Goal: Task Accomplishment & Management: Use online tool/utility

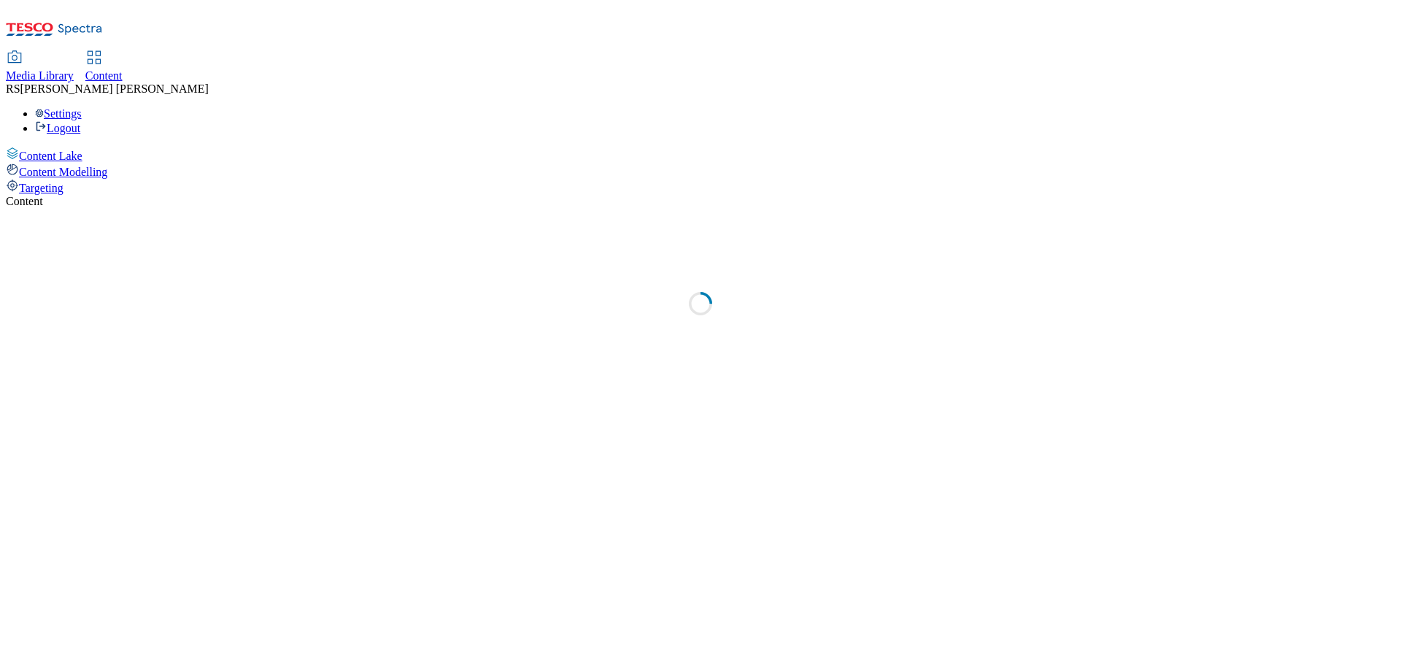
select select "ghs-[GEOGRAPHIC_DATA]"
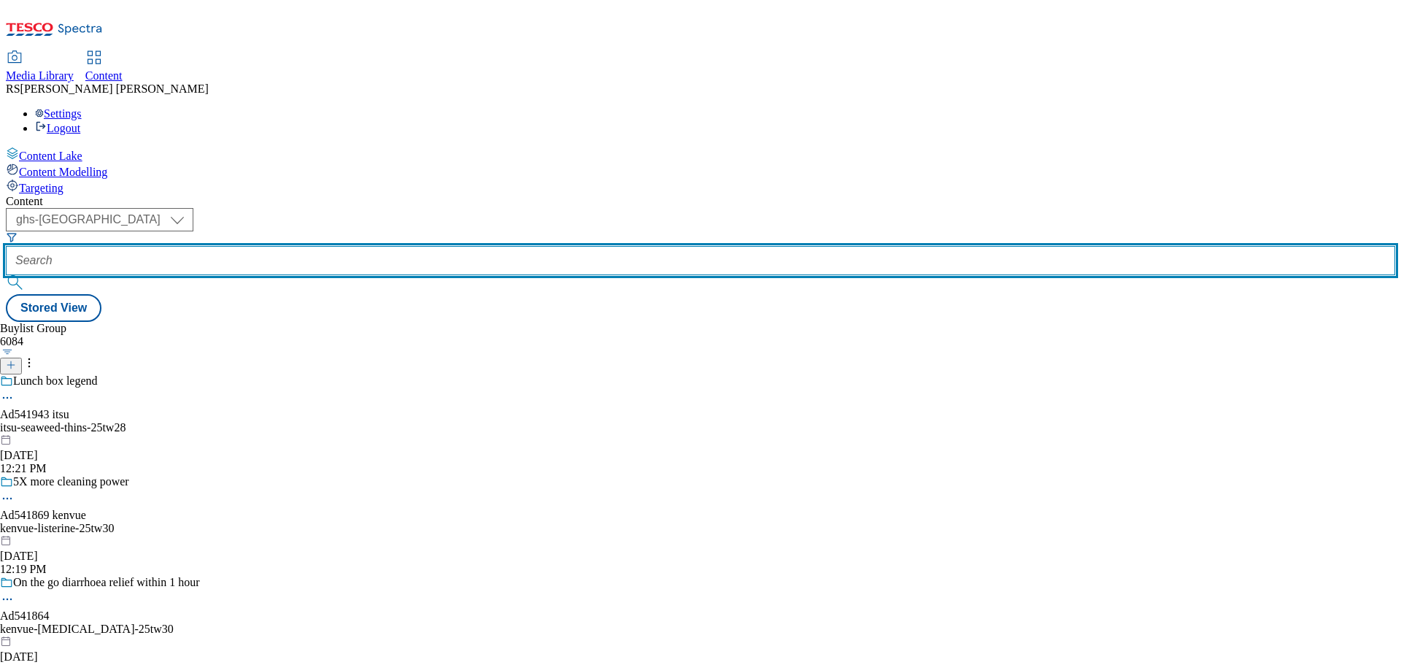
click at [325, 246] on input "text" at bounding box center [701, 260] width 1390 height 29
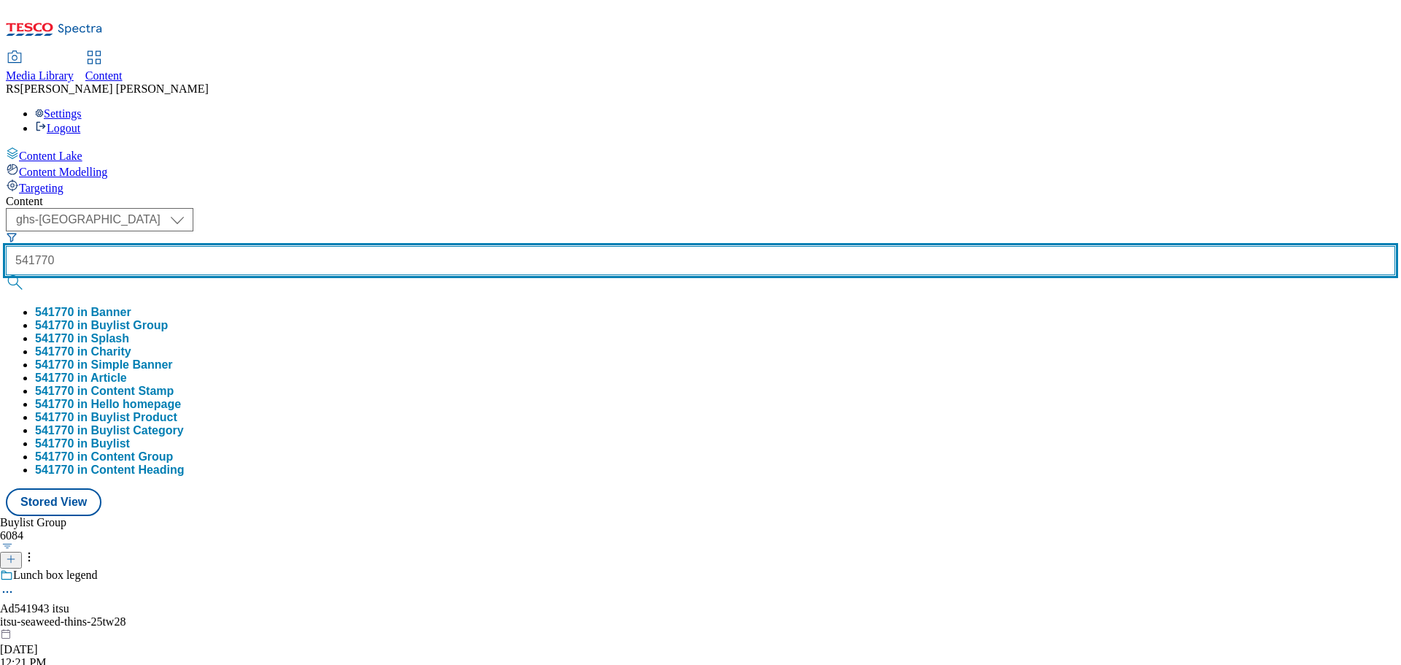
type input "541770"
click at [6, 275] on button "submit" at bounding box center [16, 282] width 20 height 15
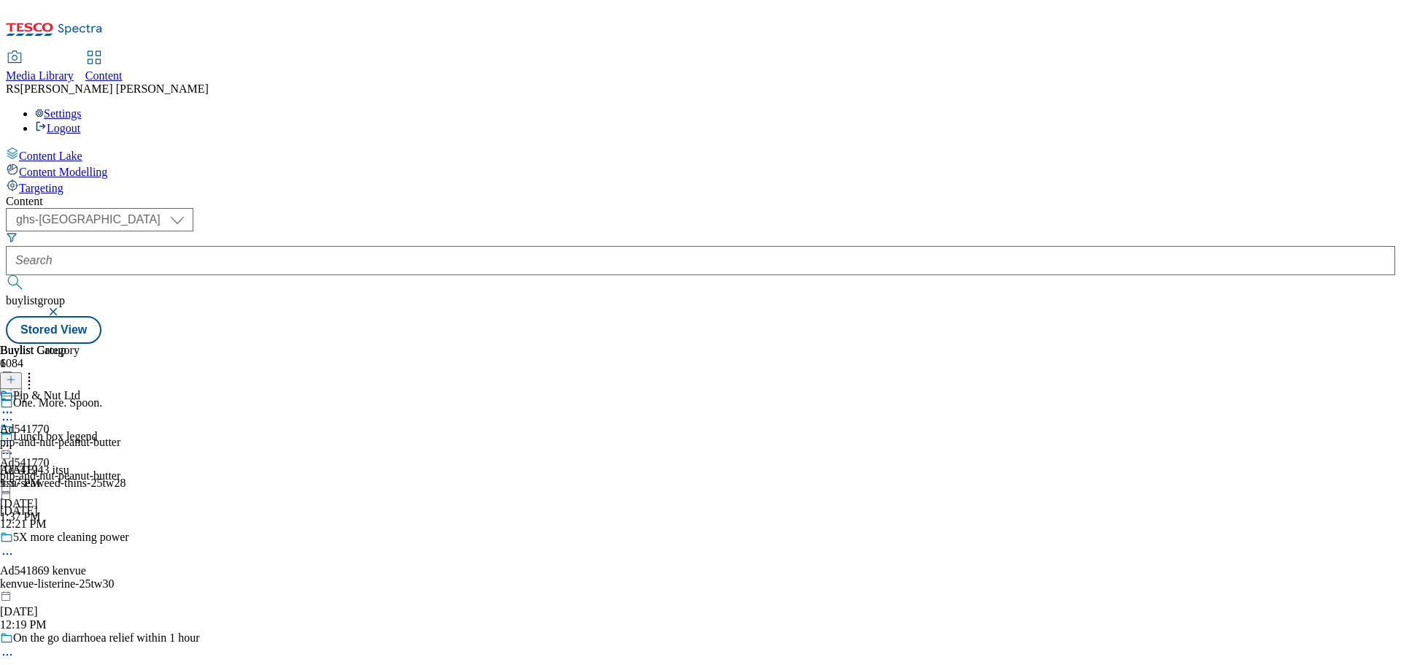
click at [15, 412] on icon at bounding box center [7, 419] width 15 height 15
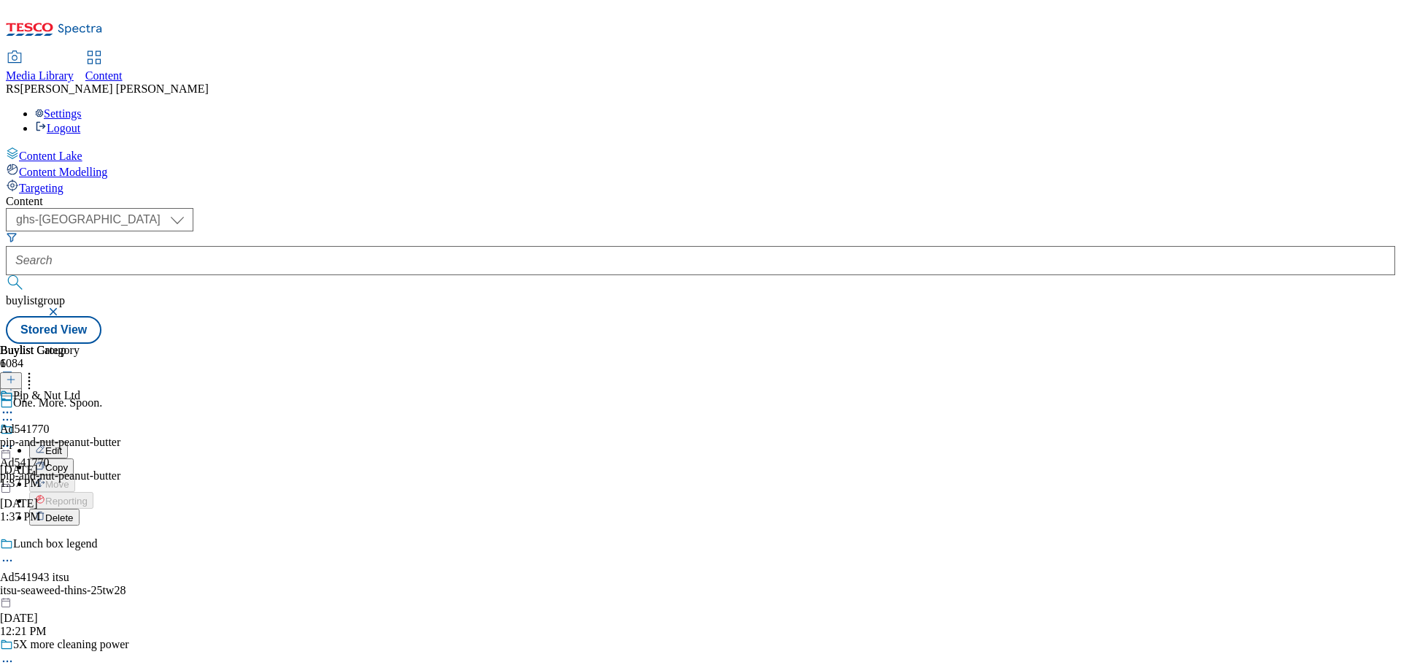
click at [68, 442] on button "Edit" at bounding box center [48, 450] width 39 height 17
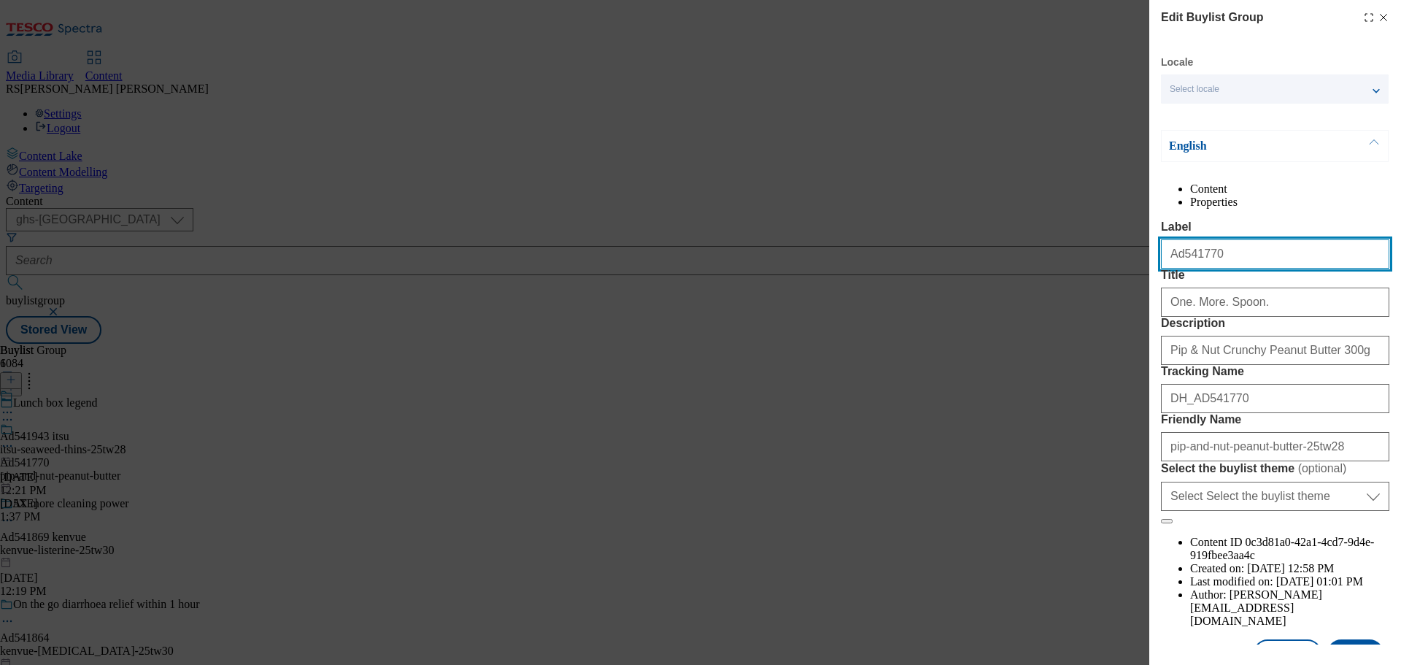
click at [1100, 280] on div "Edit Buylist Group Locale Select locale English Welsh English Content Propertie…" at bounding box center [700, 332] width 1401 height 665
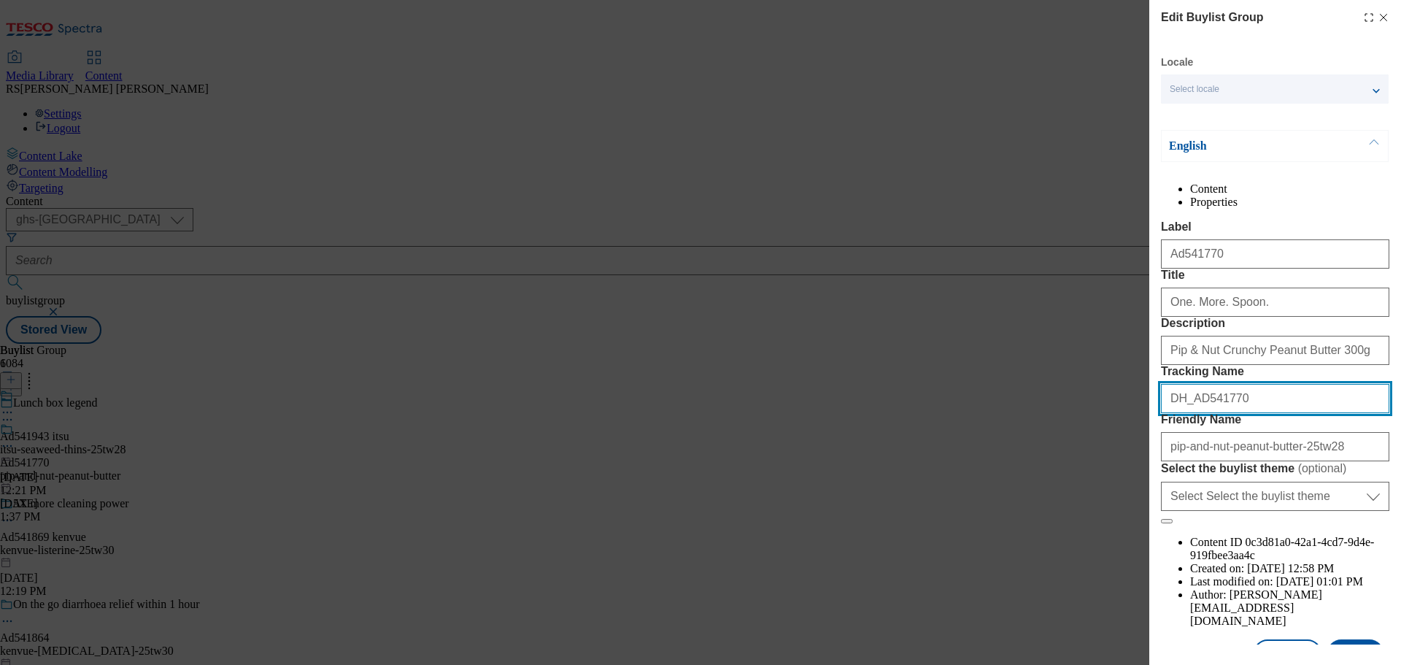
drag, startPoint x: 1196, startPoint y: 508, endPoint x: 1112, endPoint y: 508, distance: 83.9
click at [1111, 508] on div "Edit Buylist Group Locale Select locale English Welsh English Content Propertie…" at bounding box center [700, 332] width 1401 height 665
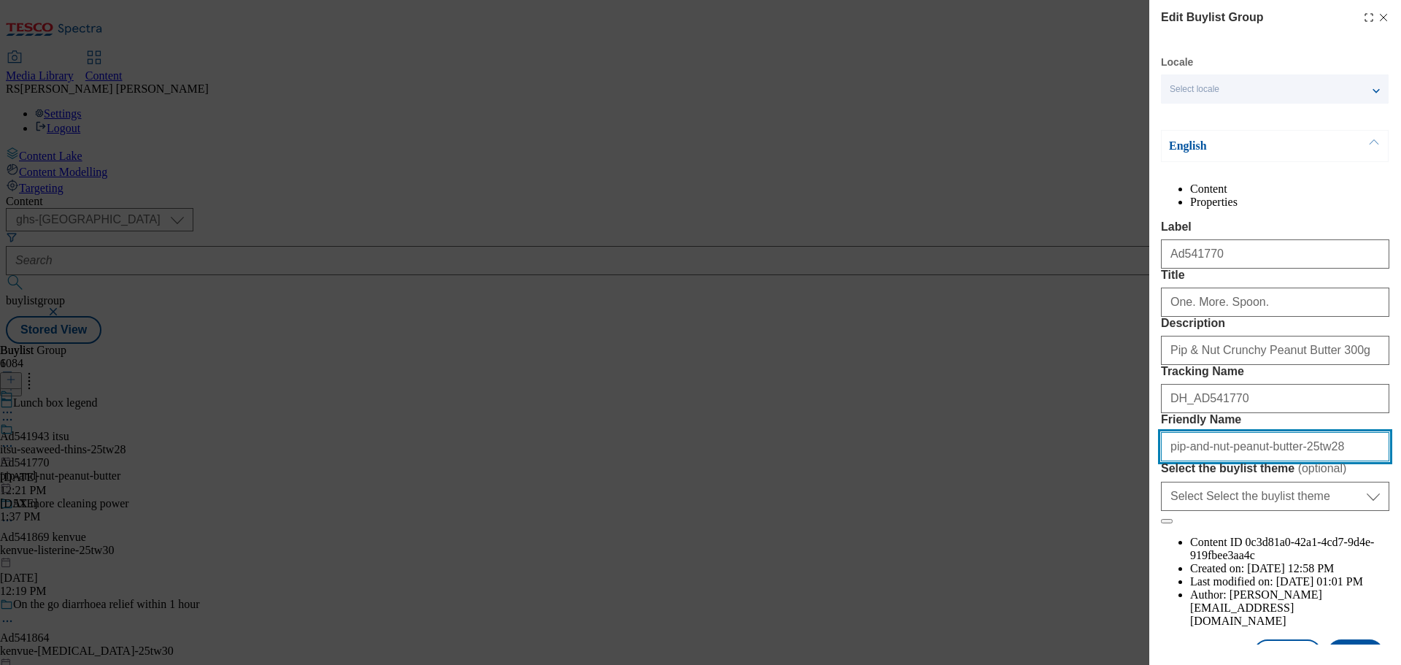
drag, startPoint x: 1346, startPoint y: 580, endPoint x: 1041, endPoint y: 553, distance: 306.3
click at [1037, 555] on div "Edit Buylist Group Locale Select locale English Welsh English Content Propertie…" at bounding box center [700, 332] width 1401 height 665
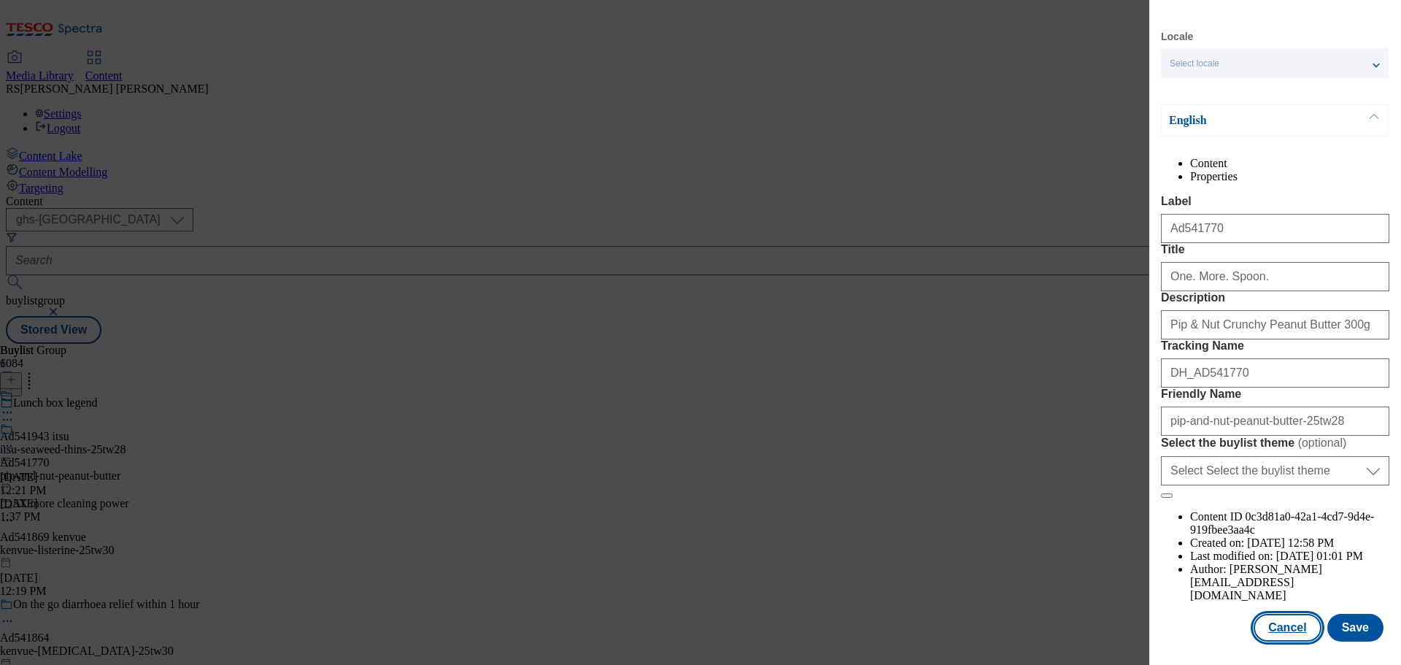
click at [1272, 634] on button "Cancel" at bounding box center [1287, 628] width 67 height 28
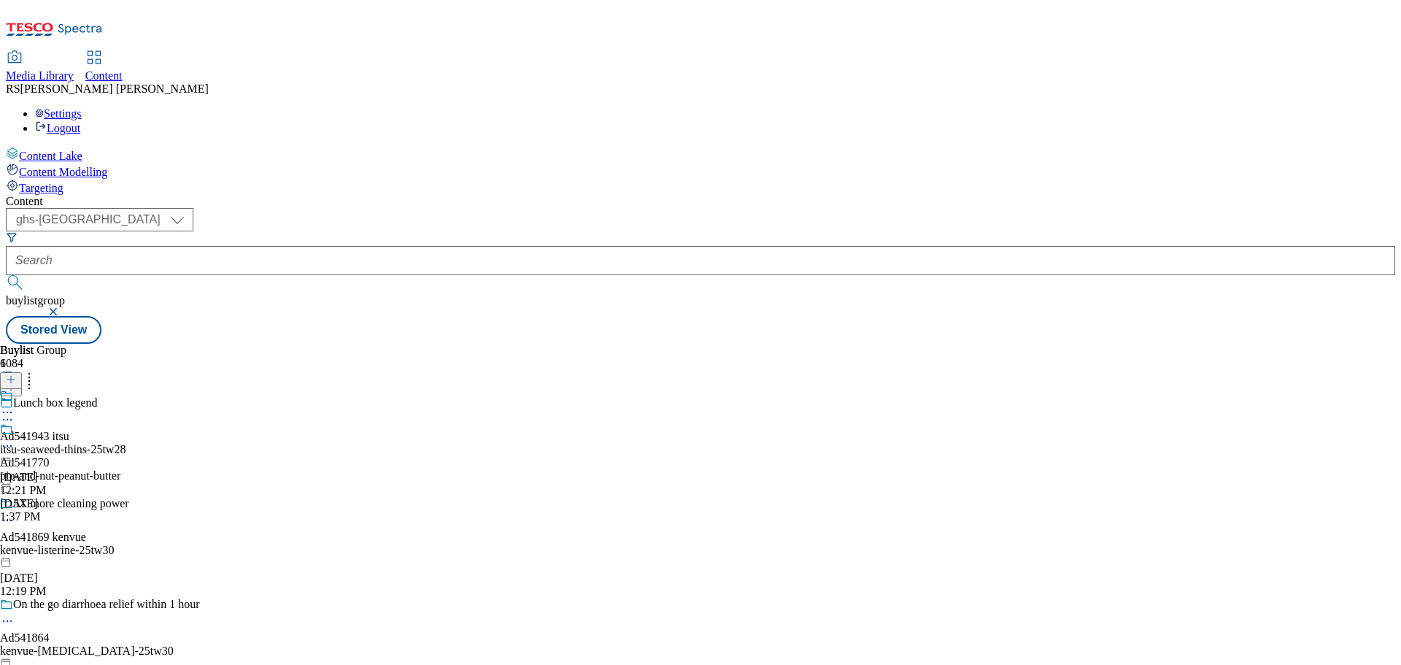
click at [15, 439] on icon at bounding box center [7, 446] width 15 height 15
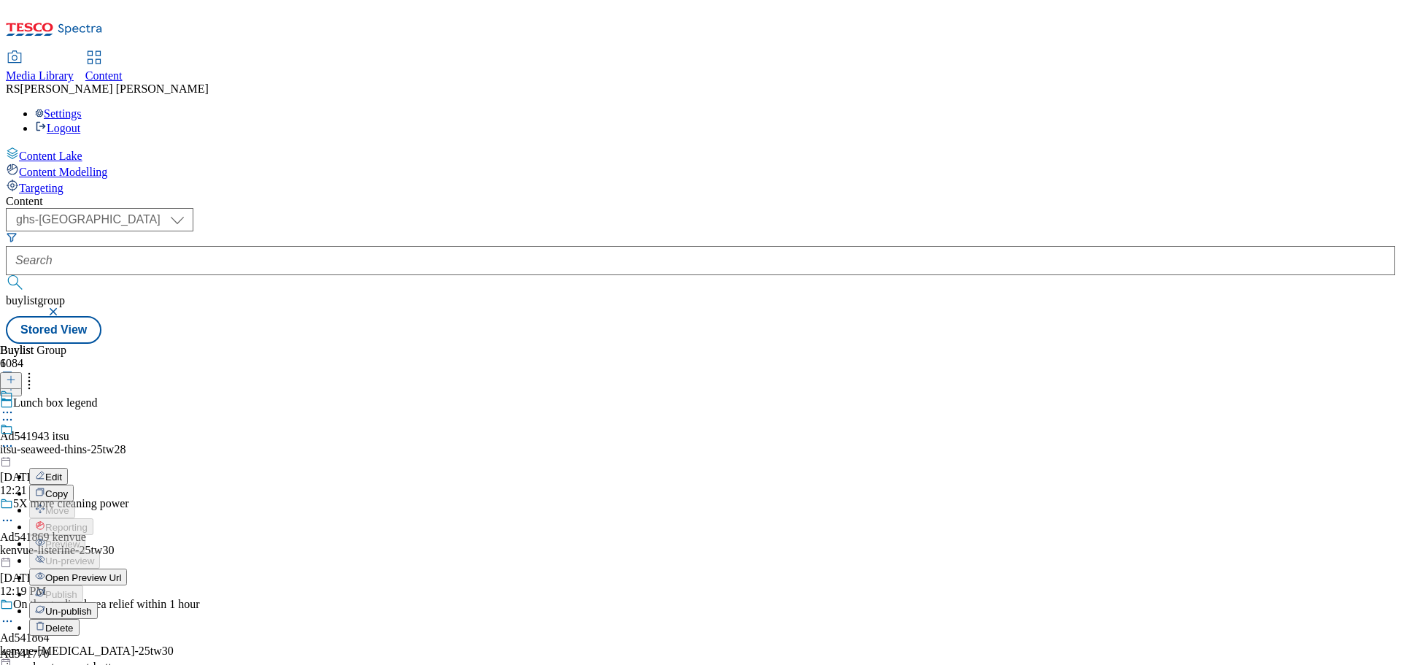
click at [68, 468] on button "Edit" at bounding box center [48, 476] width 39 height 17
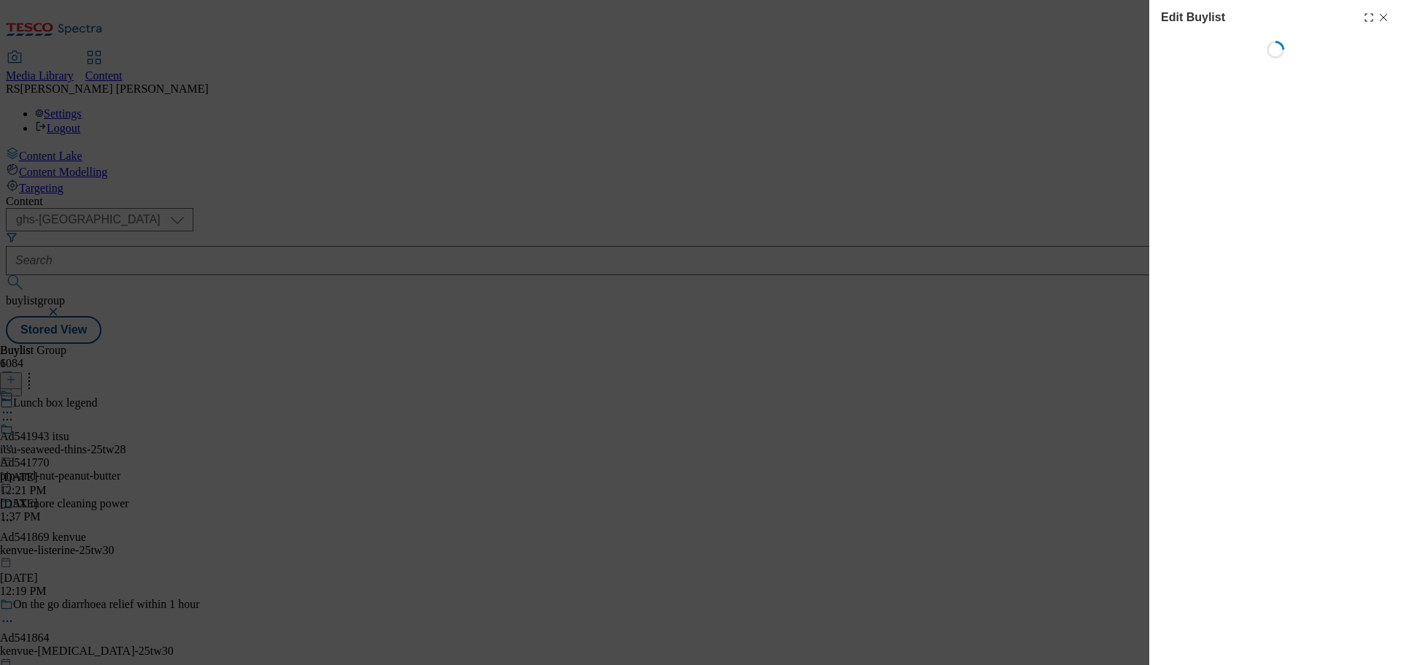
select select "tactical"
select select "supplier funded short term 1-3 weeks"
select select "dunnhumby"
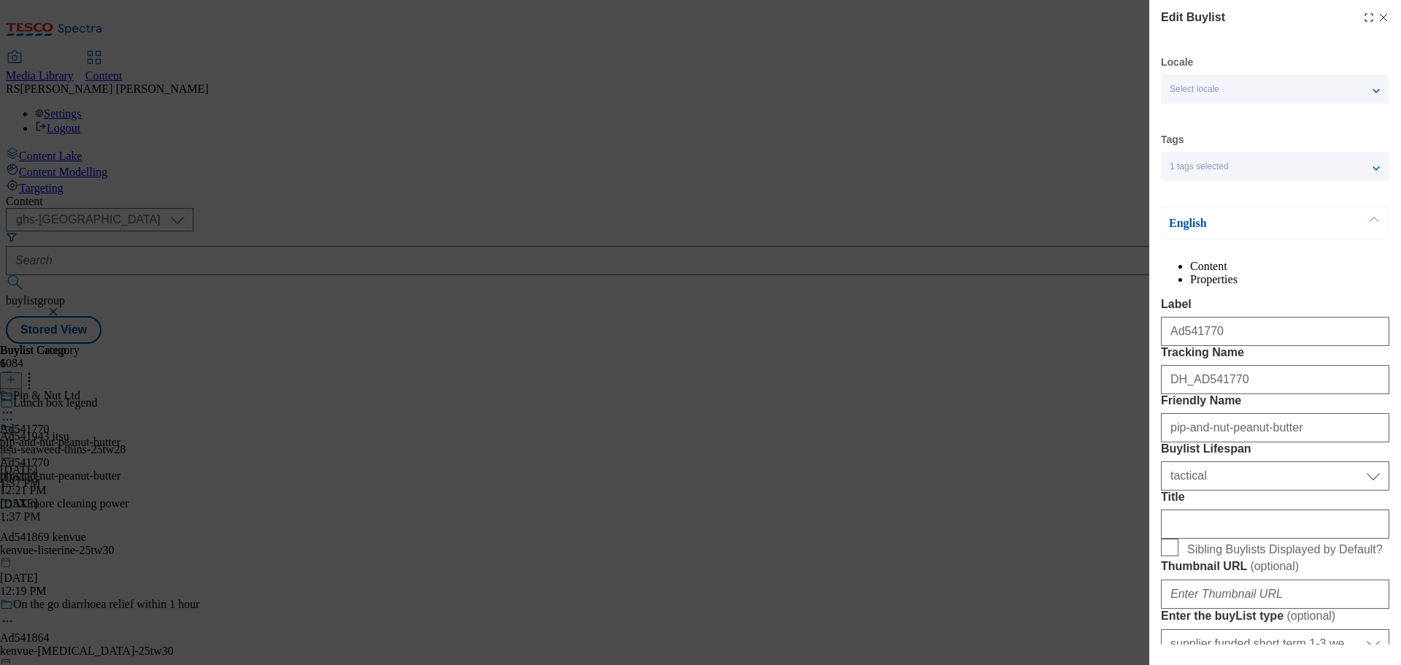
select select "Banner"
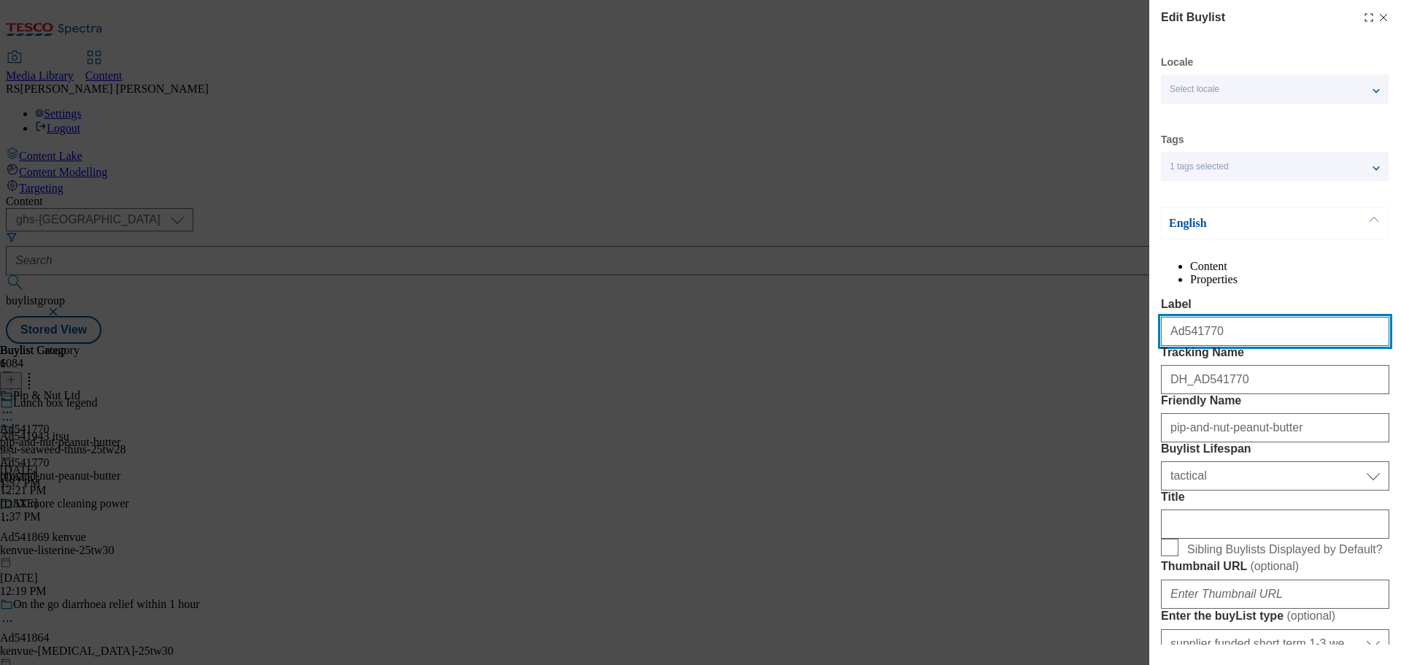
drag, startPoint x: 1225, startPoint y: 368, endPoint x: 1091, endPoint y: 338, distance: 136.9
click at [1091, 338] on div "Edit Buylist Locale Select locale English Welsh Tags 1 tags selected fnf market…" at bounding box center [700, 332] width 1401 height 665
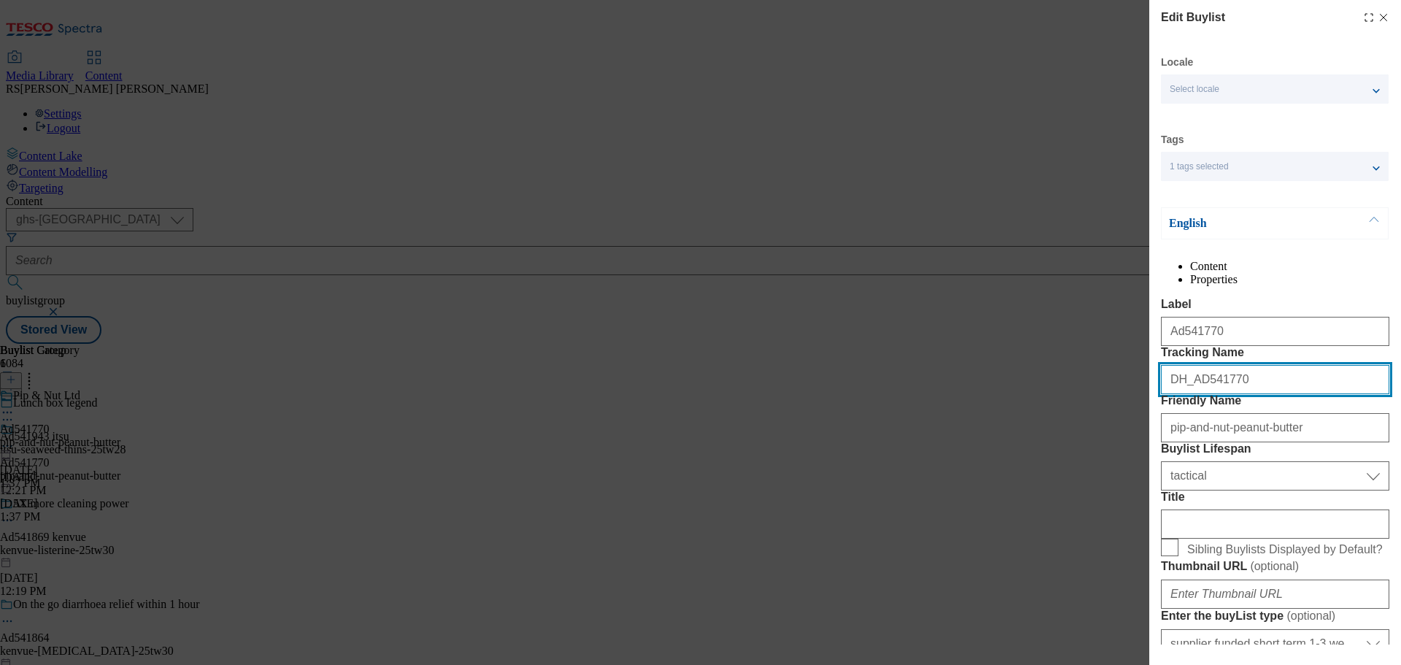
drag, startPoint x: 1262, startPoint y: 448, endPoint x: 1141, endPoint y: 442, distance: 121.3
click at [1141, 442] on div "Edit Buylist Locale Select locale English Welsh Tags 1 tags selected fnf market…" at bounding box center [700, 332] width 1401 height 665
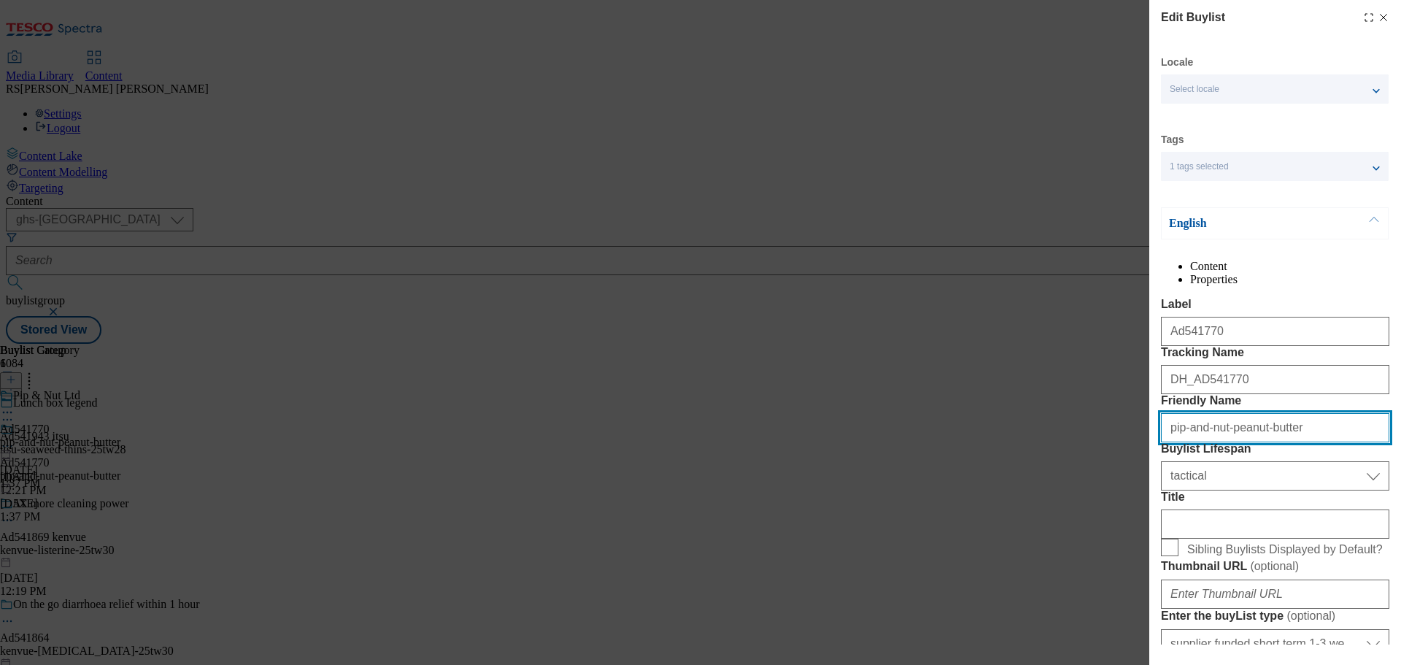
click at [1304, 442] on input "pip-and-nut-peanut-butter" at bounding box center [1275, 427] width 228 height 29
drag, startPoint x: 1131, startPoint y: 514, endPoint x: 1094, endPoint y: 514, distance: 36.5
click at [1094, 514] on div "Edit Buylist Locale Select locale English Welsh Tags 1 tags selected fnf market…" at bounding box center [700, 332] width 1401 height 665
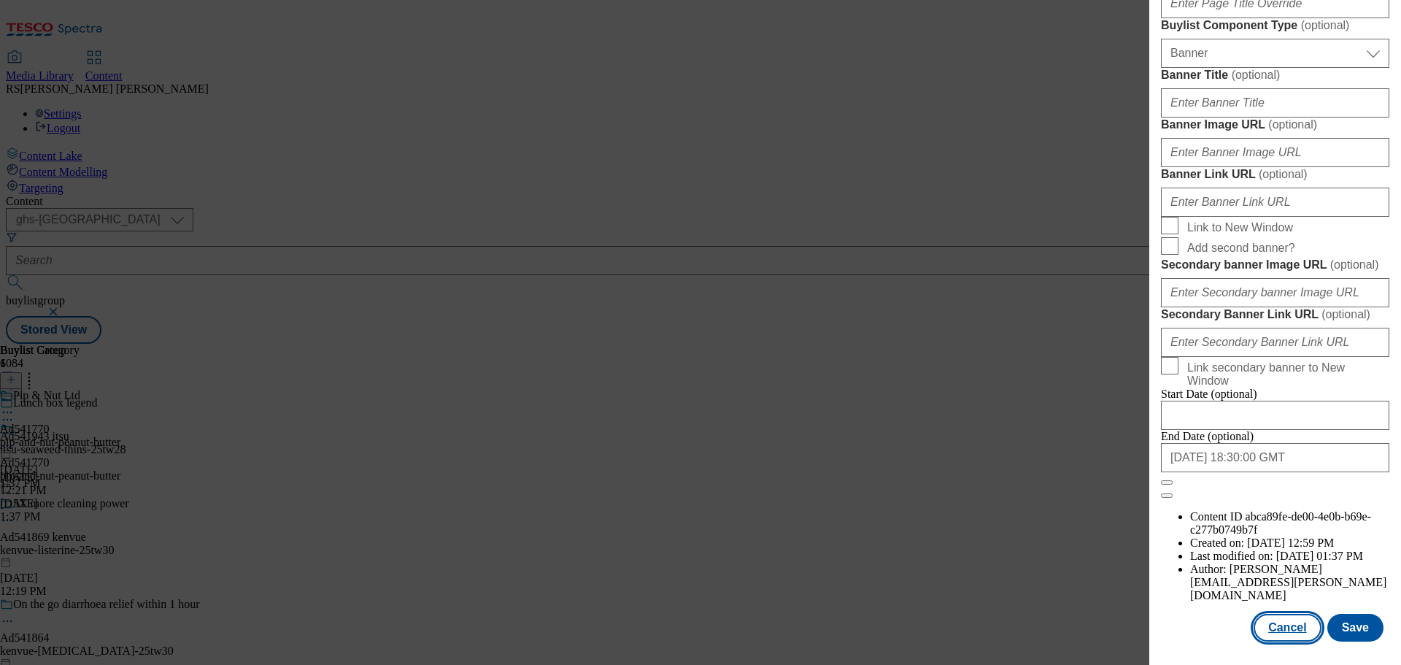
click at [1306, 628] on button "Cancel" at bounding box center [1287, 628] width 67 height 28
select select "tactical"
select select "supplier funded short term 1-3 weeks"
select select "dunnhumby"
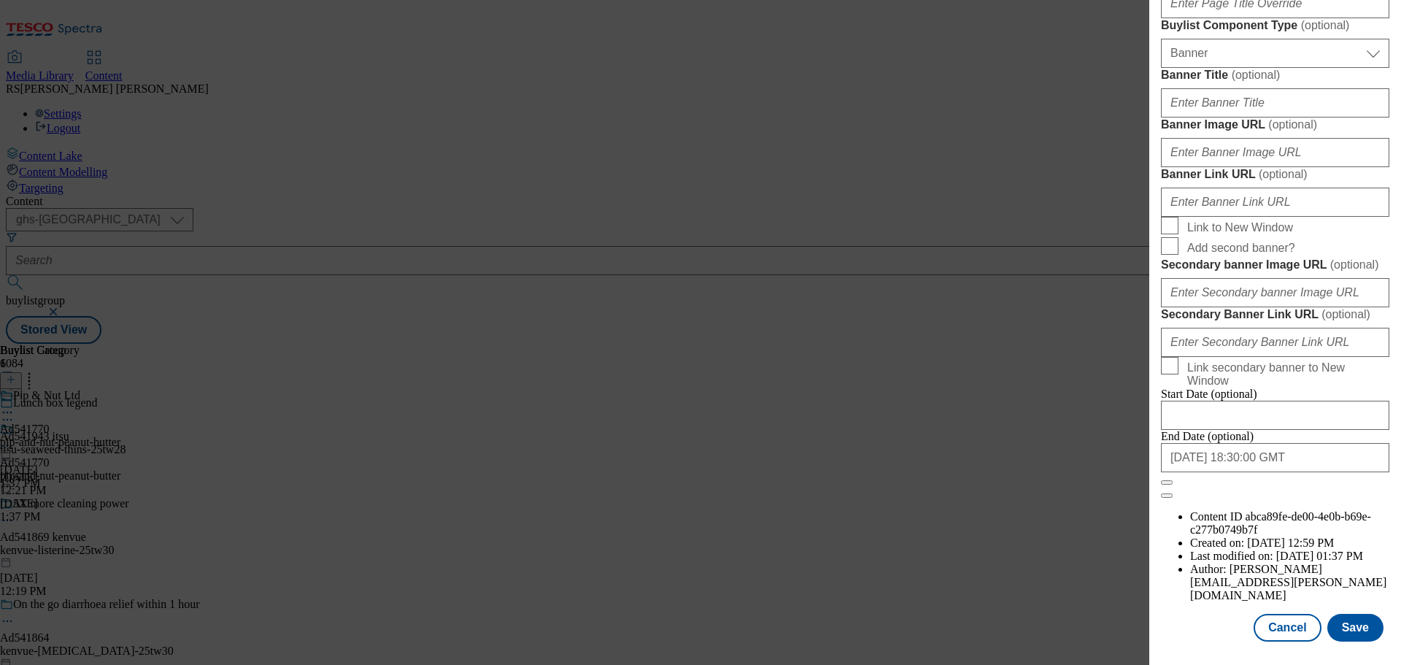
select select "Banner"
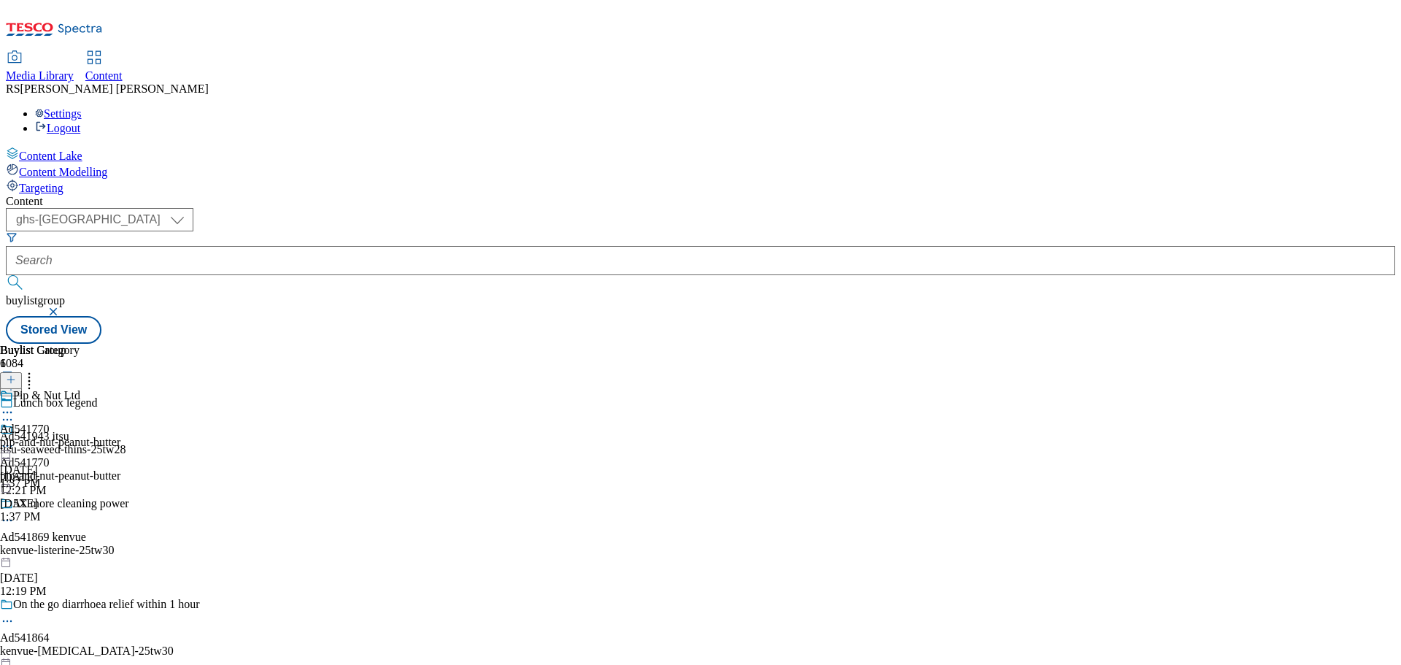
click at [15, 405] on icon at bounding box center [7, 412] width 15 height 15
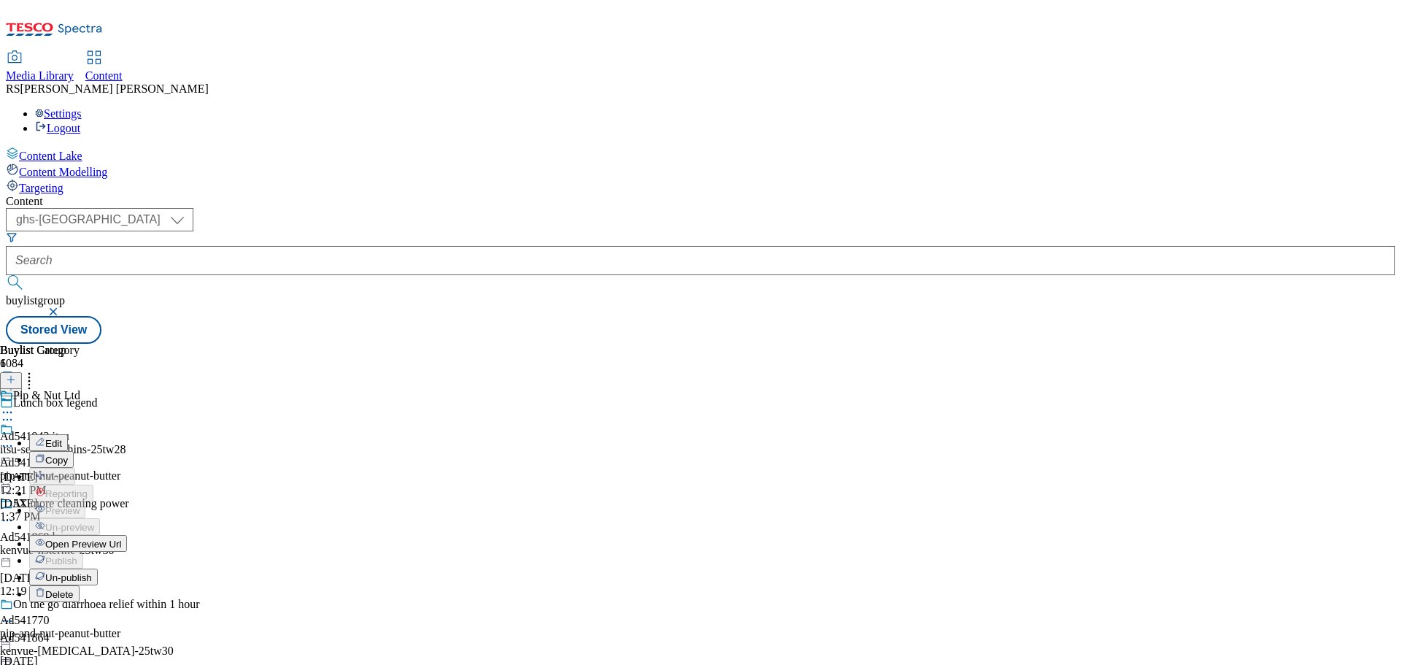
click at [68, 434] on button "Edit" at bounding box center [48, 442] width 39 height 17
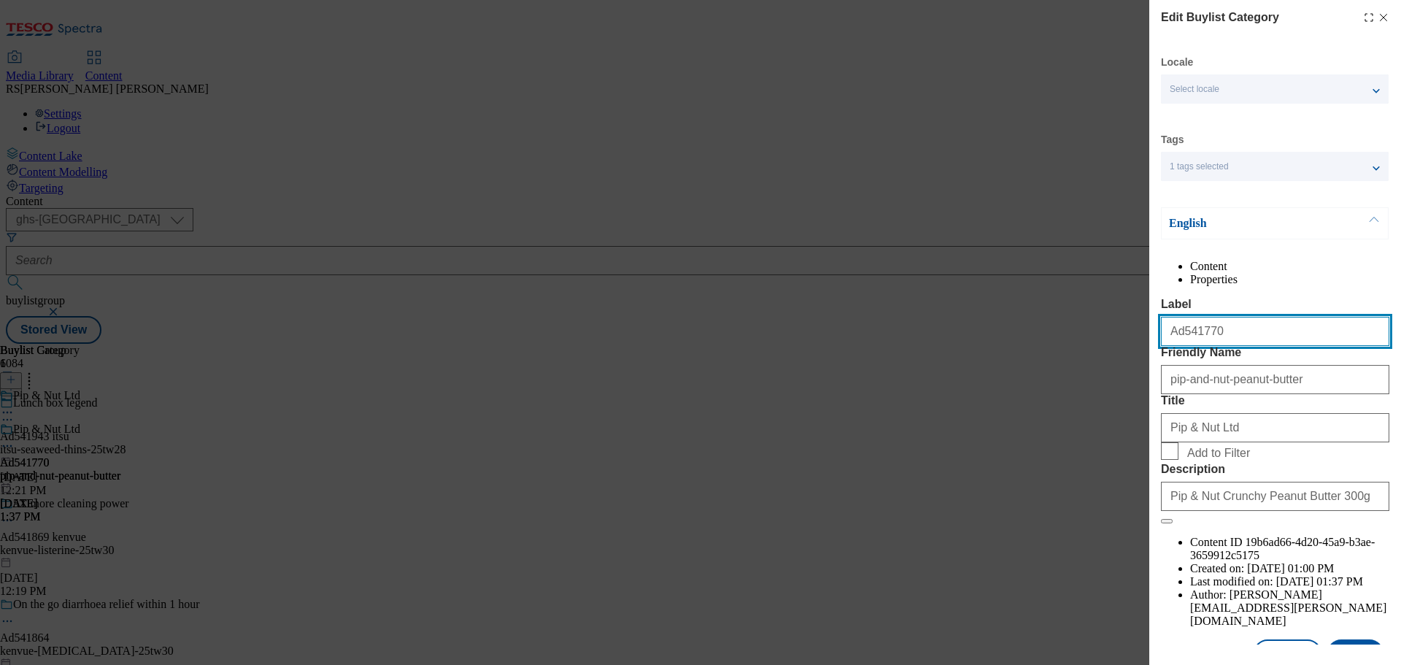
drag, startPoint x: 1232, startPoint y: 365, endPoint x: 1125, endPoint y: 338, distance: 110.6
click at [1125, 338] on div "Edit Buylist Category Locale Select locale English Welsh Tags 1 tags selected f…" at bounding box center [700, 332] width 1401 height 665
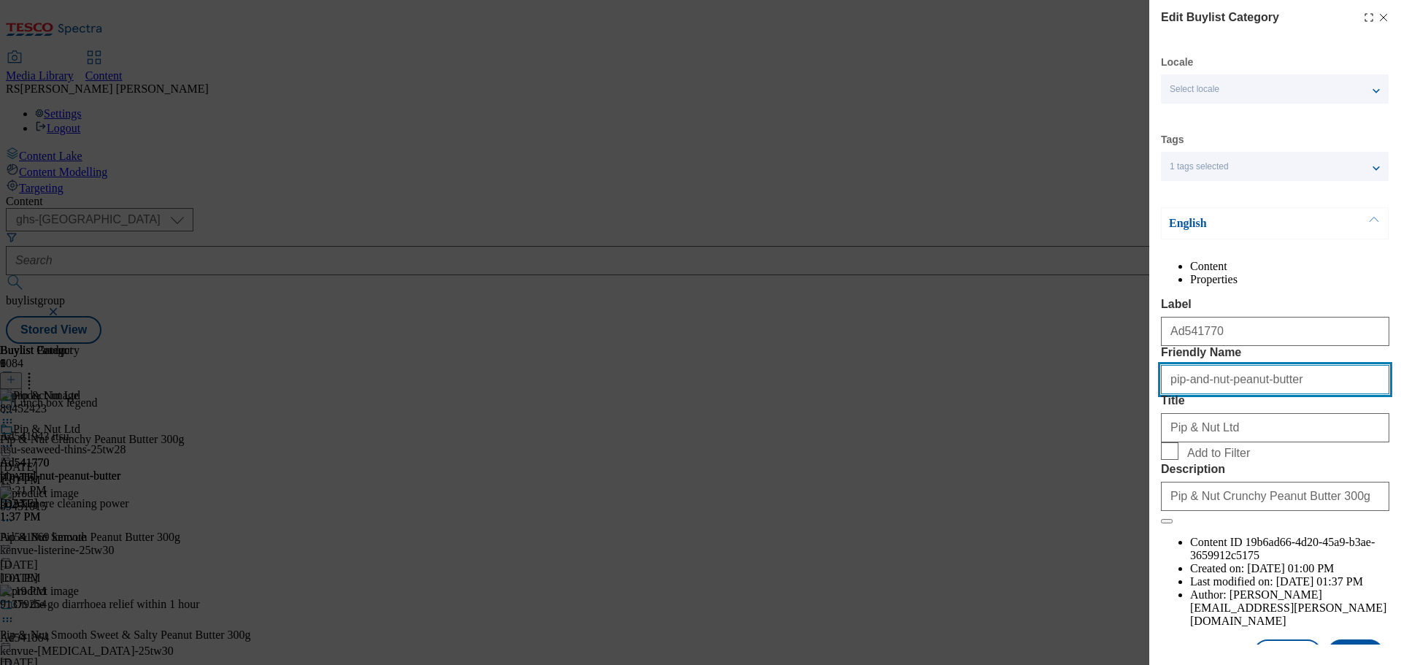
drag, startPoint x: 1305, startPoint y: 439, endPoint x: 1112, endPoint y: 425, distance: 193.9
click at [1112, 425] on div "Edit Buylist Category Locale Select locale English Welsh Tags 1 tags selected f…" at bounding box center [700, 332] width 1401 height 665
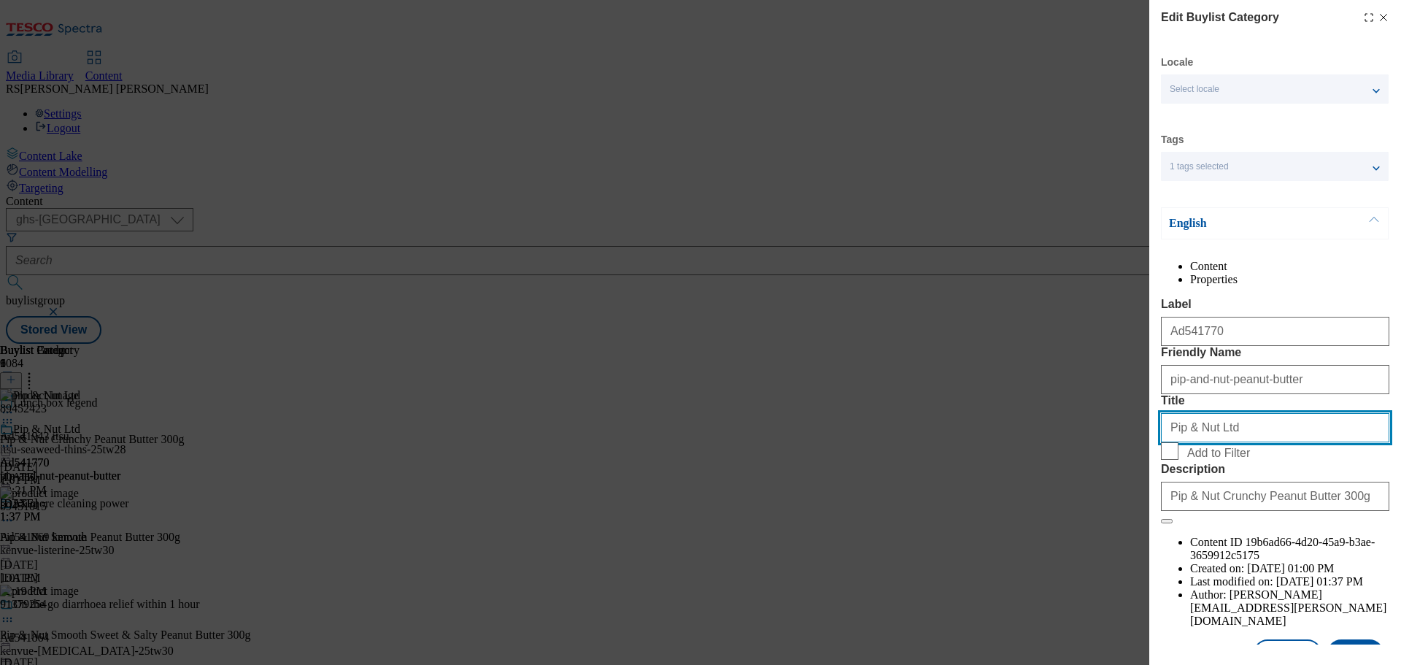
drag, startPoint x: 1204, startPoint y: 514, endPoint x: 1113, endPoint y: 512, distance: 91.3
click at [1113, 512] on div "Edit Buylist Category Locale Select locale English Welsh Tags 1 tags selected f…" at bounding box center [700, 332] width 1401 height 665
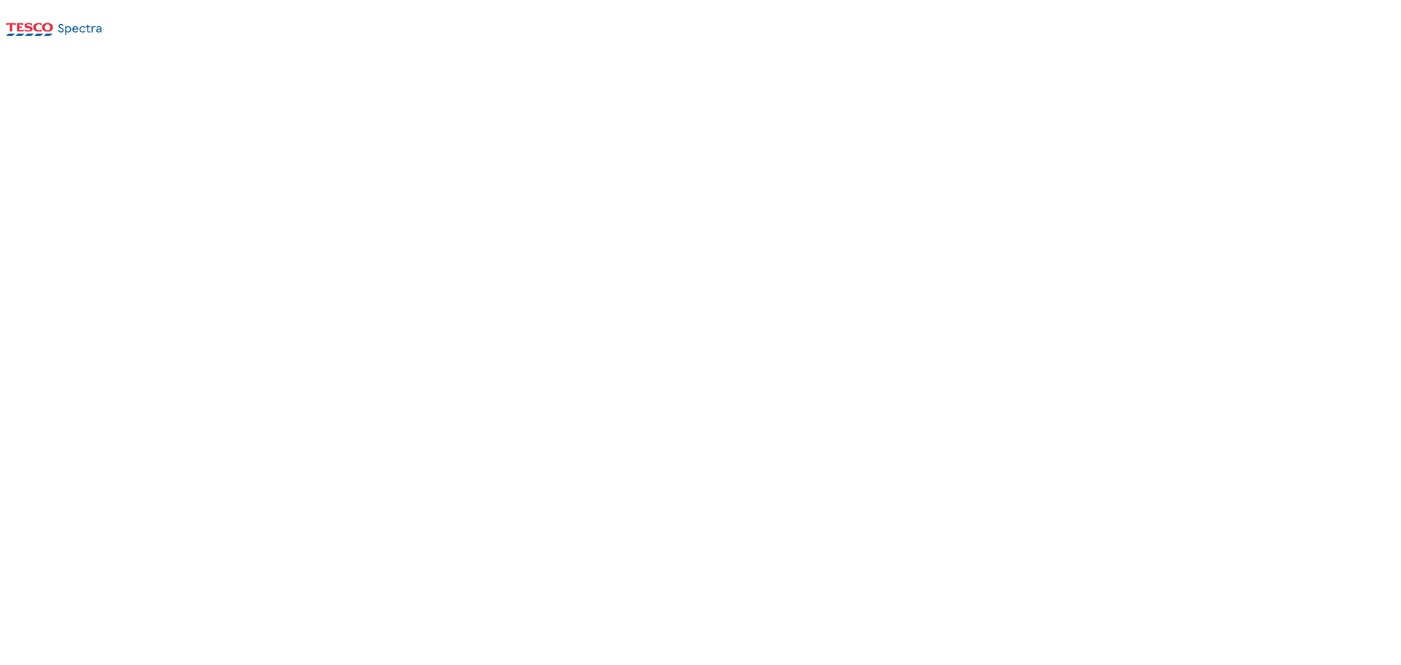
select select "ghs-uk"
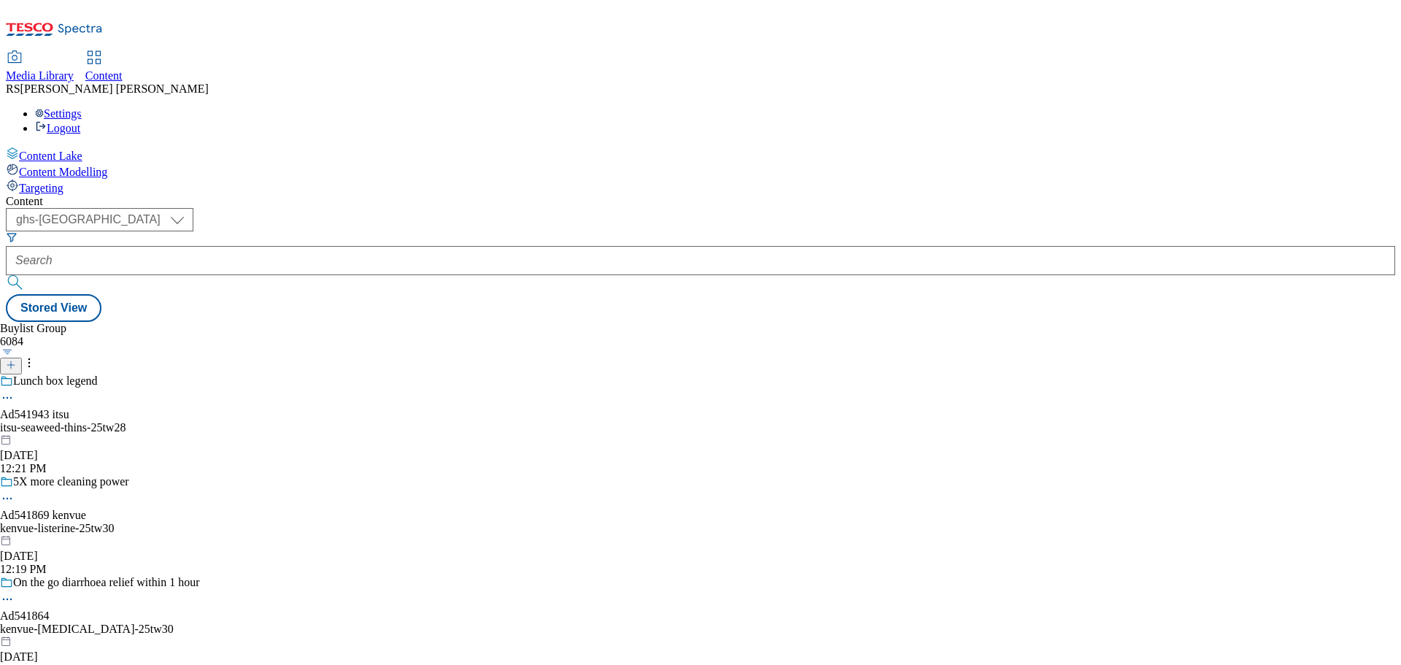
click at [16, 360] on icon at bounding box center [11, 365] width 10 height 10
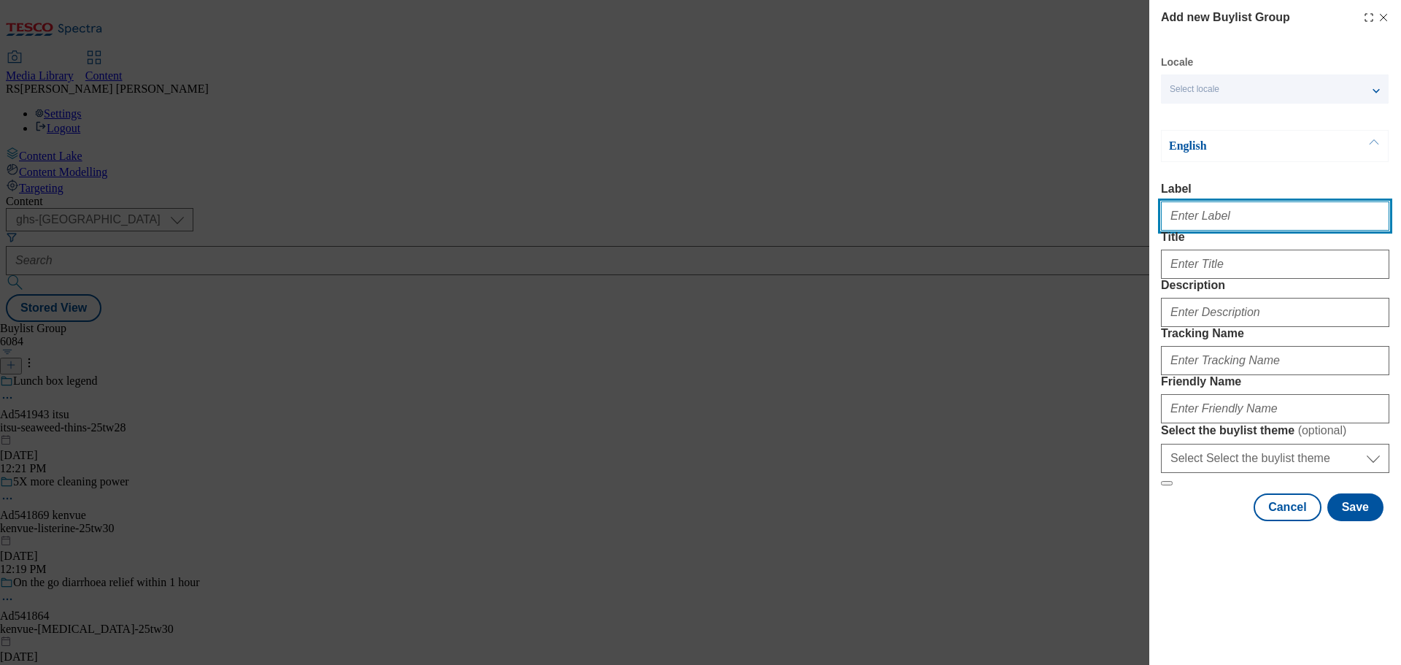
click at [1201, 218] on input "Label" at bounding box center [1275, 215] width 228 height 29
paste input "Ad541770"
type input "Ad541770"
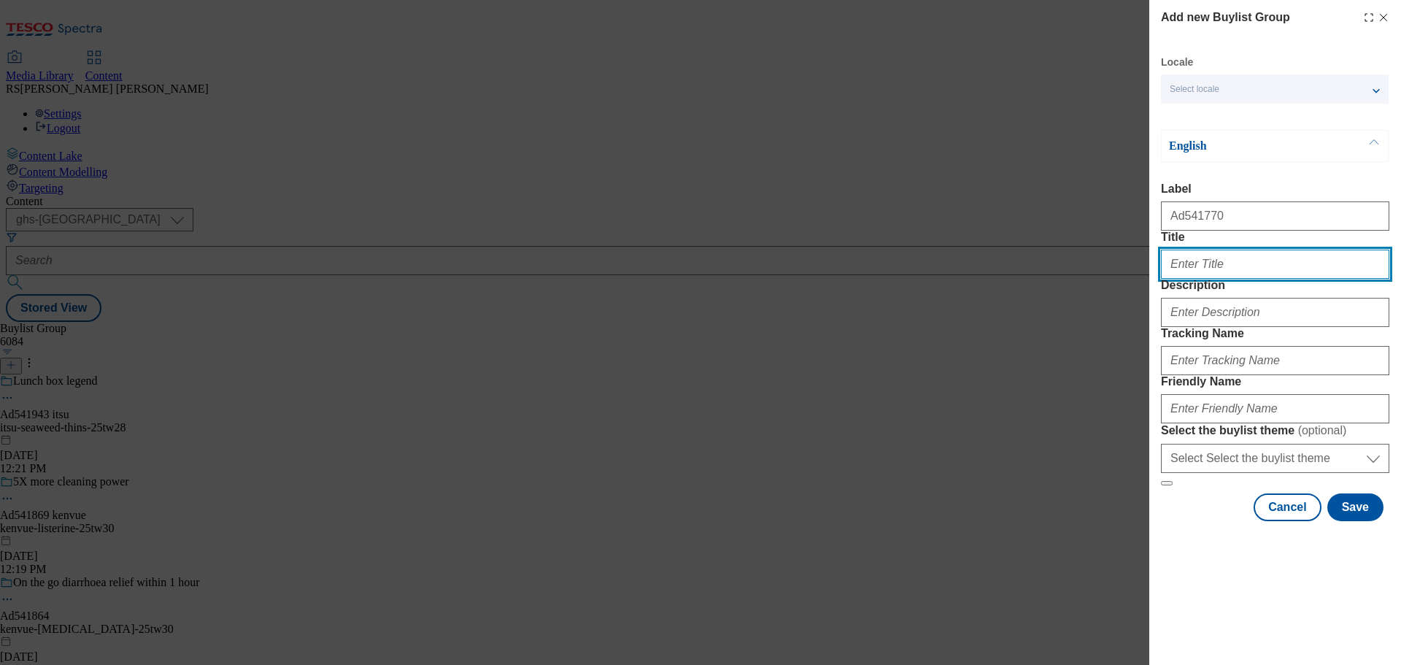
click at [1210, 279] on input "Title" at bounding box center [1275, 264] width 228 height 29
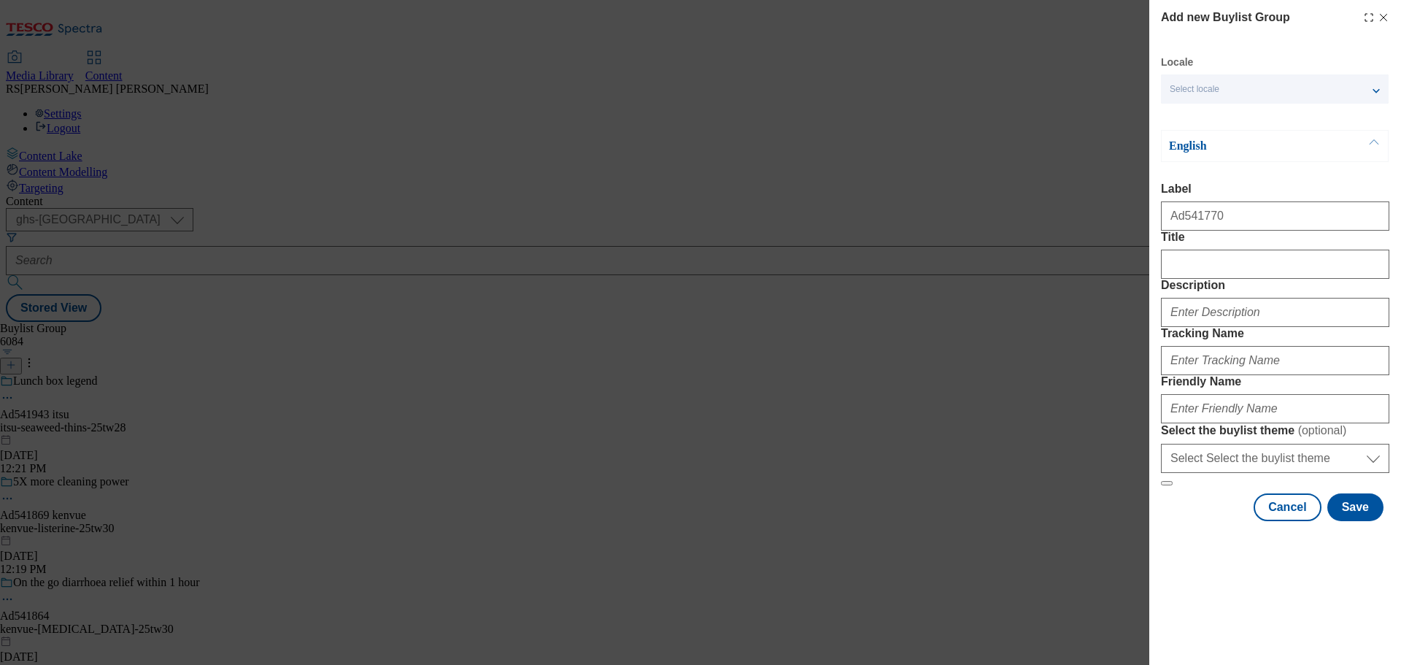
click at [1215, 327] on div "Modal" at bounding box center [1275, 309] width 228 height 35
click at [1212, 327] on input "Description" at bounding box center [1275, 312] width 228 height 29
click at [1246, 423] on input "Friendly Name" at bounding box center [1275, 408] width 228 height 29
click at [1229, 461] on form "Label Ad541770 Title Description Tracking Name Friendly Name Select the buylist…" at bounding box center [1275, 334] width 228 height 304
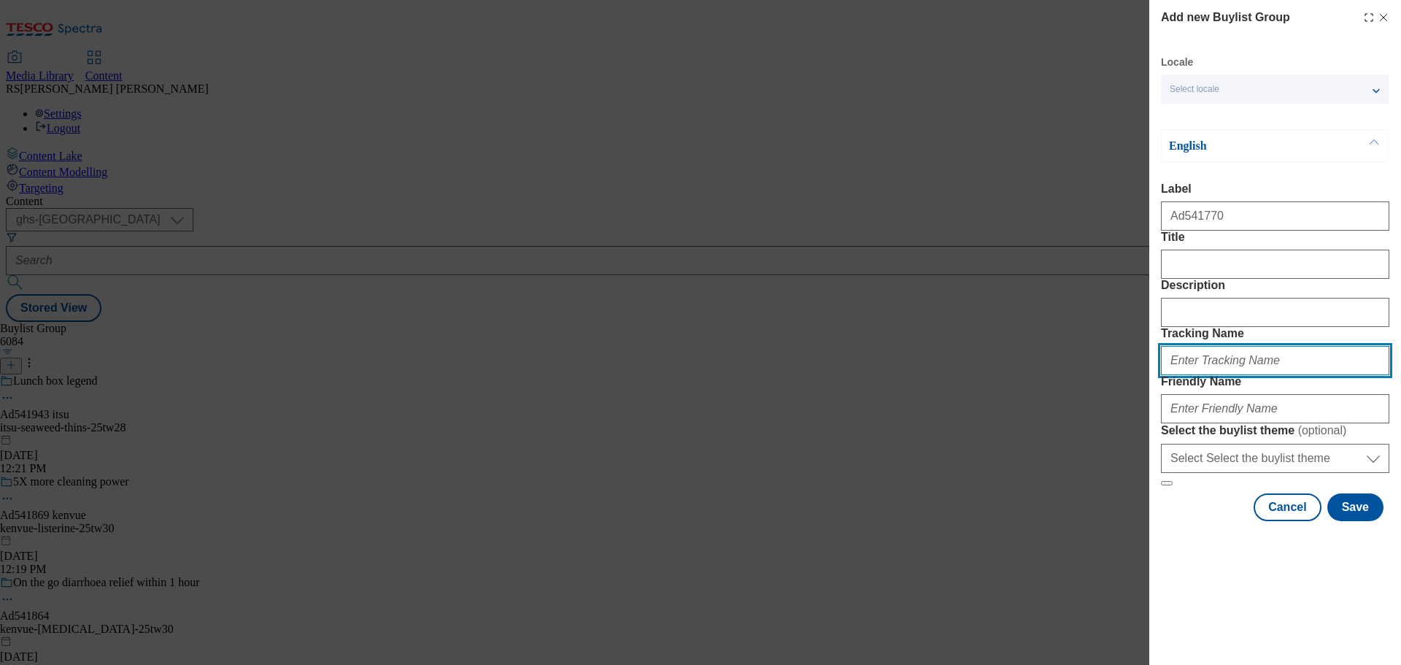
click at [1219, 375] on input "Tracking Name" at bounding box center [1275, 360] width 228 height 29
paste input "DH_AD541770"
type input "DH_AD541770"
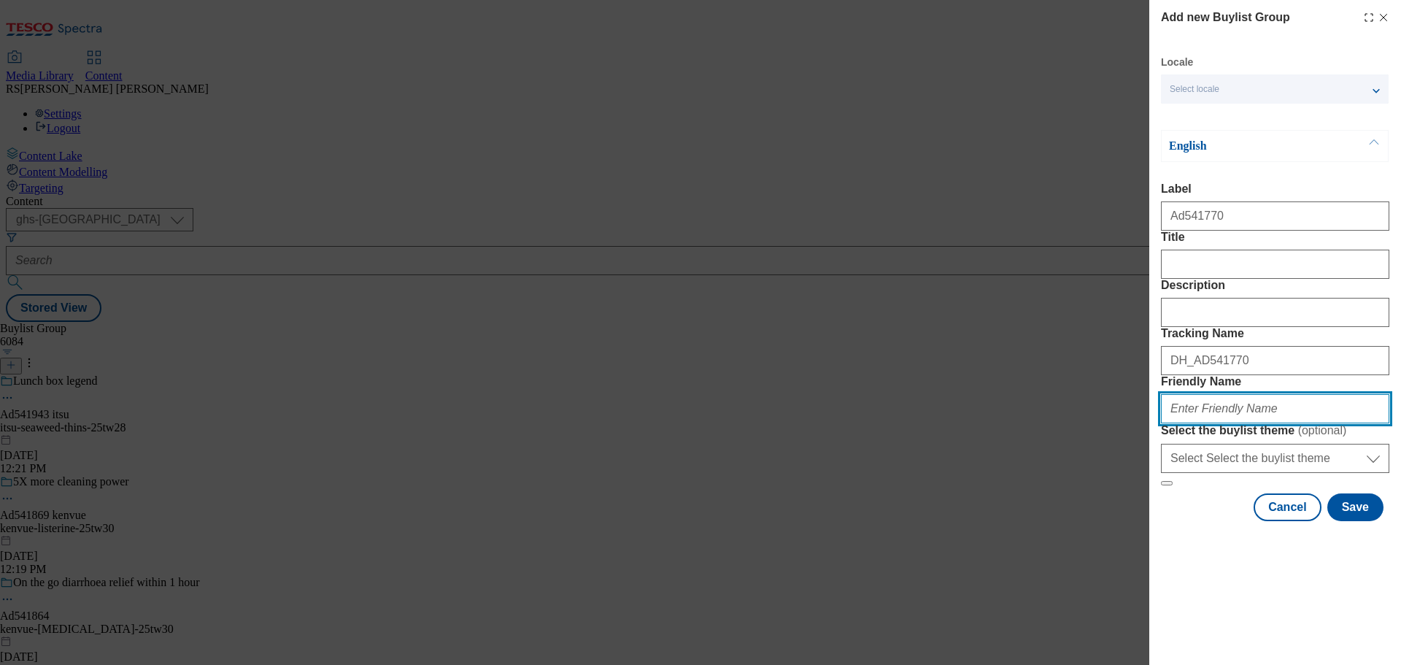
click at [1212, 423] on input "Friendly Name" at bounding box center [1275, 408] width 228 height 29
paste input "pip-and-nut-peanut-butter-25tw28"
type input "pip-and-nut-peanut-butter-25tw28"
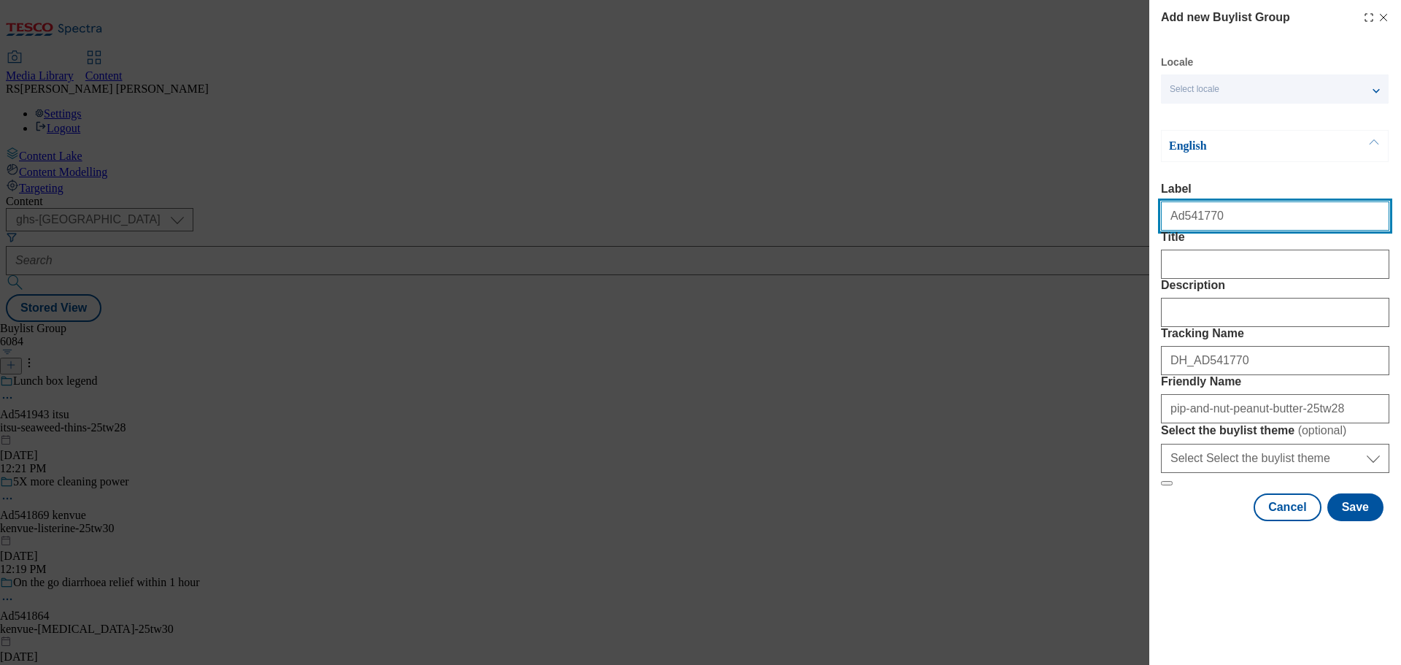
drag, startPoint x: 1237, startPoint y: 221, endPoint x: 1182, endPoint y: 238, distance: 57.3
click at [1182, 231] on div "Ad541770" at bounding box center [1275, 213] width 228 height 35
paste input "863"
type input "Ad541863"
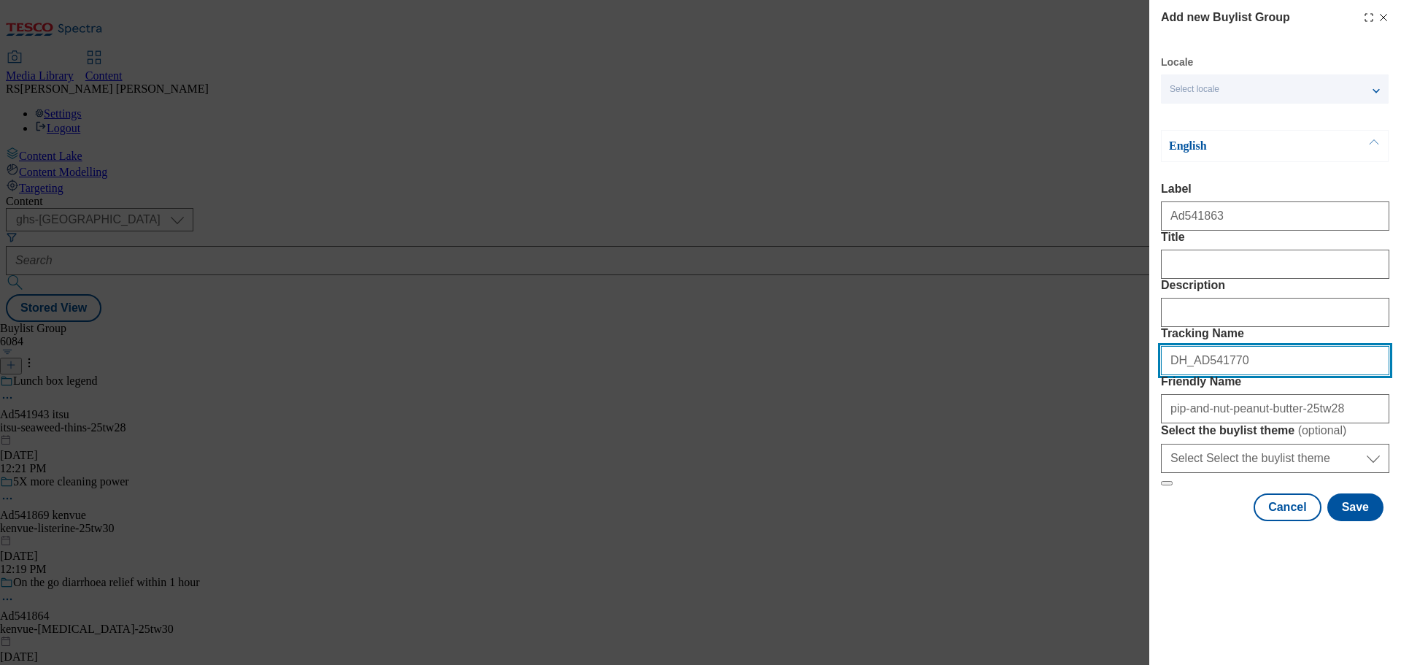
drag, startPoint x: 1242, startPoint y: 438, endPoint x: 1197, endPoint y: 451, distance: 47.1
click at [1197, 375] on input "DH_AD541770" at bounding box center [1275, 360] width 228 height 29
paste input "863"
type input "DH_AD541863"
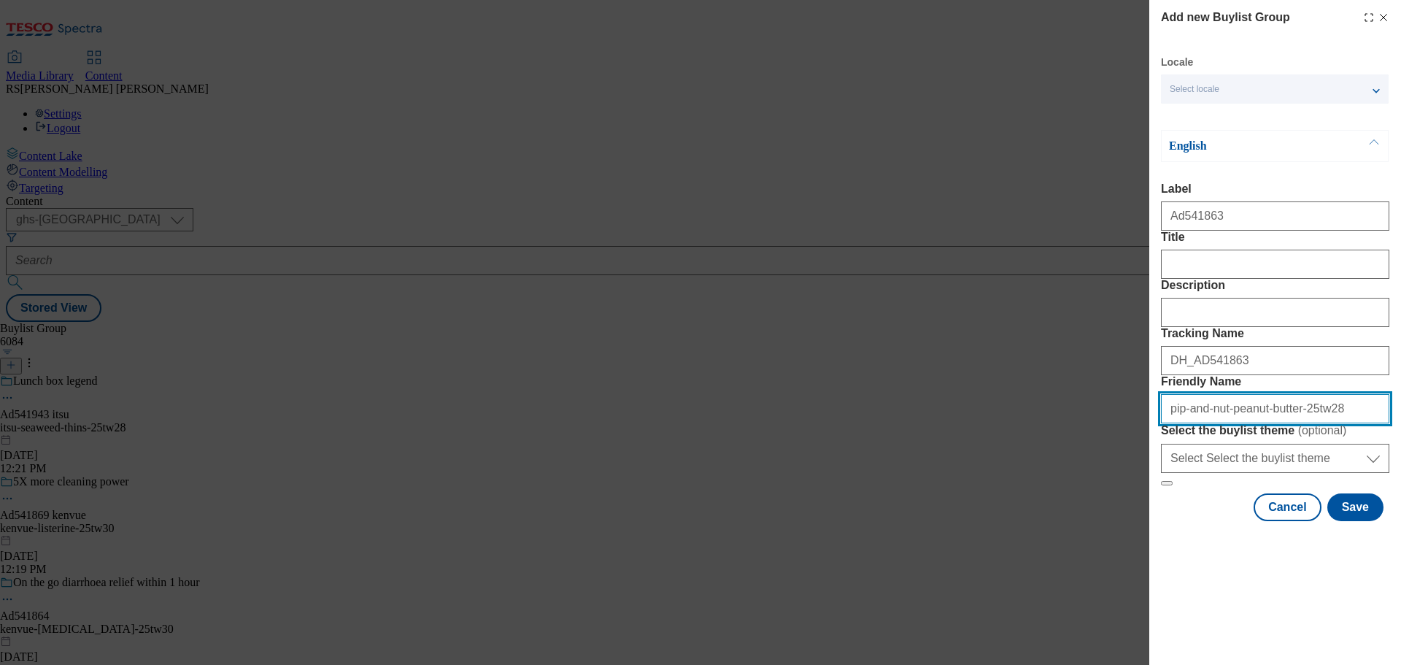
drag, startPoint x: 1220, startPoint y: 497, endPoint x: 1158, endPoint y: 500, distance: 62.1
click at [1158, 500] on div "Add new Buylist Group Locale Select locale English Welsh English Label Ad541863…" at bounding box center [1276, 262] width 252 height 524
paste input "Kenvue"
drag, startPoint x: 1174, startPoint y: 497, endPoint x: 1165, endPoint y: 499, distance: 9.6
click at [1165, 423] on input "Kenvue-peanut-butter-25tw28" at bounding box center [1275, 408] width 228 height 29
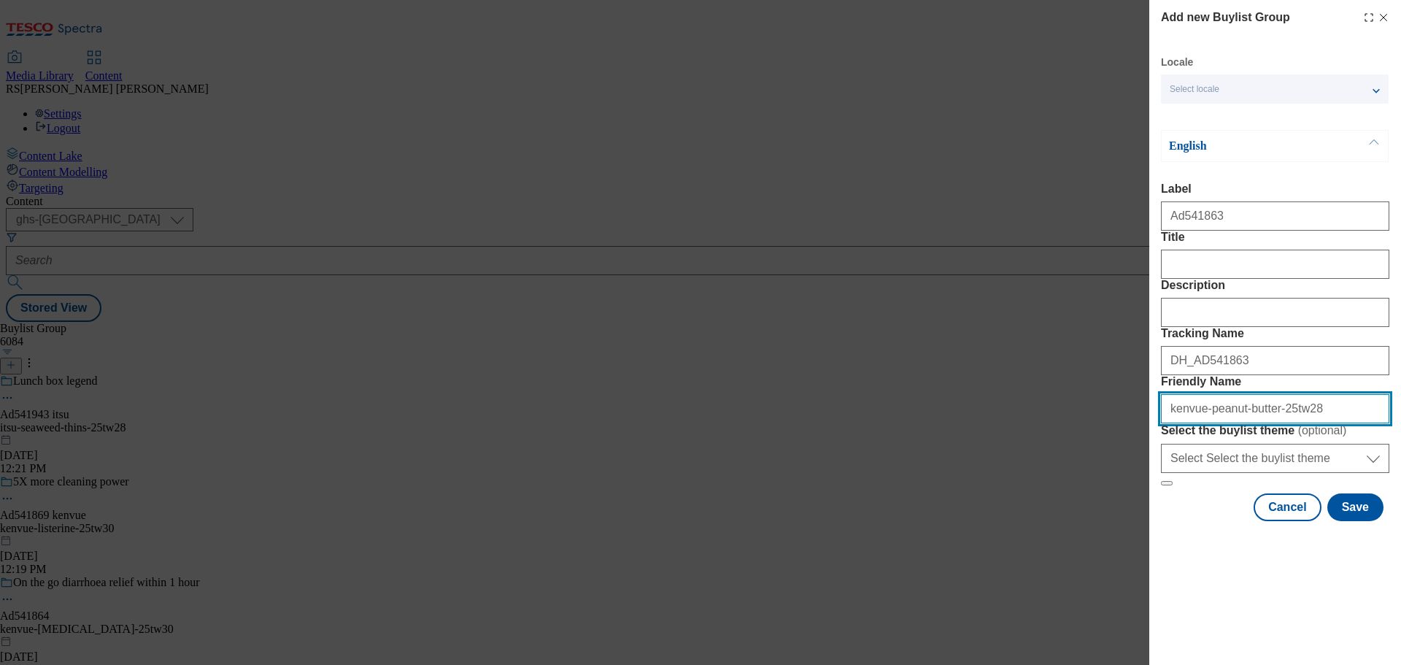
click at [1201, 423] on input "kenvue-peanut-butter-25tw28" at bounding box center [1275, 408] width 228 height 29
click at [1261, 423] on input "kenvue-peanut-butter-25tw28" at bounding box center [1275, 408] width 228 height 29
click at [1281, 423] on input "kenvue-sudafed-25tw28" at bounding box center [1275, 408] width 228 height 29
type input "kenvue-sudafed-25tw30"
click at [776, 492] on div "Add new Buylist Group Locale Select locale English Welsh English Label Ad541863…" at bounding box center [700, 332] width 1401 height 665
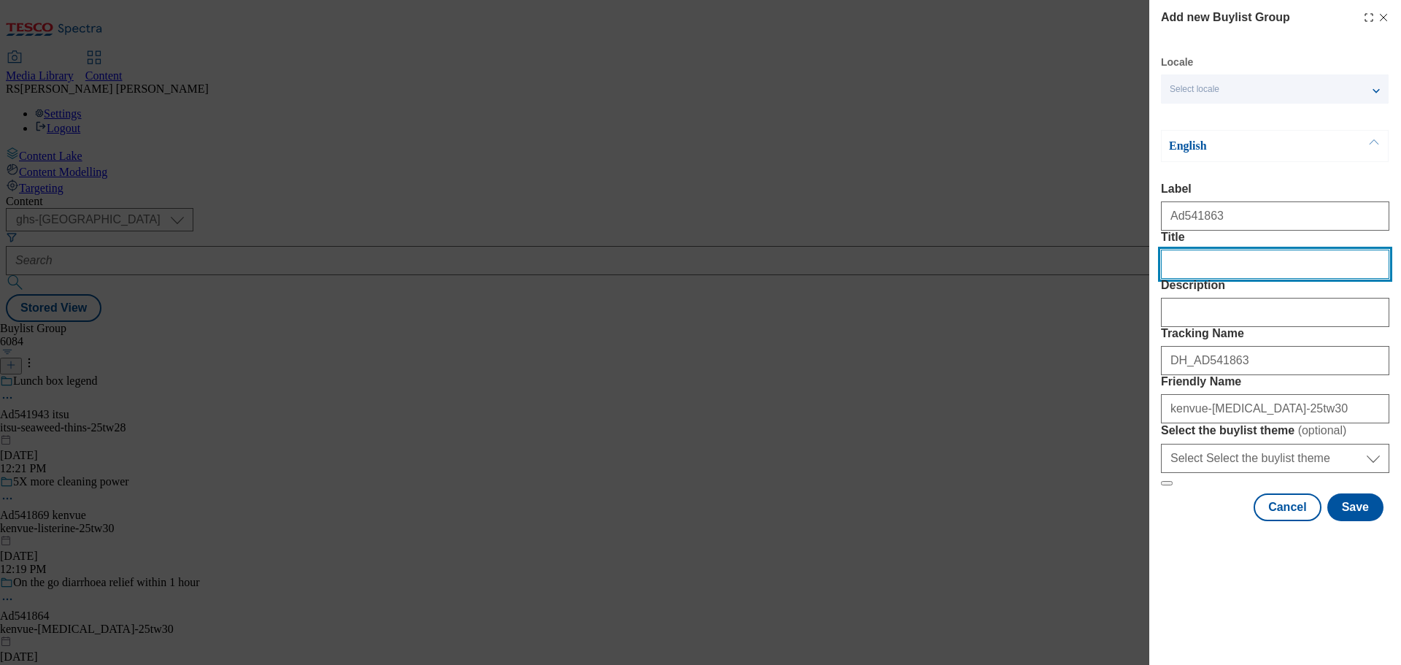
click at [1234, 279] on input "Title" at bounding box center [1275, 264] width 228 height 29
paste input "Maximum strength head cold relief *"
type input "Maximum strength head cold relief *"
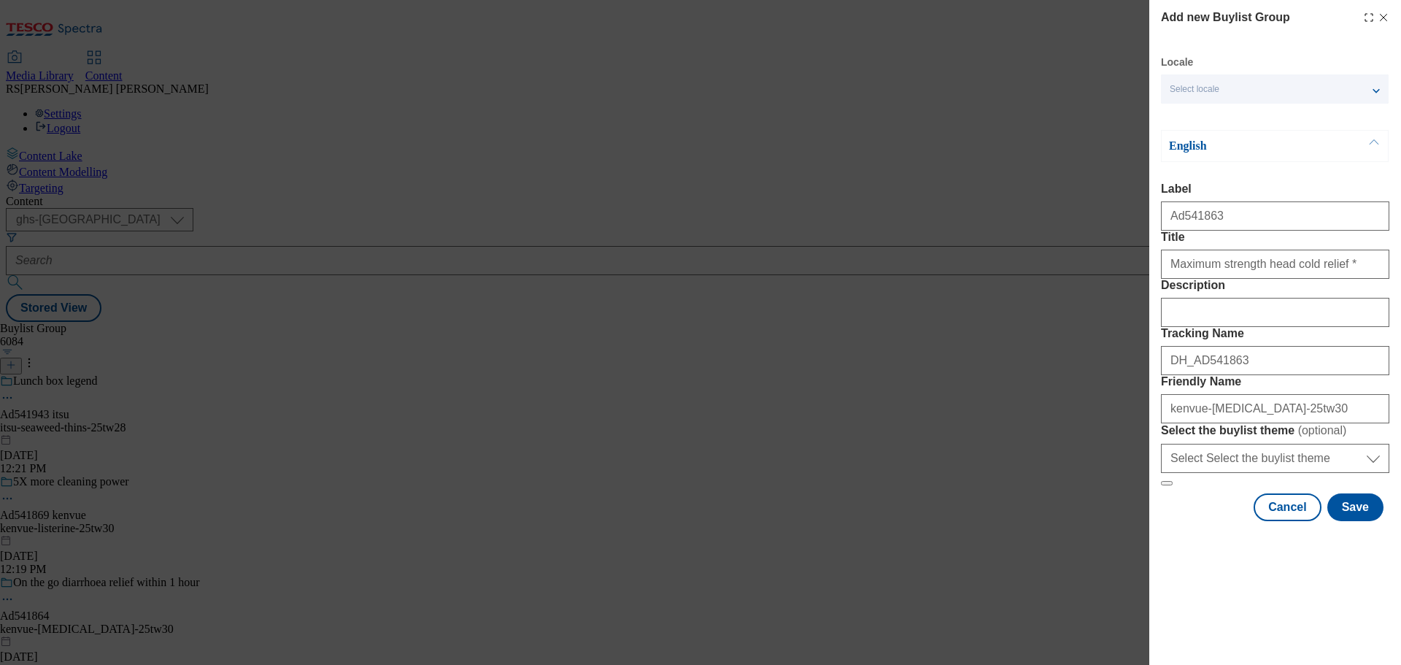
click at [1222, 327] on div "Description" at bounding box center [1275, 303] width 228 height 48
click at [1218, 327] on input "Description" at bounding box center [1275, 312] width 228 height 29
click at [1348, 521] on button "Save" at bounding box center [1356, 507] width 56 height 28
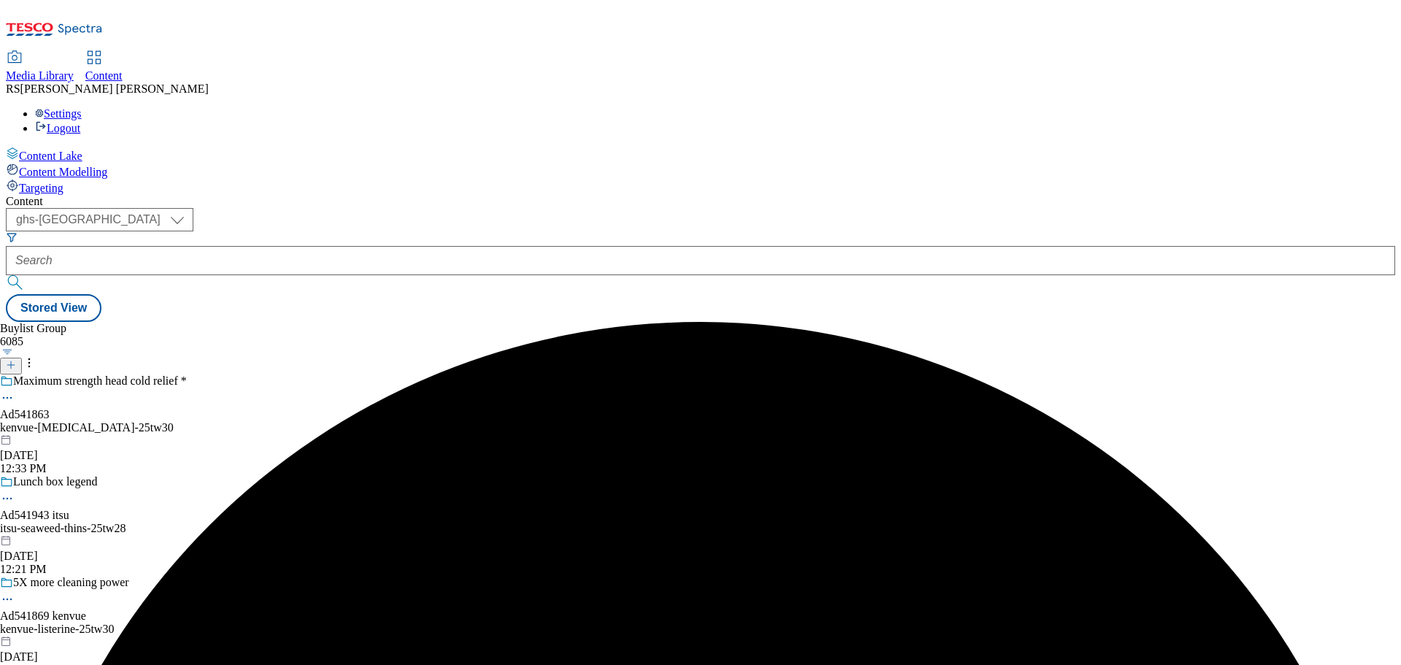
click at [253, 421] on div "kenvue-sudafed-25tw30" at bounding box center [126, 427] width 253 height 13
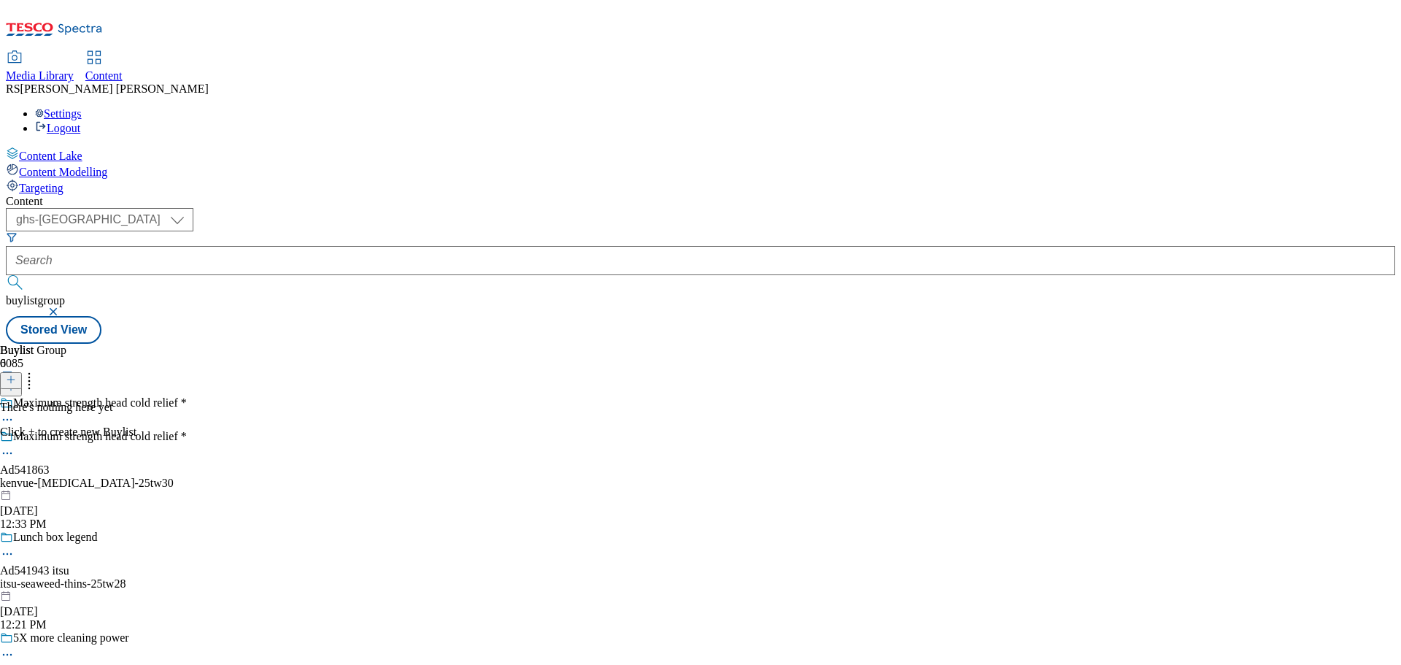
click at [16, 374] on icon at bounding box center [11, 379] width 10 height 10
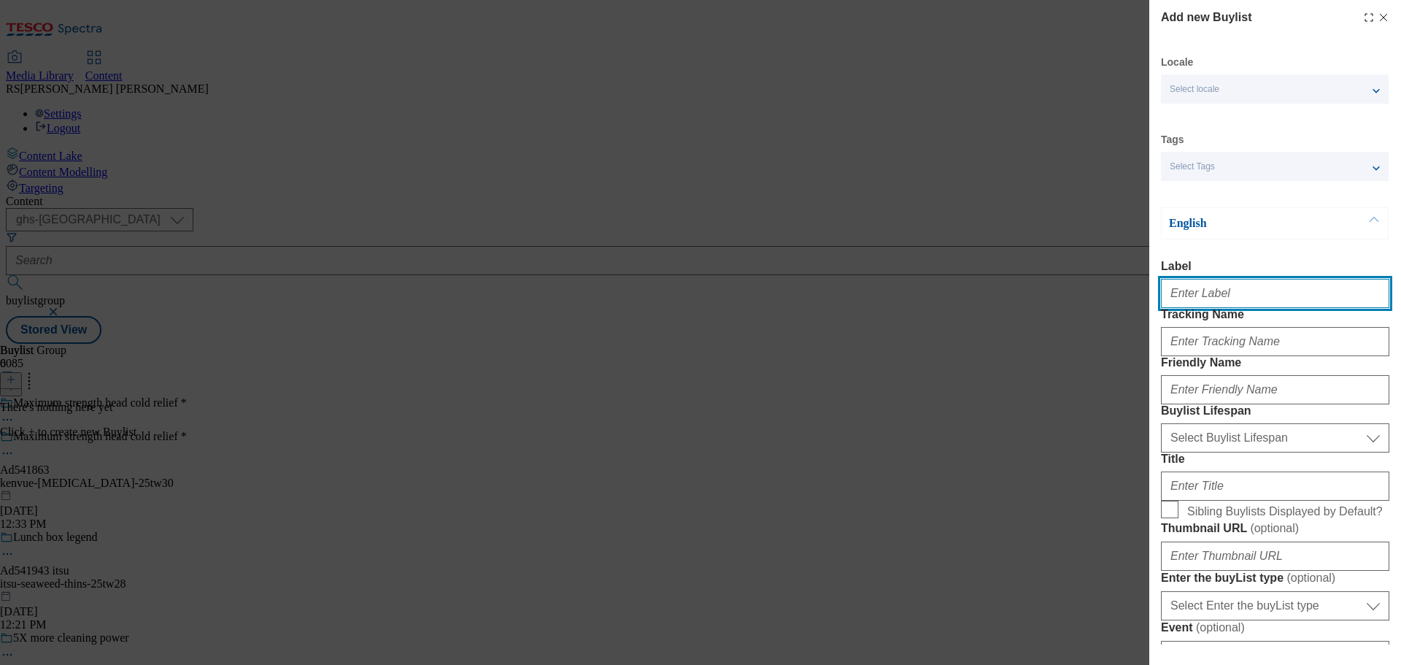
click at [1196, 284] on input "Label" at bounding box center [1275, 293] width 228 height 29
paste input "Ad541770"
type input "Ad541770"
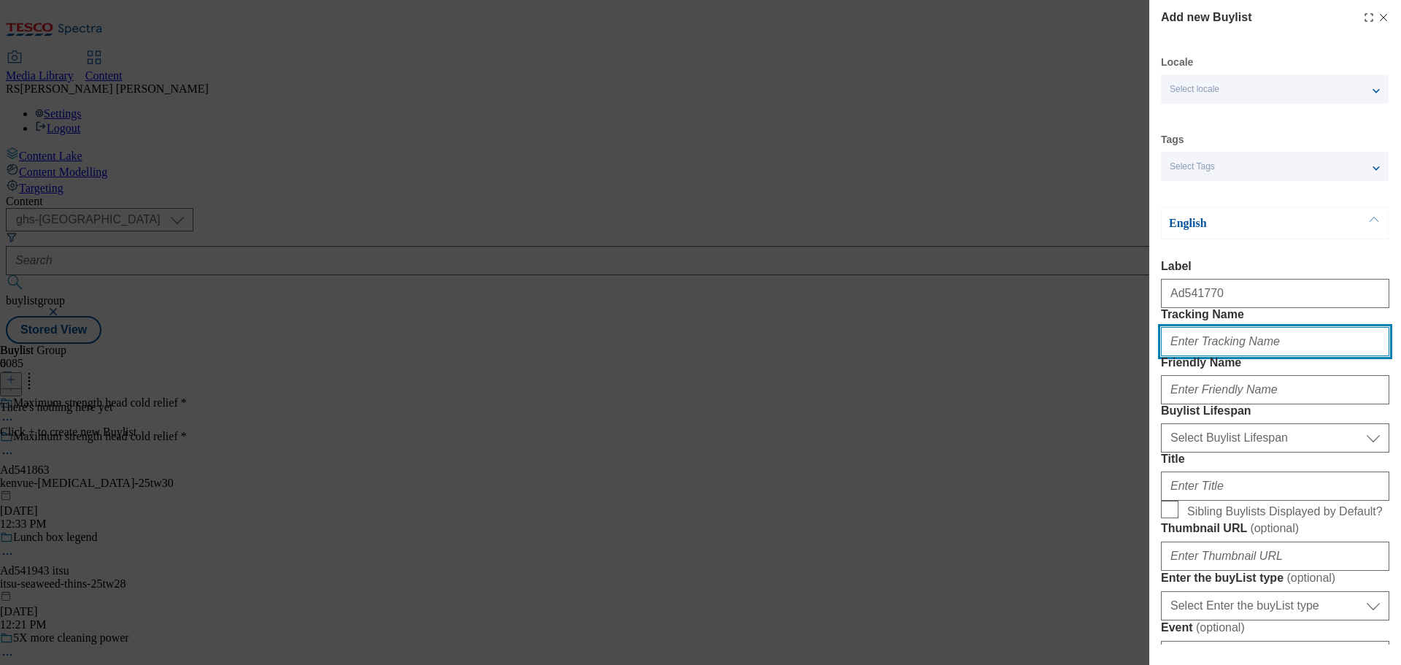
click at [1212, 356] on input "Tracking Name" at bounding box center [1275, 341] width 228 height 29
paste input "DH_AD541770"
type input "DH_AD541770"
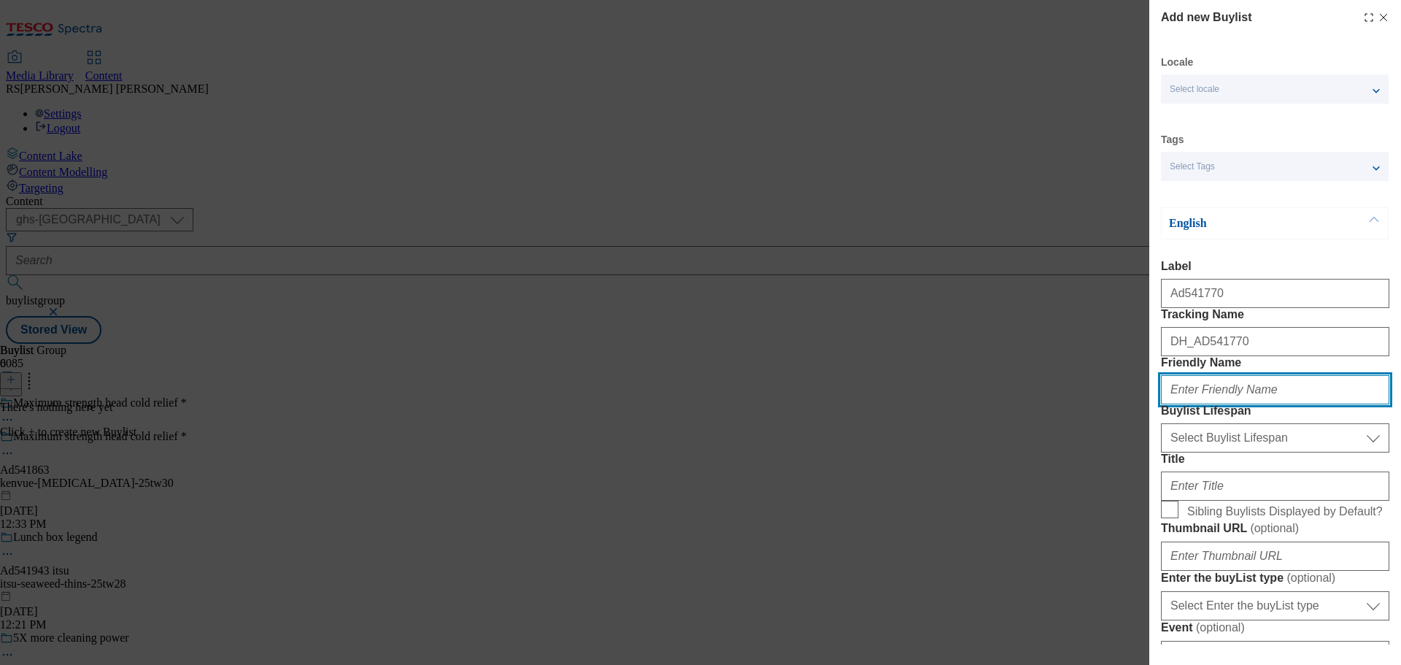
click at [1212, 404] on input "Friendly Name" at bounding box center [1275, 389] width 228 height 29
paste input "pip-and-nut-peanut-butter"
type input "pip-and-nut-peanut-butter"
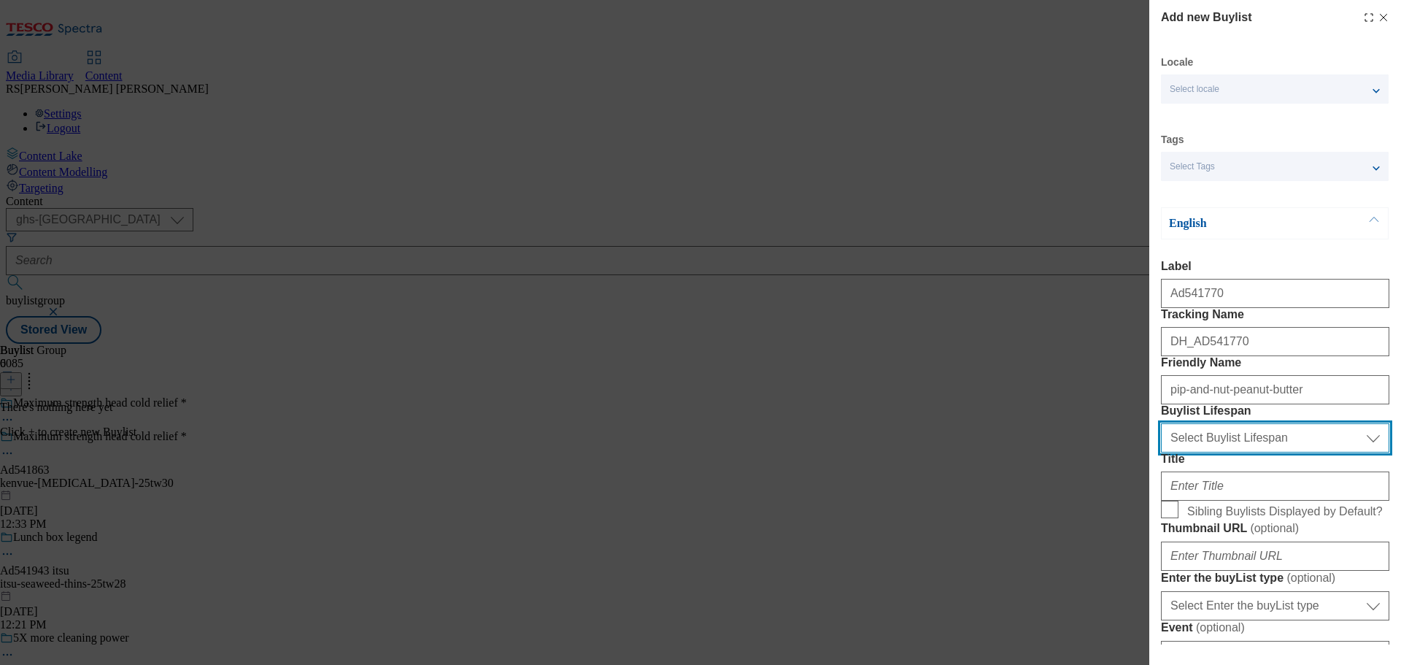
click at [1212, 453] on select "Select Buylist Lifespan evergreen seasonal tactical" at bounding box center [1275, 437] width 228 height 29
select select "tactical"
click at [1161, 453] on select "Select Buylist Lifespan evergreen seasonal tactical" at bounding box center [1275, 437] width 228 height 29
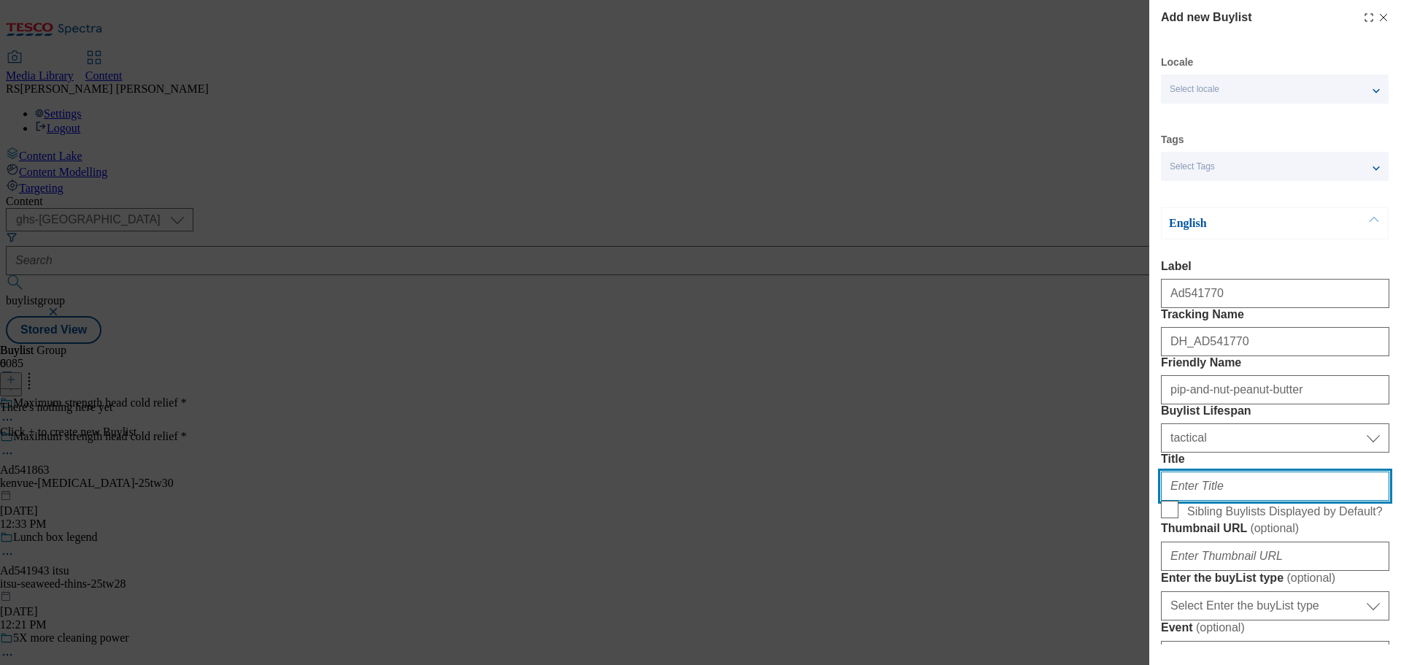
click at [1199, 501] on input "Title" at bounding box center [1275, 486] width 228 height 29
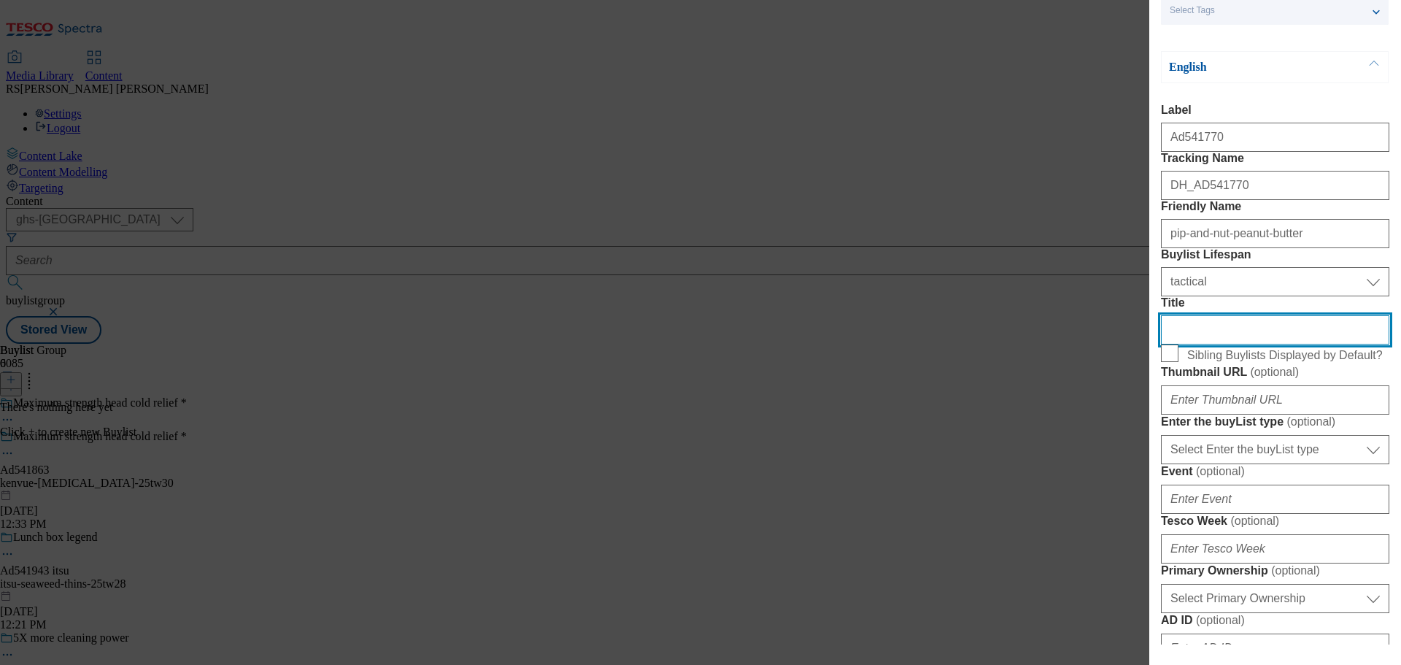
scroll to position [292, 0]
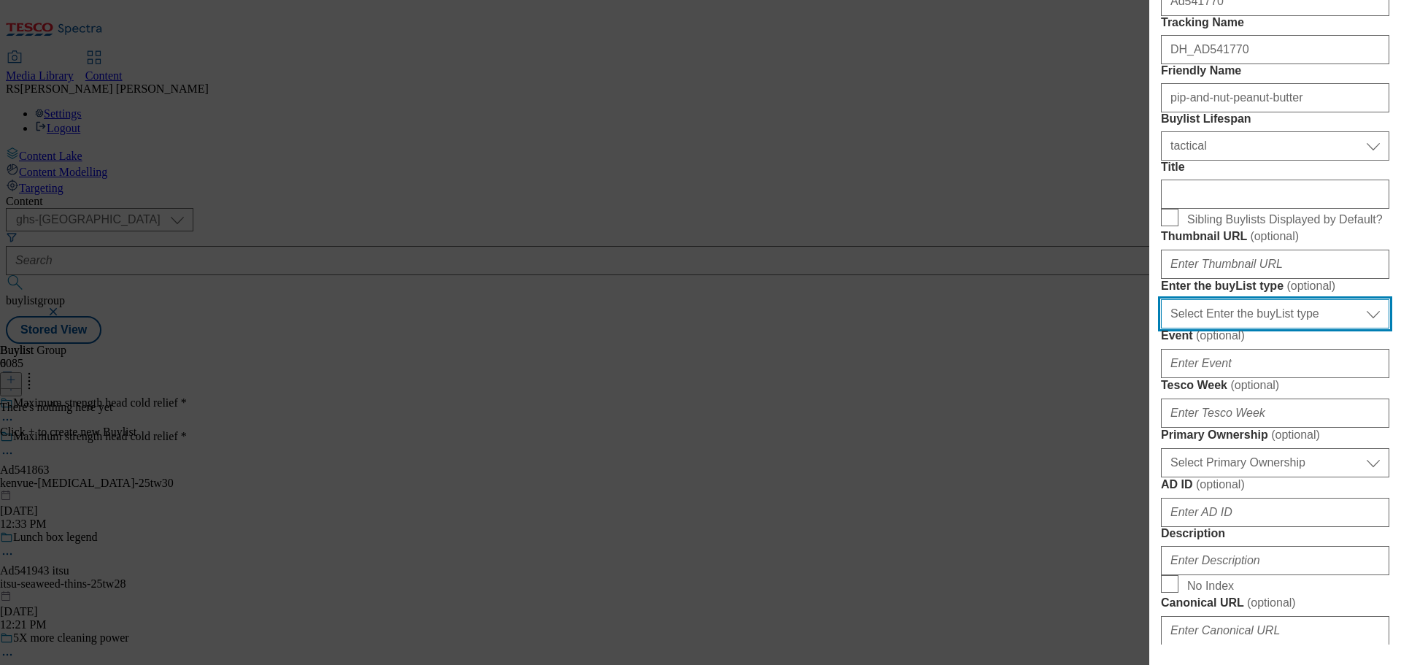
click at [1267, 328] on select "Select Enter the buyList type event supplier funded long term >4 weeks supplier…" at bounding box center [1275, 313] width 228 height 29
select select "supplier funded short term 1-3 weeks"
click at [1161, 328] on select "Select Enter the buyList type event supplier funded long term >4 weeks supplier…" at bounding box center [1275, 313] width 228 height 29
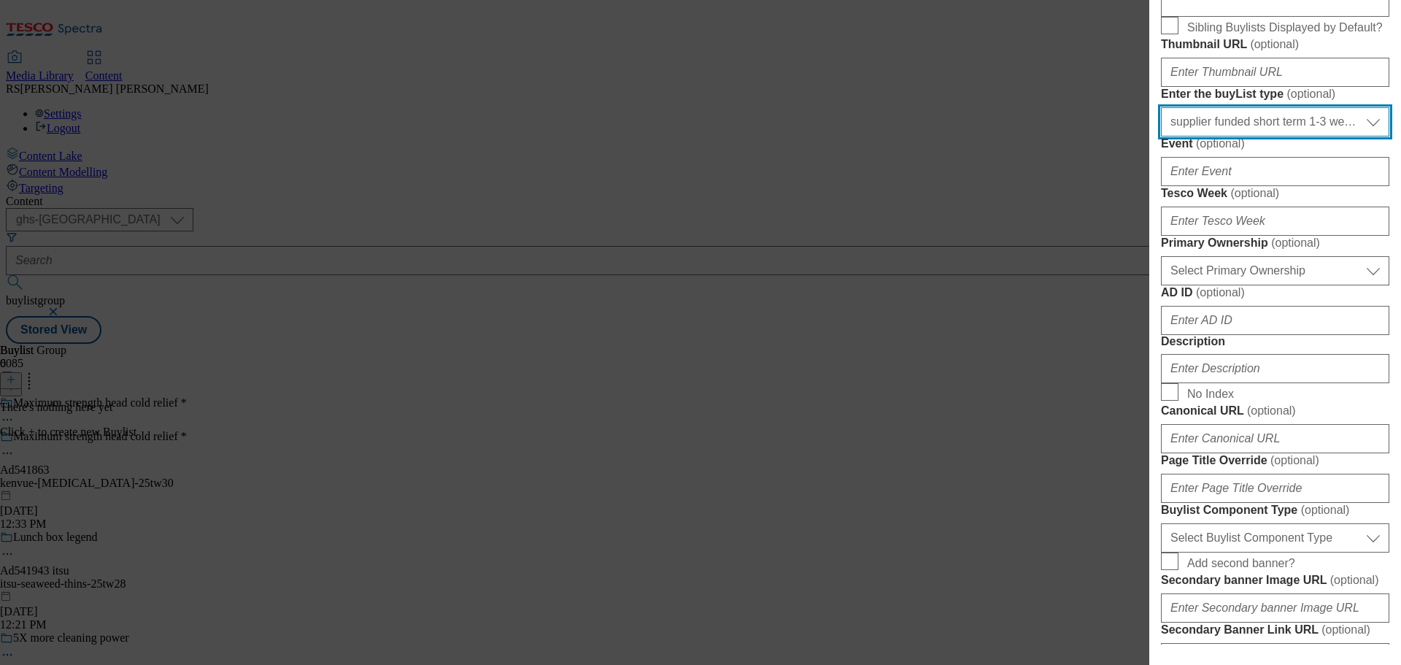
scroll to position [511, 0]
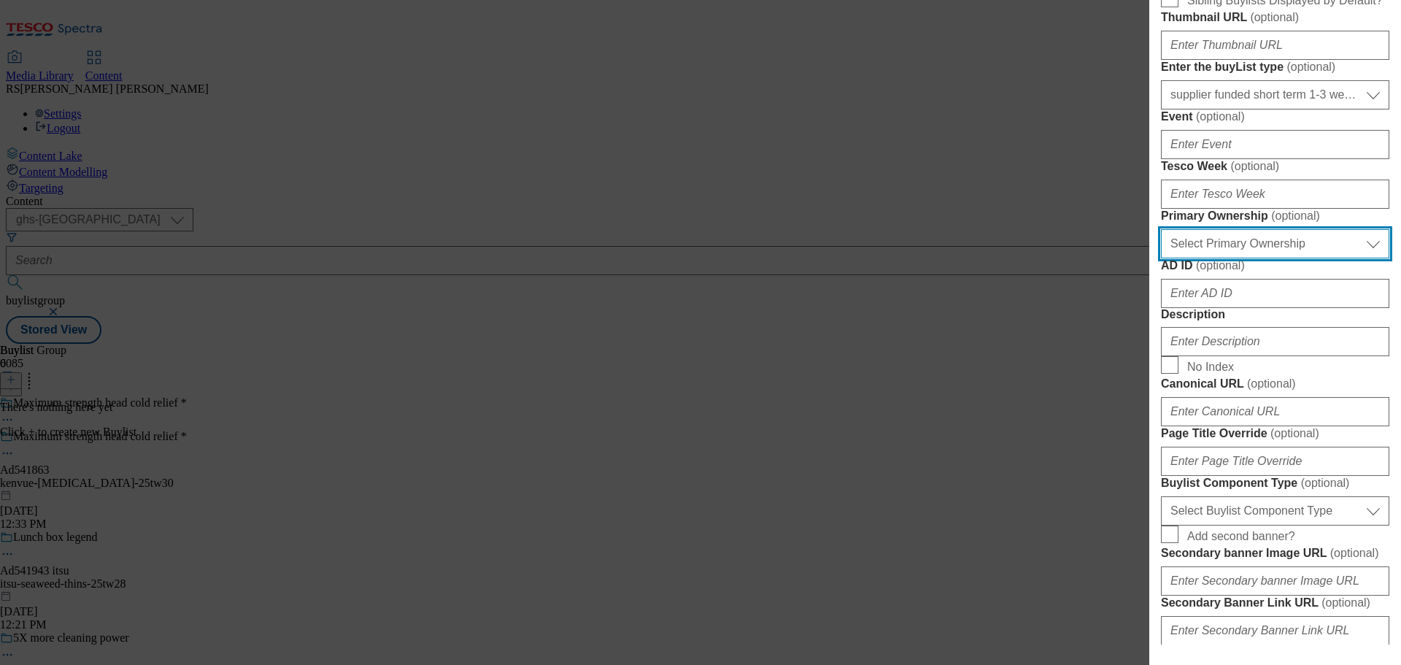
click at [1228, 258] on select "Select Primary Ownership tesco dunnhumby" at bounding box center [1275, 243] width 228 height 29
select select "dunnhumby"
click at [1161, 258] on select "Select Primary Ownership tesco dunnhumby" at bounding box center [1275, 243] width 228 height 29
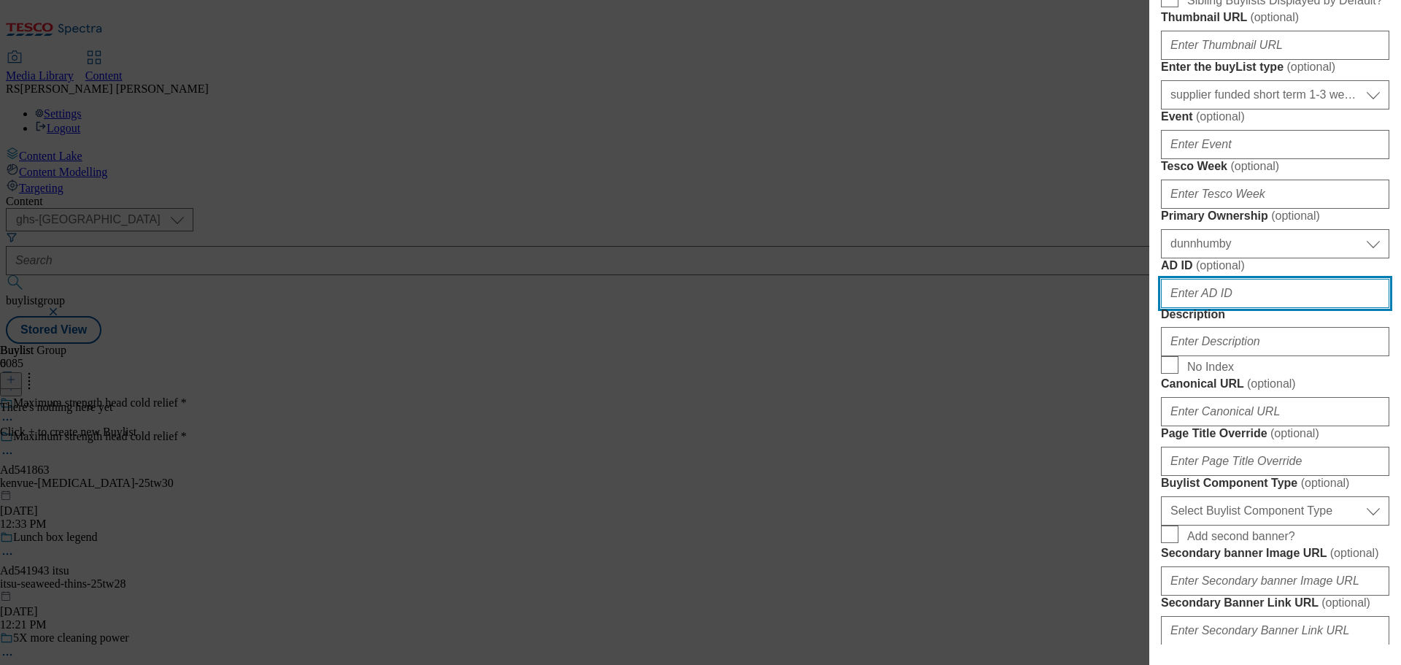
click at [1224, 308] on input "AD ID ( optional )" at bounding box center [1275, 293] width 228 height 29
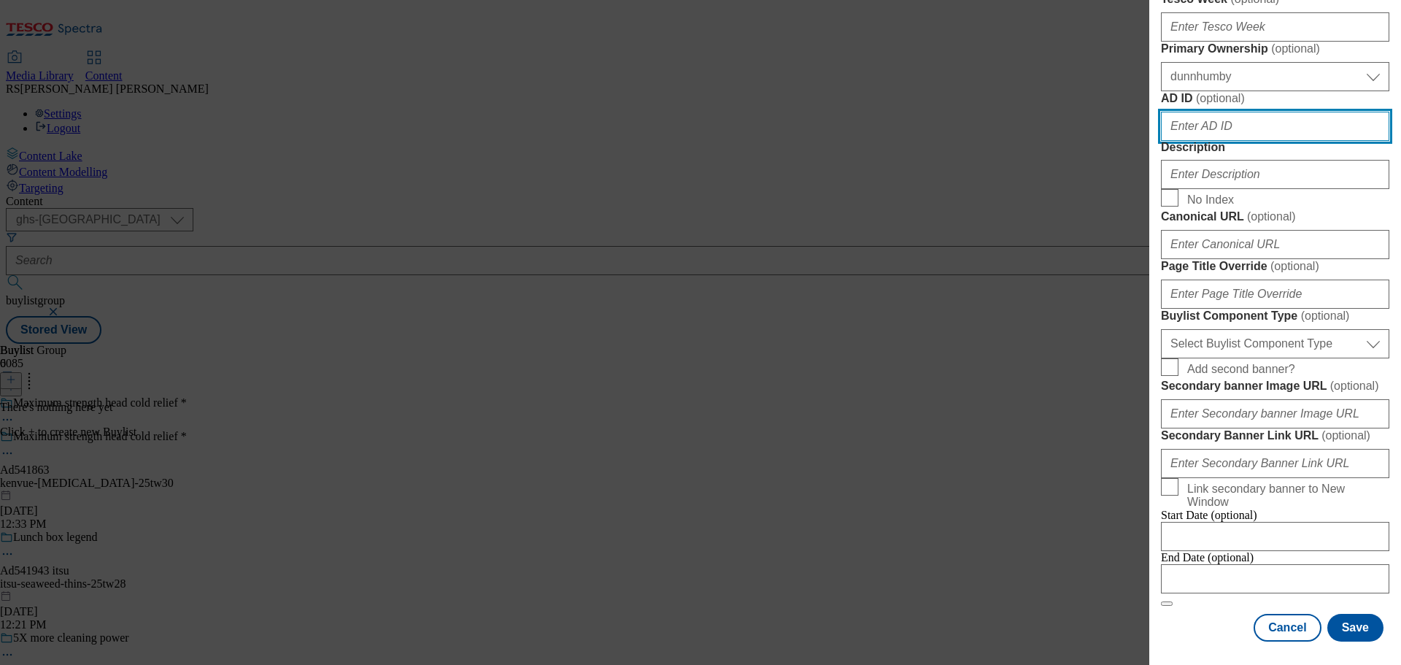
scroll to position [876, 0]
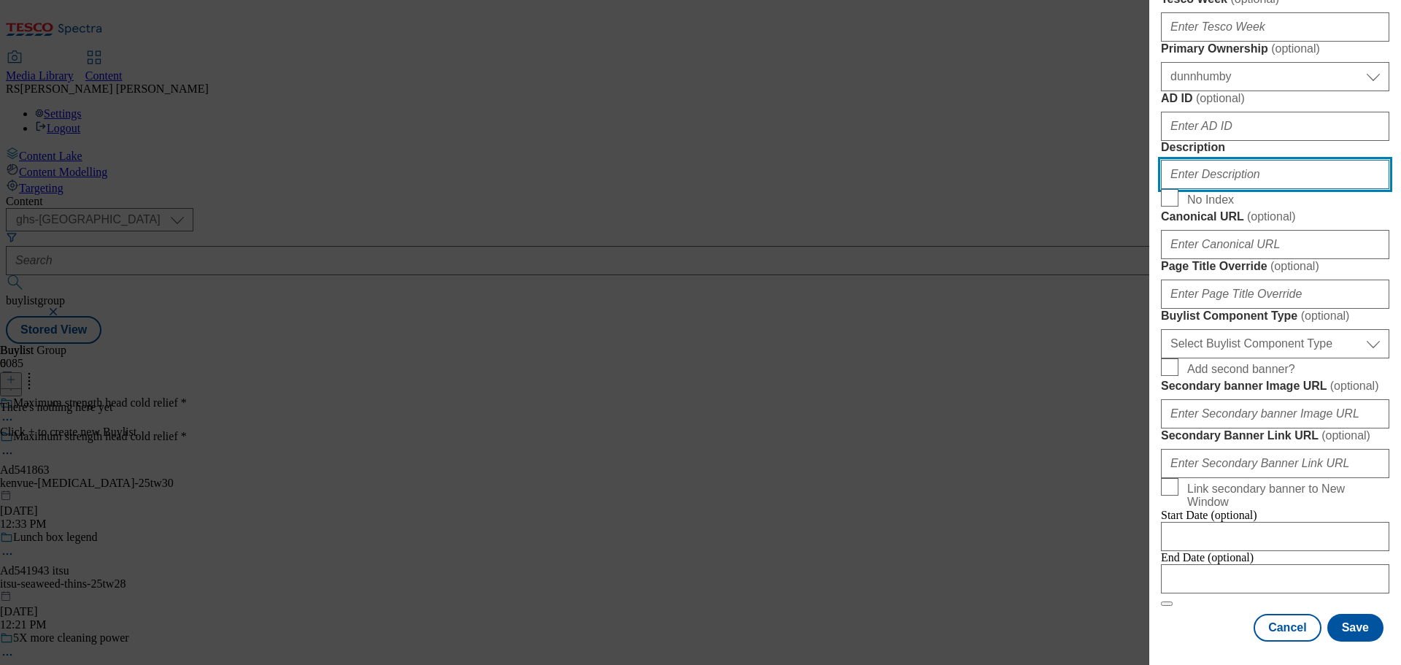
click at [1209, 189] on input "Description" at bounding box center [1275, 174] width 228 height 29
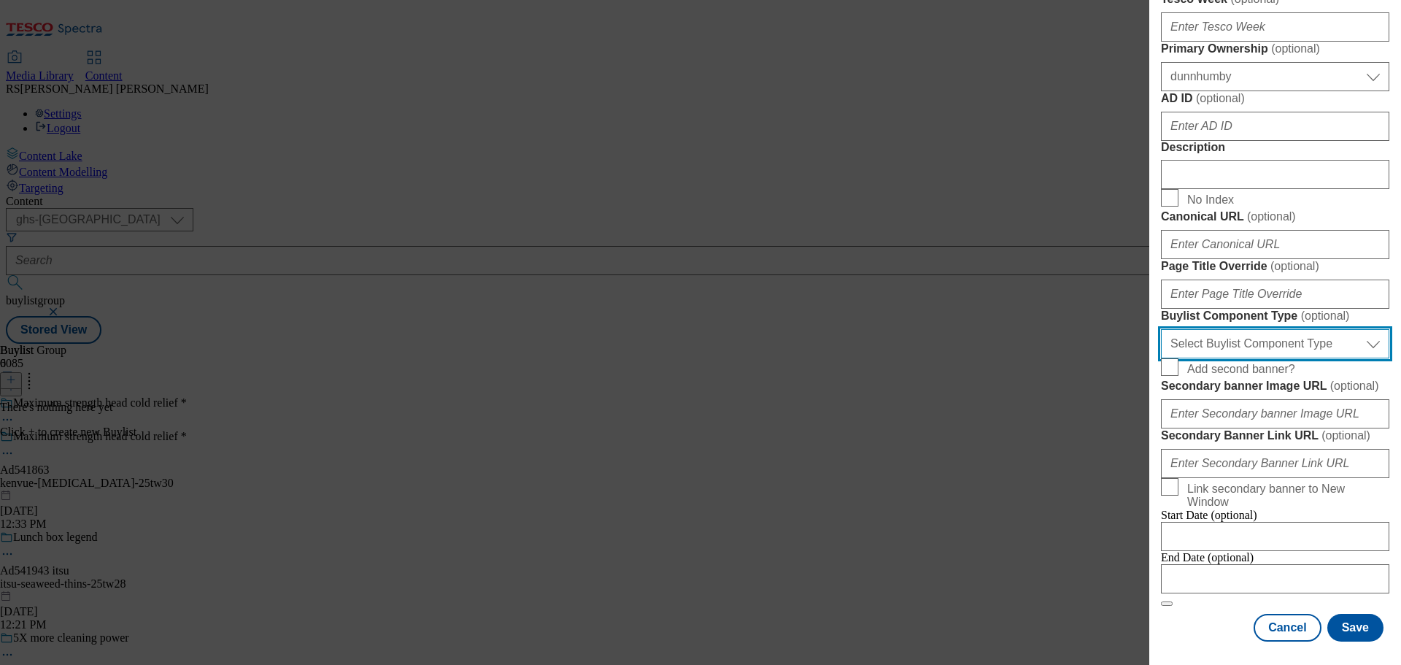
click at [1262, 358] on select "Select Buylist Component Type Banner Competition Header Meal" at bounding box center [1275, 343] width 228 height 29
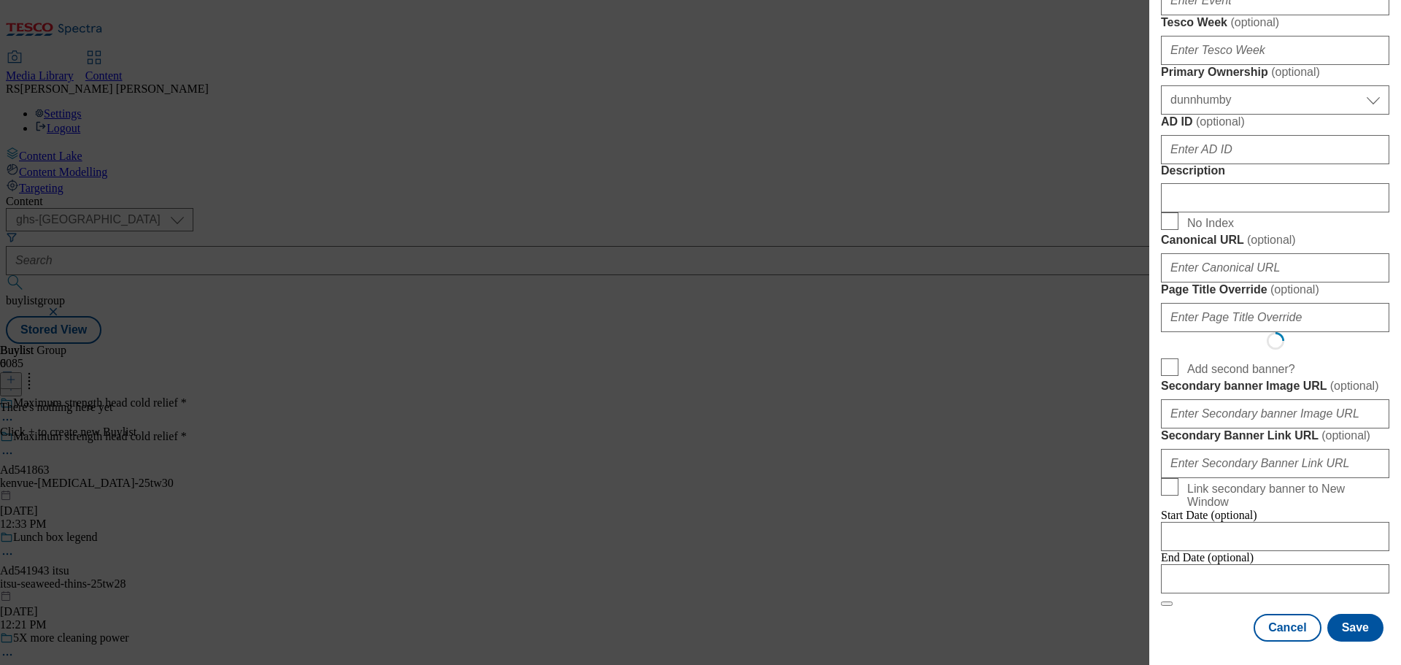
scroll to position [0, 0]
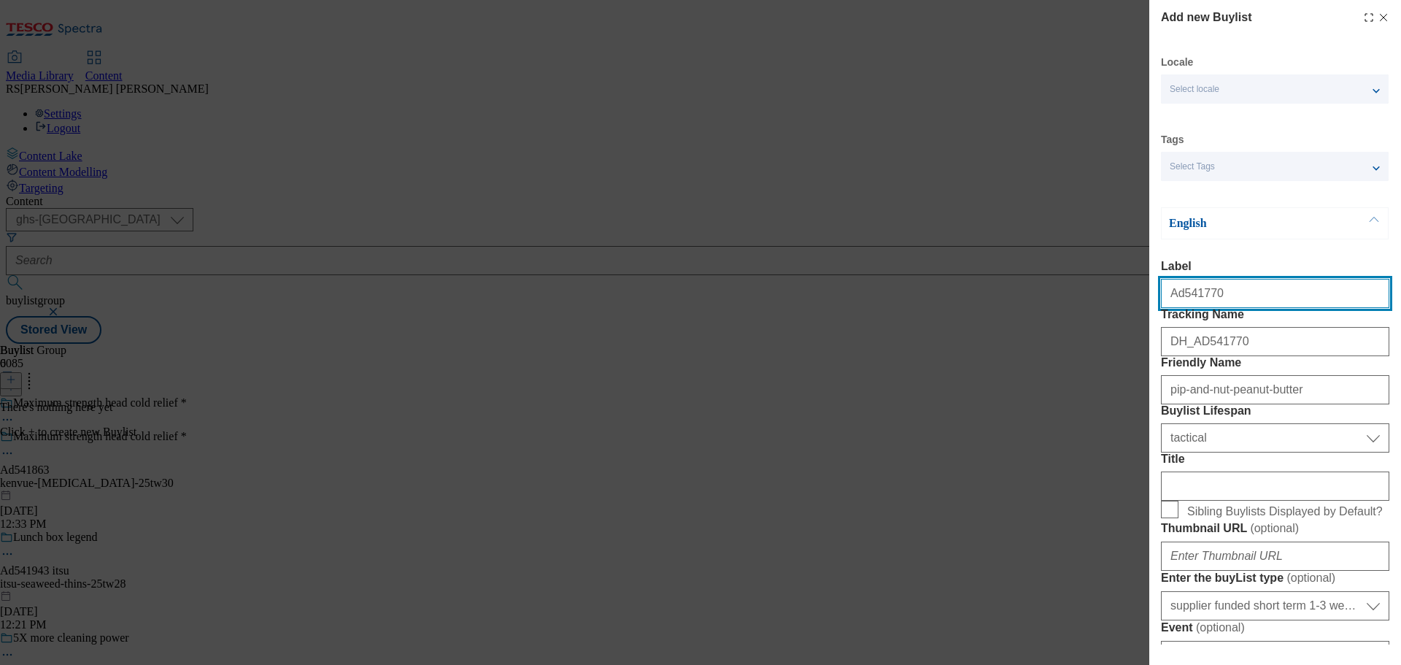
select select "Banner"
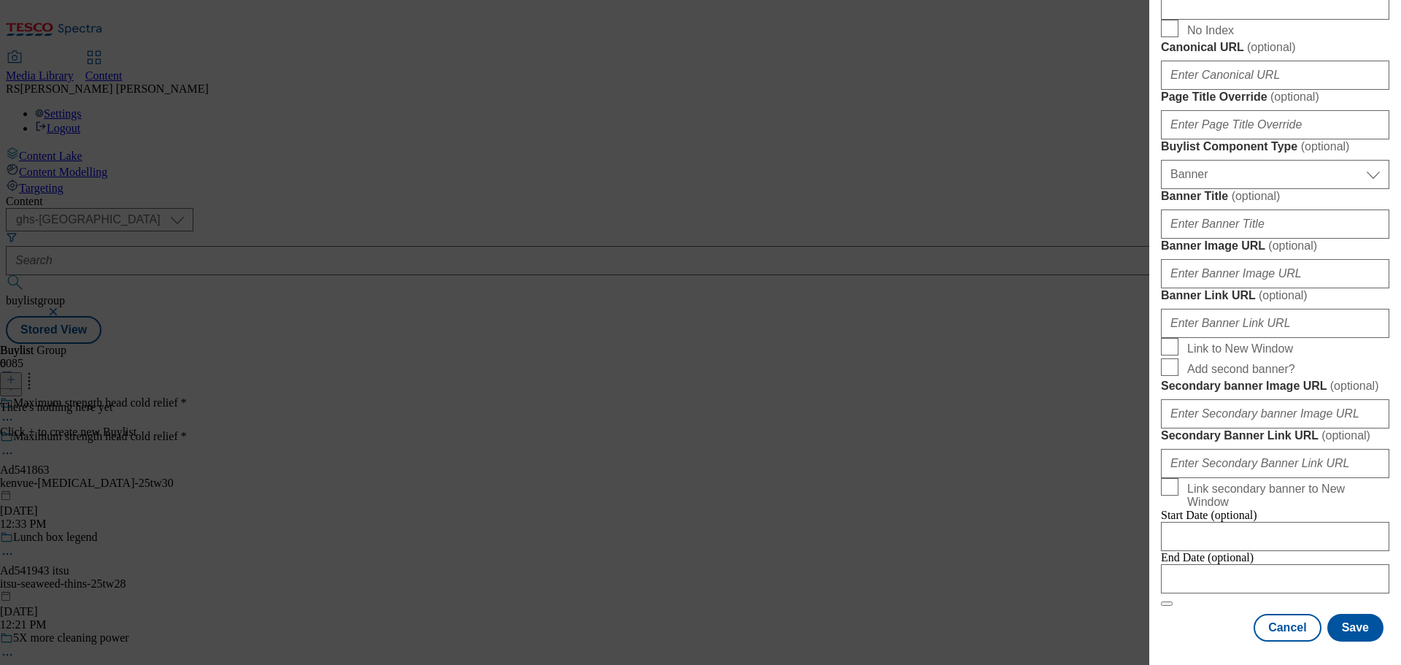
scroll to position [1472, 0]
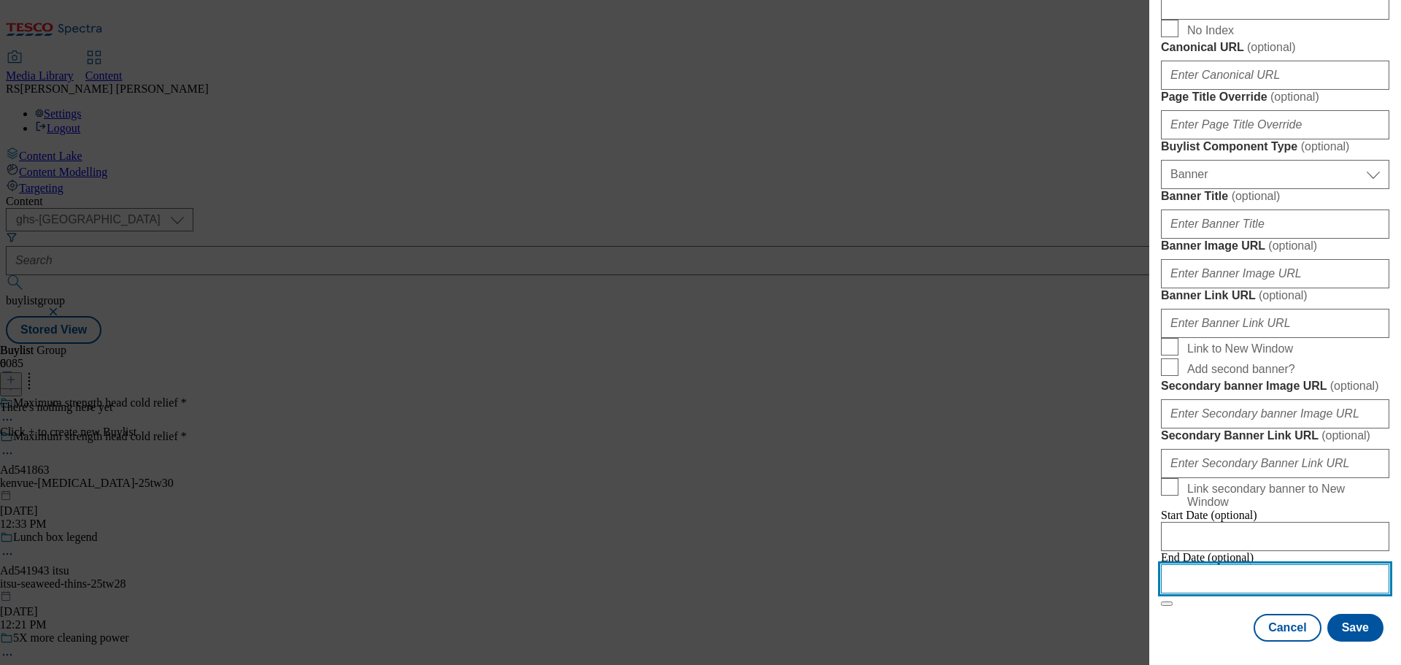
click at [1242, 564] on input "Modal" at bounding box center [1275, 578] width 228 height 29
select select "2025"
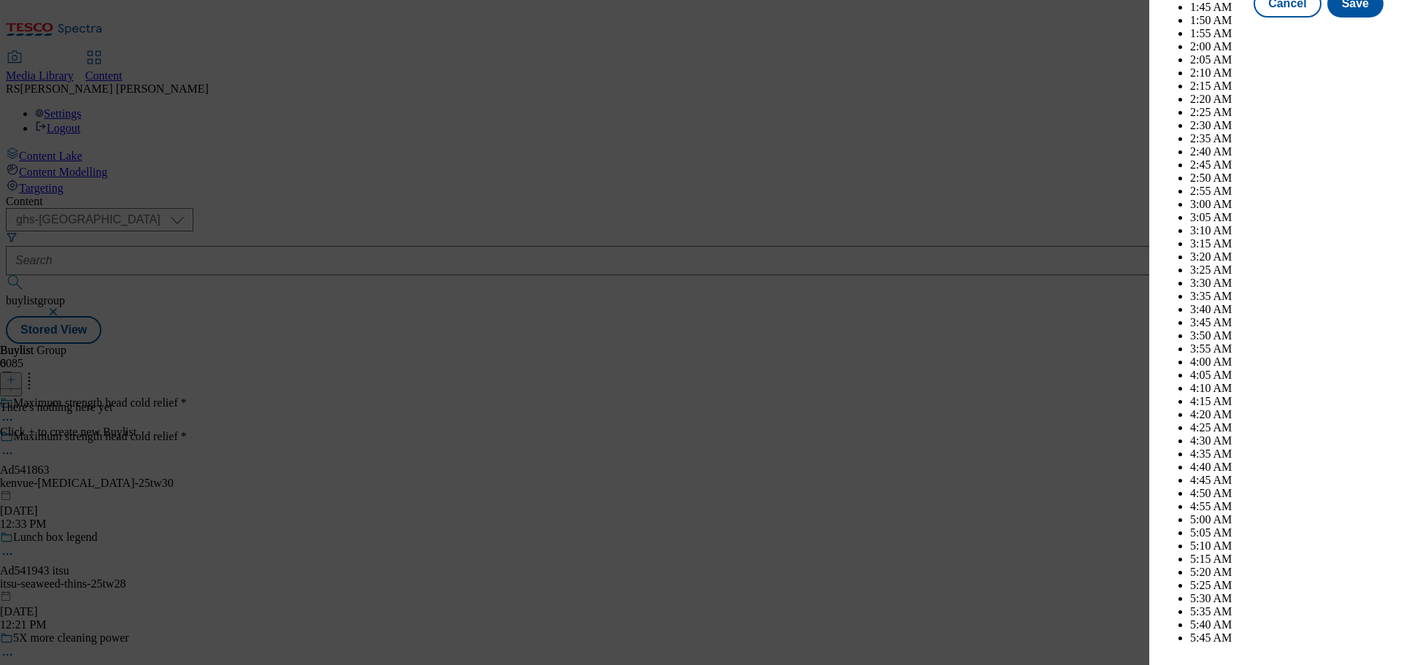
scroll to position [4038, 0]
select select "December"
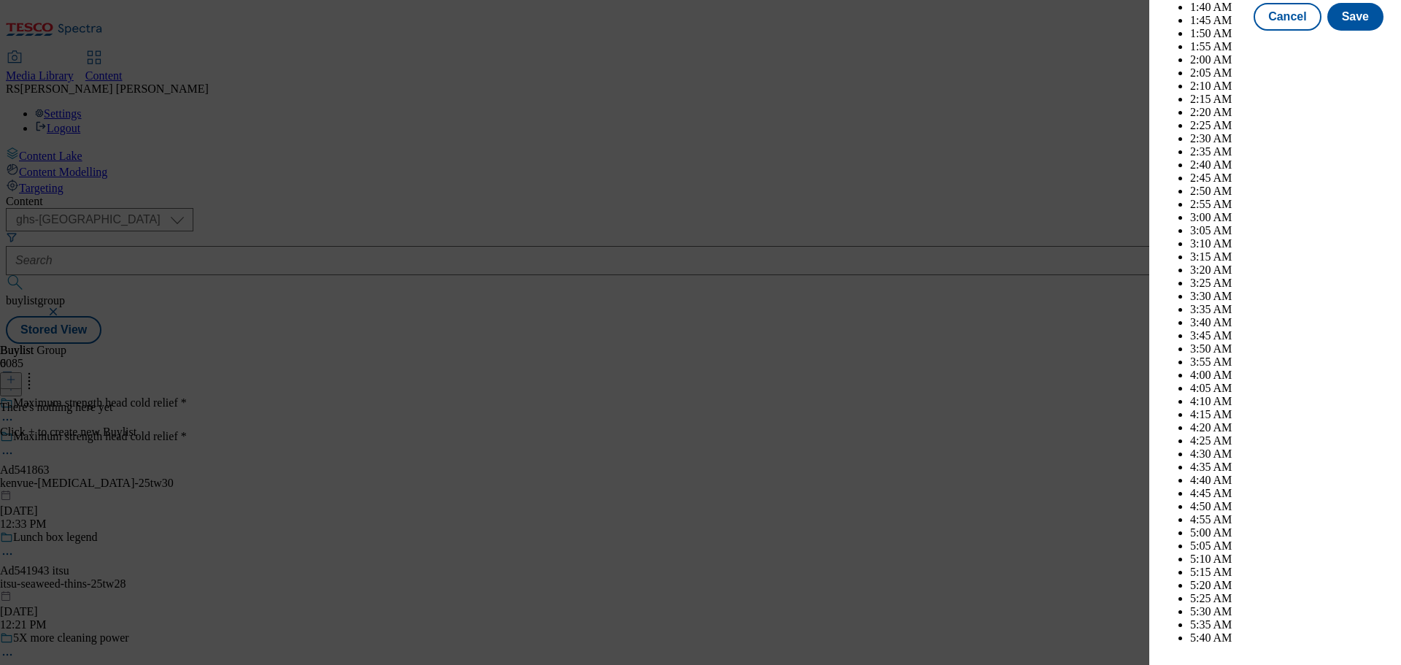
click at [1387, 377] on div "Add new Buylist Locale Select locale English Welsh Tags Select Tags fnf marketp…" at bounding box center [1276, 322] width 252 height 645
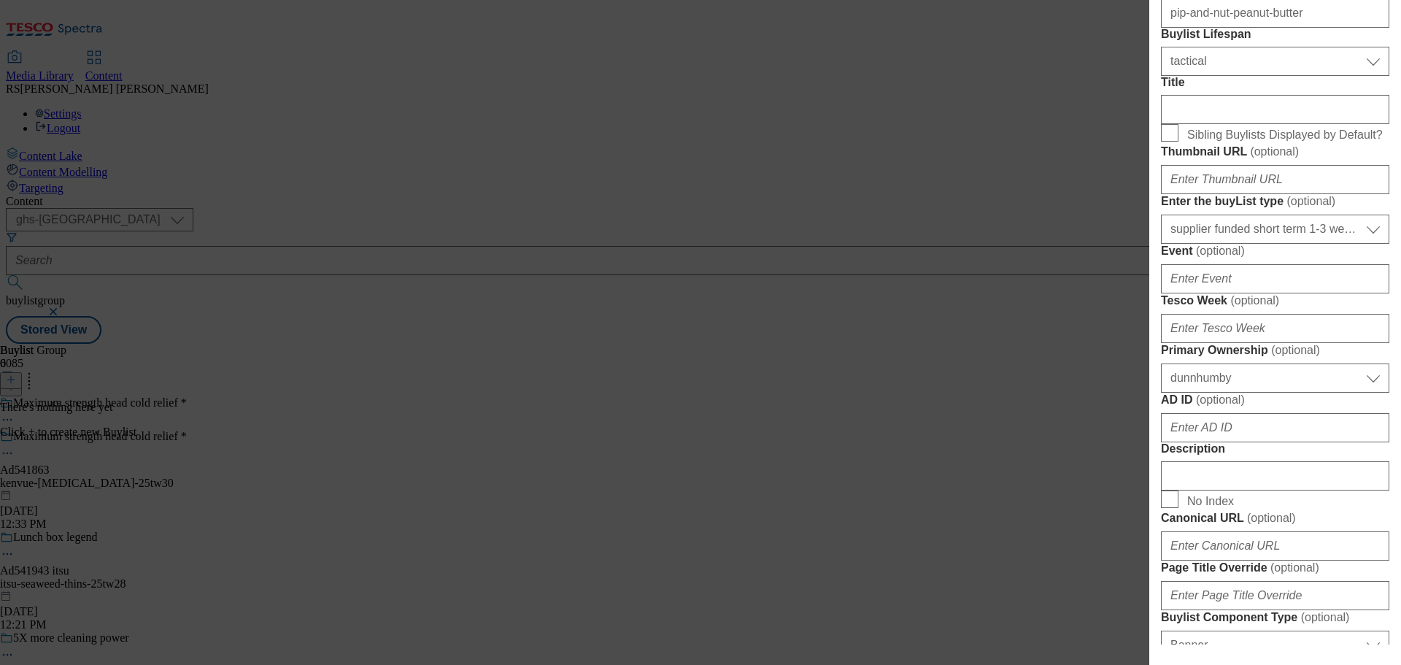
scroll to position [0, 0]
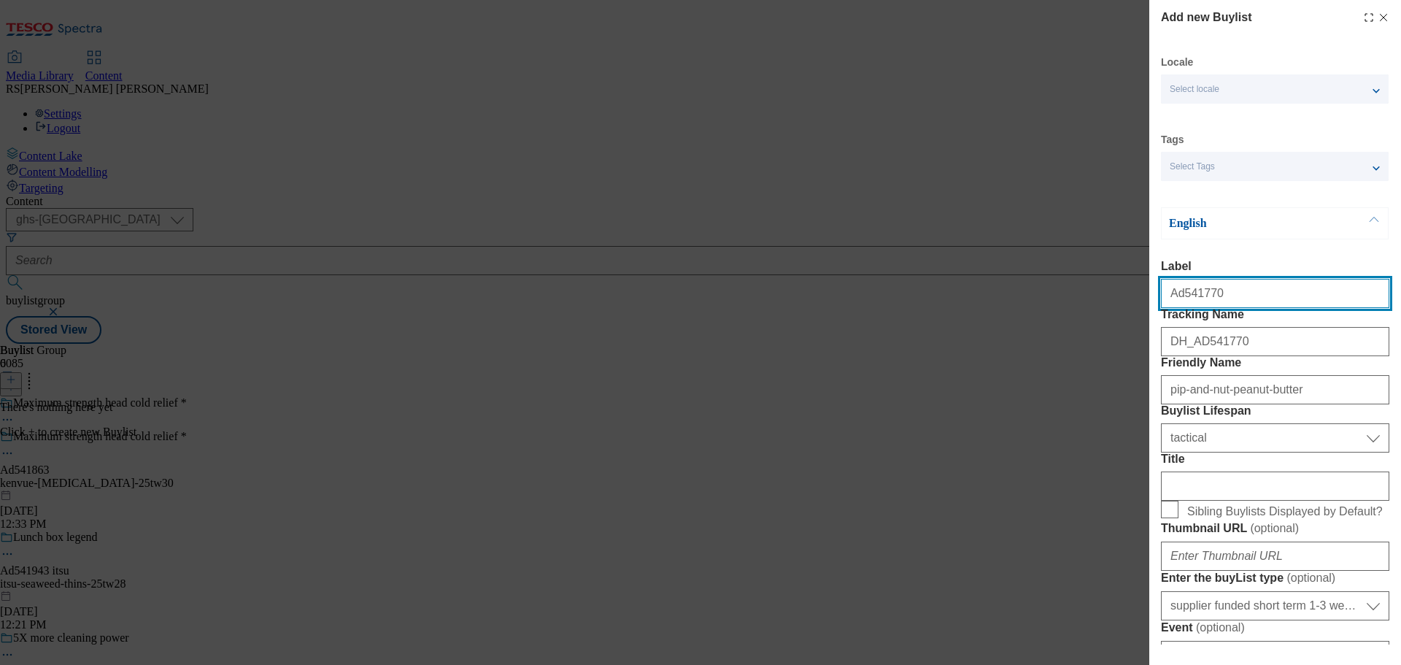
drag, startPoint x: 1231, startPoint y: 296, endPoint x: 1181, endPoint y: 319, distance: 55.5
paste input "863"
type input "Ad541863"
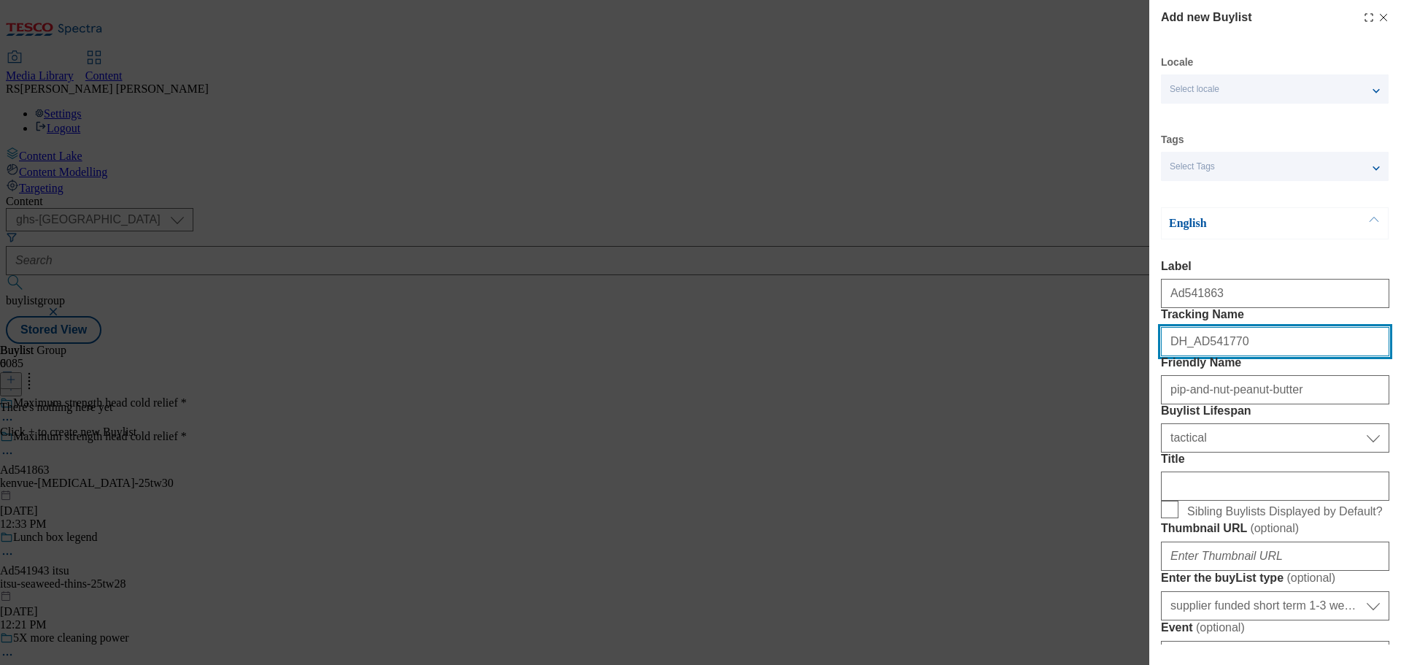
drag, startPoint x: 1245, startPoint y: 375, endPoint x: 1195, endPoint y: 388, distance: 51.2
click at [1195, 356] on div "DH_AD541770" at bounding box center [1275, 338] width 228 height 35
paste input "863"
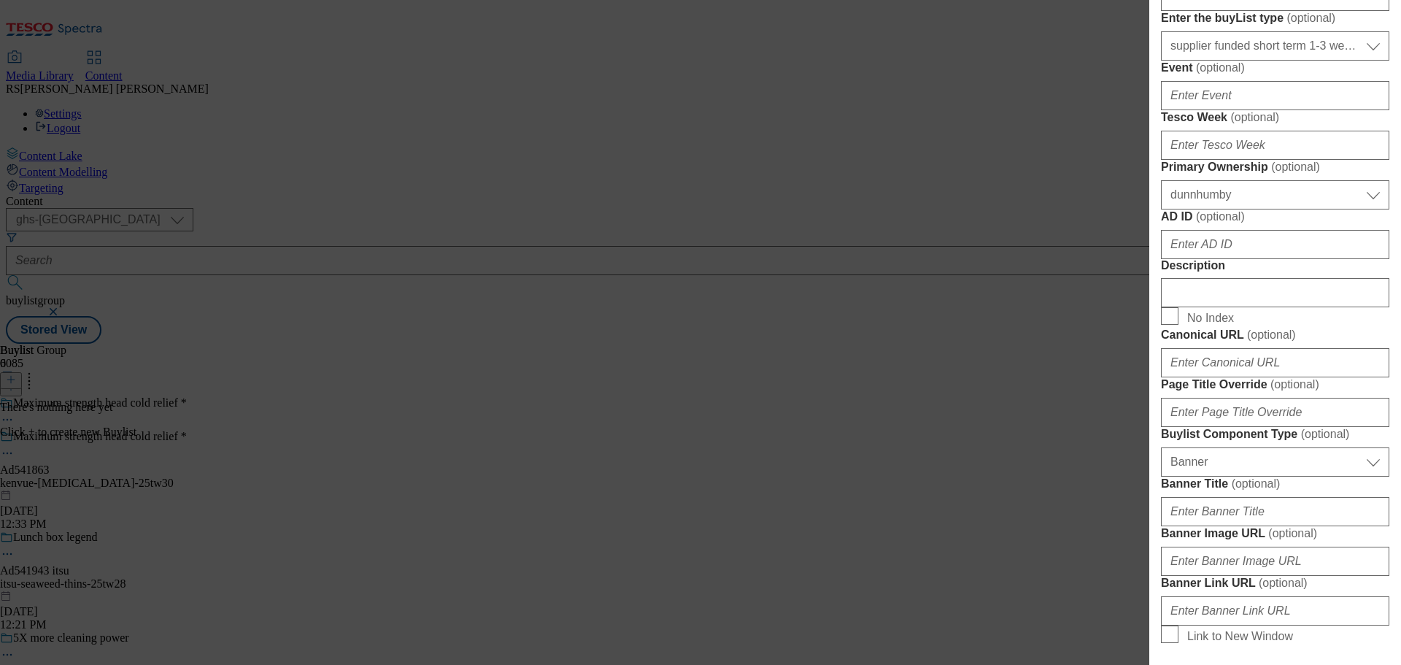
scroll to position [584, 0]
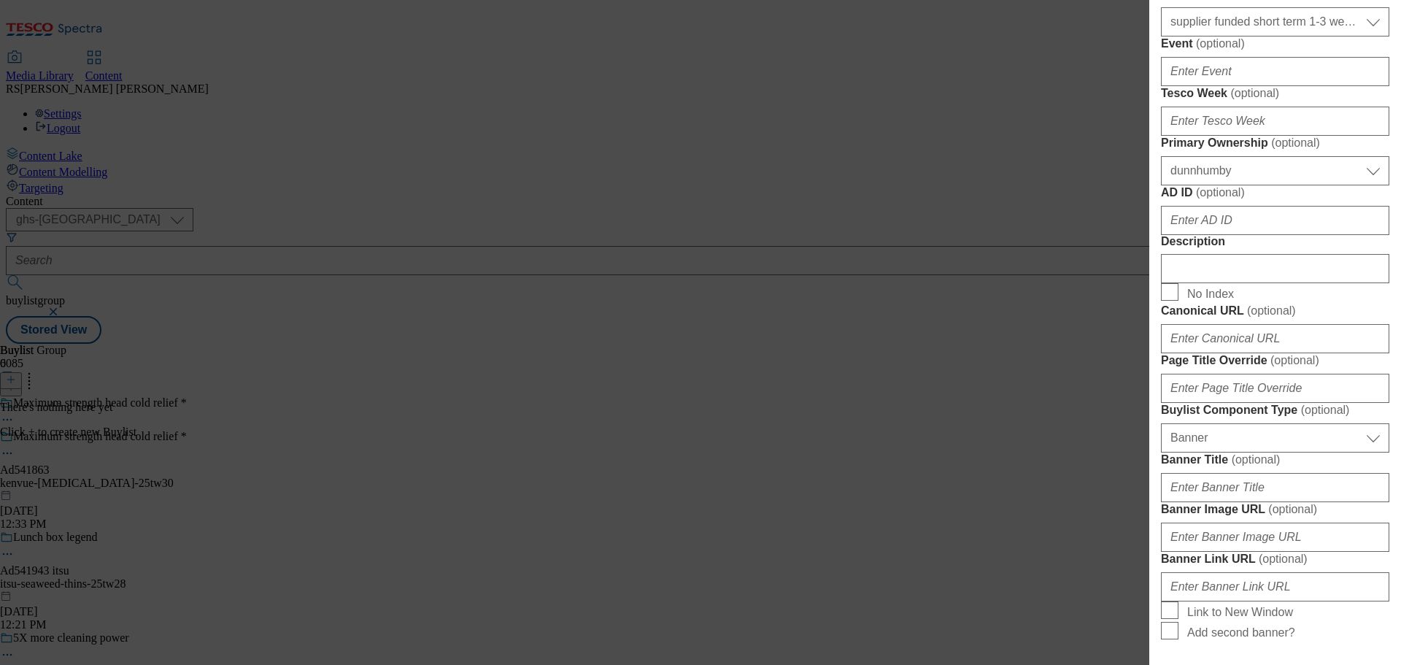
type input "DH_AD541863"
click at [1219, 235] on input "AD ID ( optional )" at bounding box center [1275, 220] width 228 height 29
paste input "541863"
type input "541863"
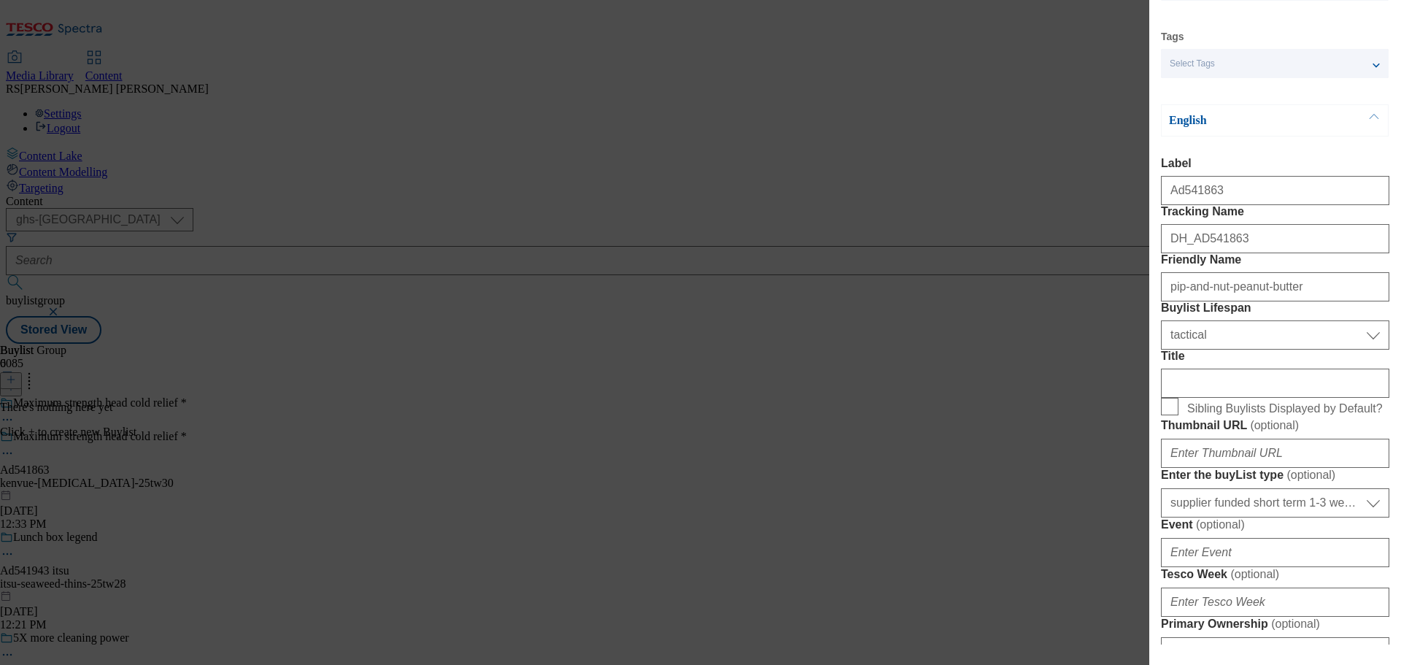
scroll to position [0, 0]
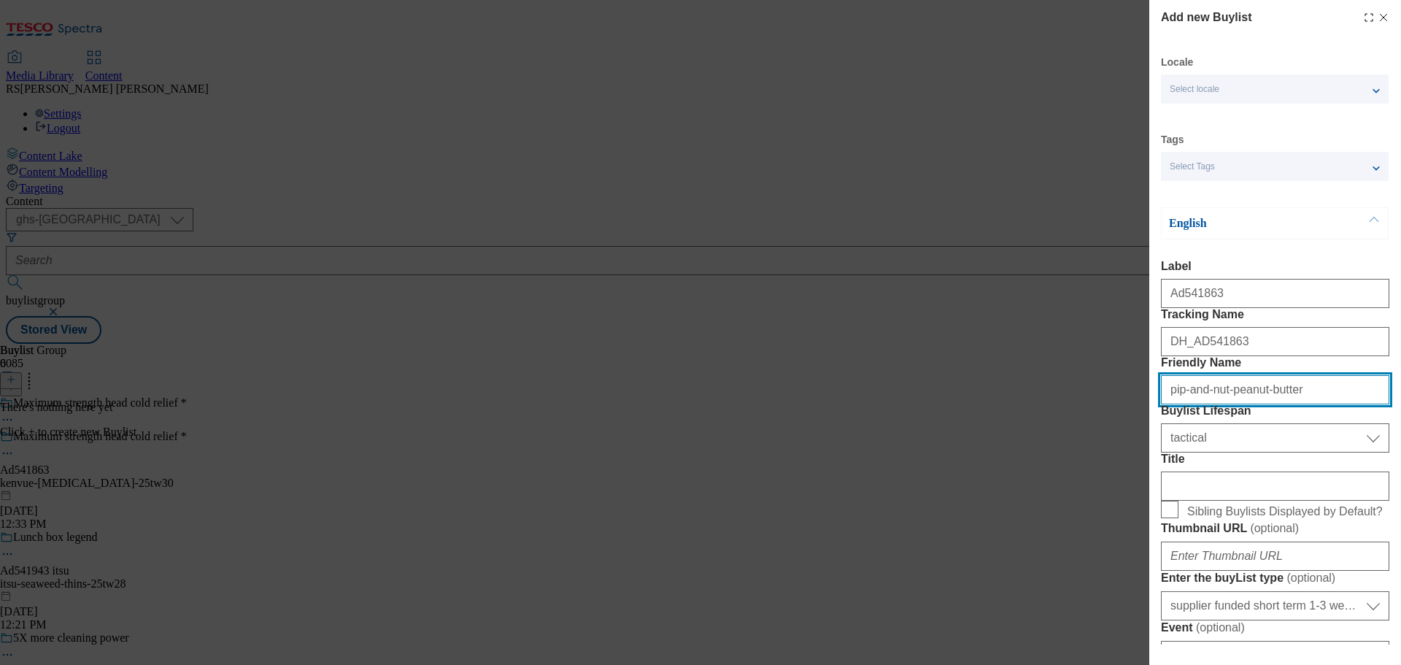
drag, startPoint x: 1315, startPoint y: 452, endPoint x: 1042, endPoint y: 438, distance: 273.4
click at [1042, 438] on div "Add new Buylist Locale Select locale English Welsh Tags Select Tags fnf marketp…" at bounding box center [700, 332] width 1401 height 665
paste input "kenvue-sudafed"
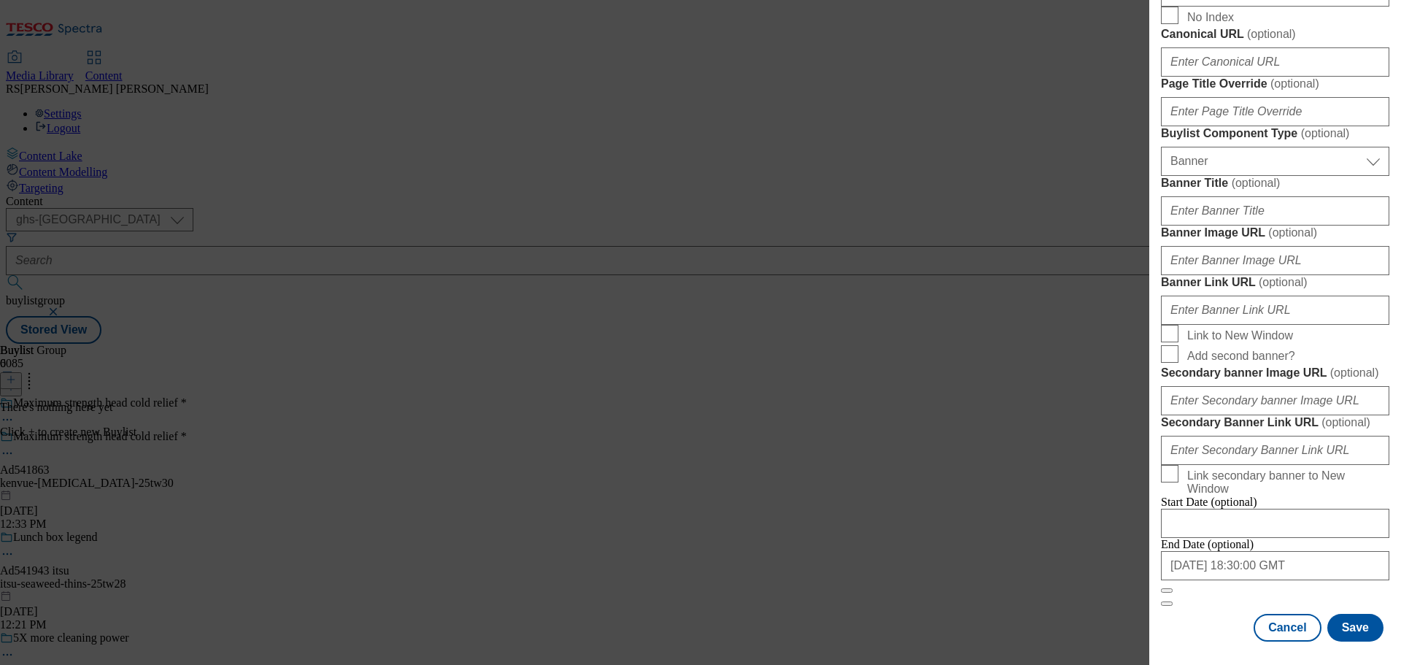
scroll to position [1472, 0]
type input "kenvue-sudafed"
click at [1345, 621] on button "Save" at bounding box center [1356, 628] width 56 height 28
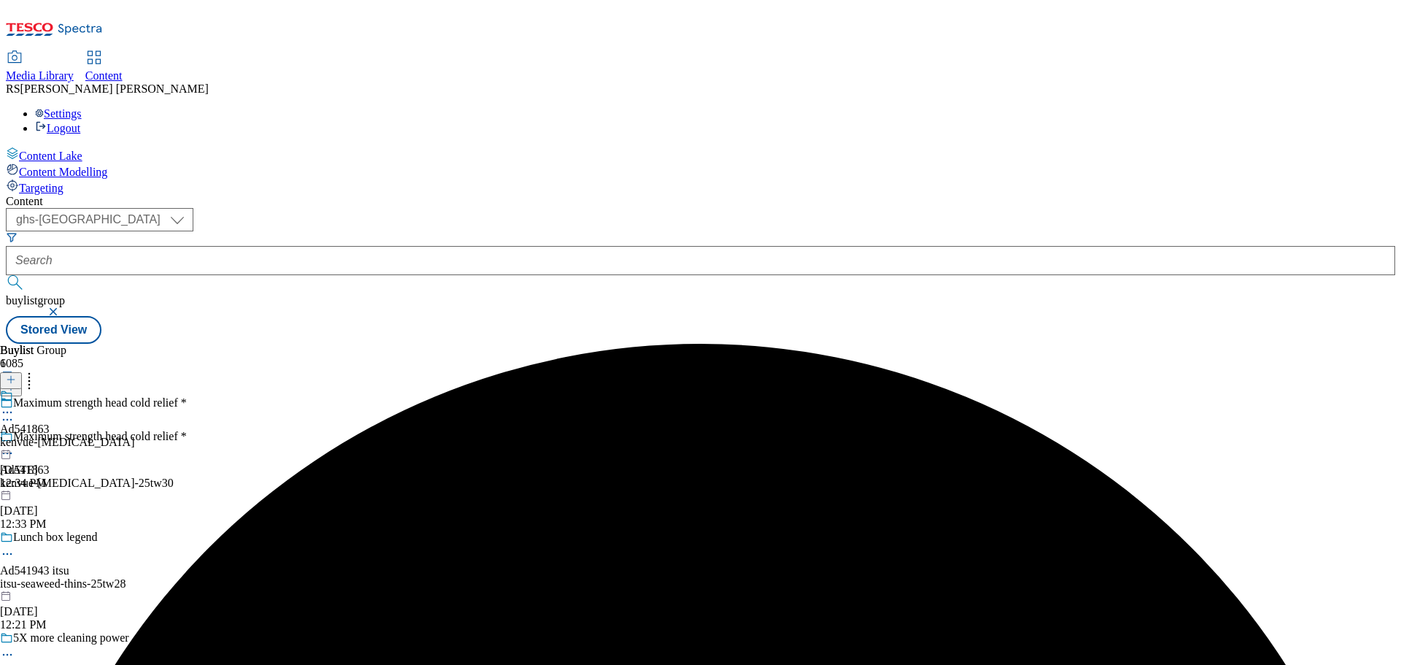
click at [134, 389] on div "Ad541863 kenvue-sudafed Aug 29, 2025 12:34 PM" at bounding box center [67, 439] width 134 height 101
click at [16, 374] on icon at bounding box center [11, 379] width 10 height 10
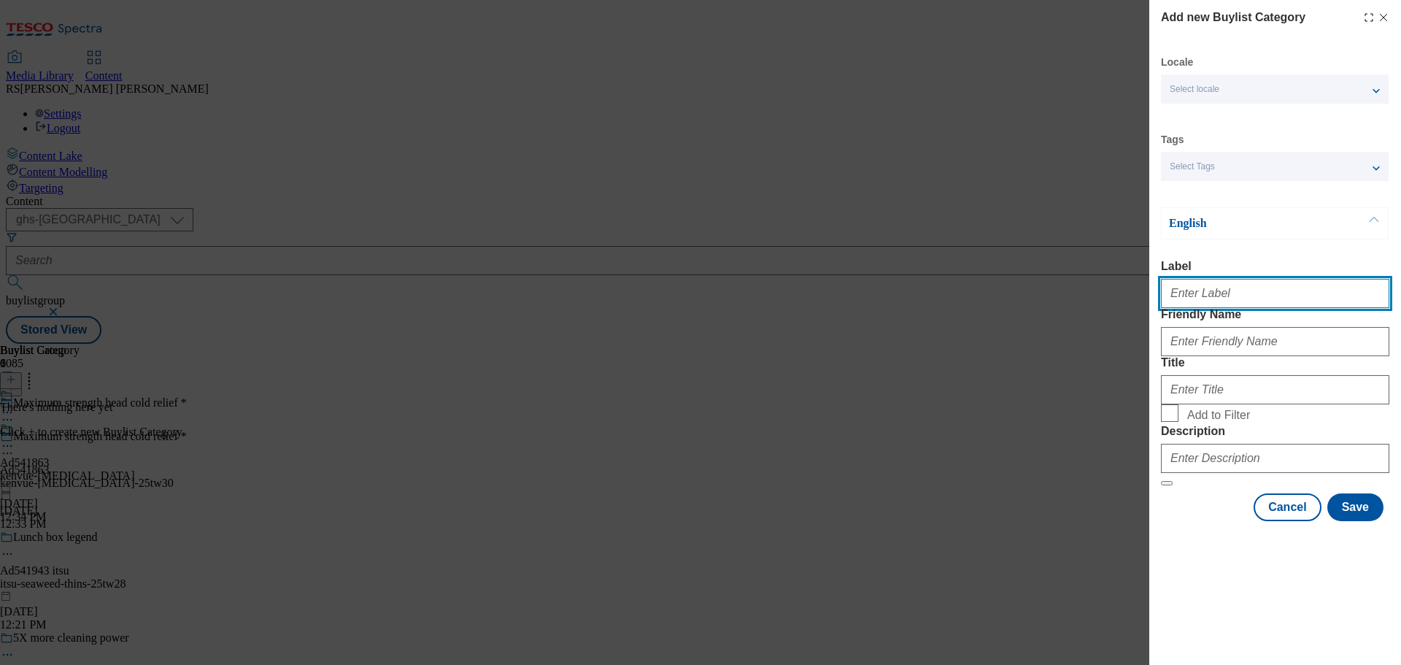
click at [1187, 308] on input "Label" at bounding box center [1275, 293] width 228 height 29
paste input "Ad541770"
type input "Ad541770"
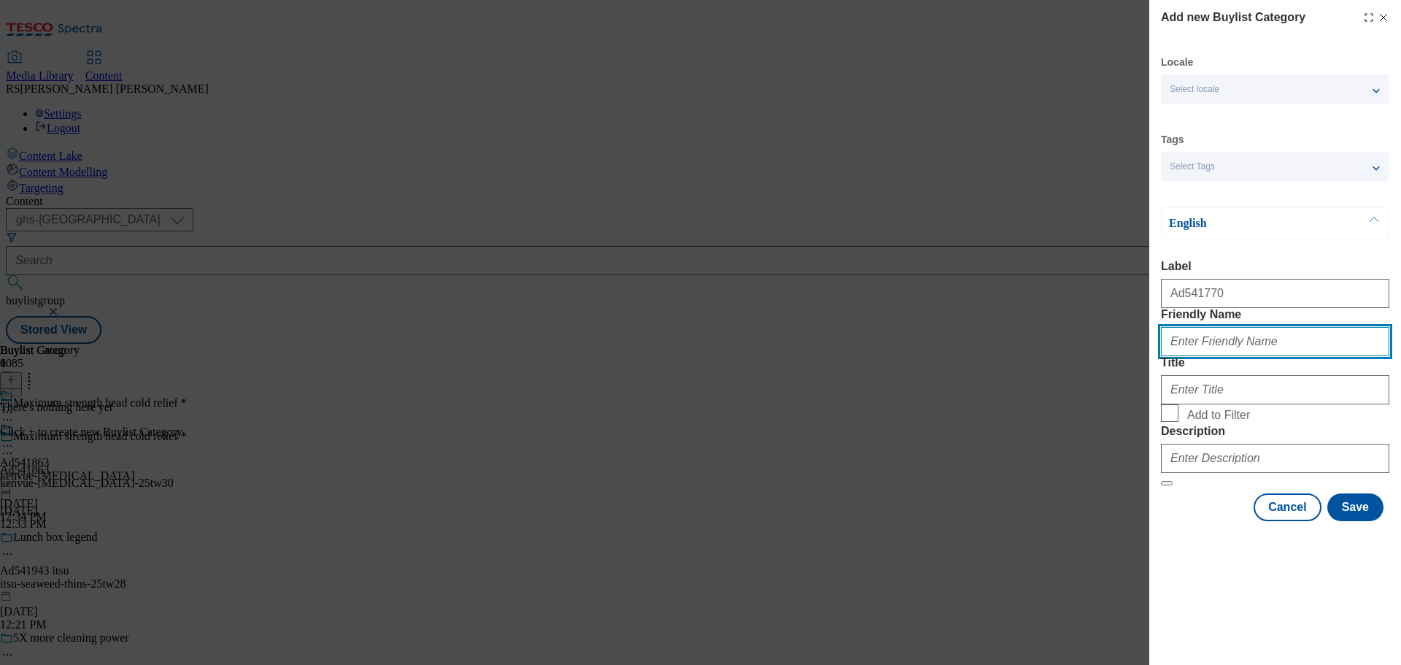
click at [1212, 356] on input "Friendly Name" at bounding box center [1275, 341] width 228 height 29
paste input "pip-and-nut-peanut-butter"
type input "pip-and-nut-peanut-butter"
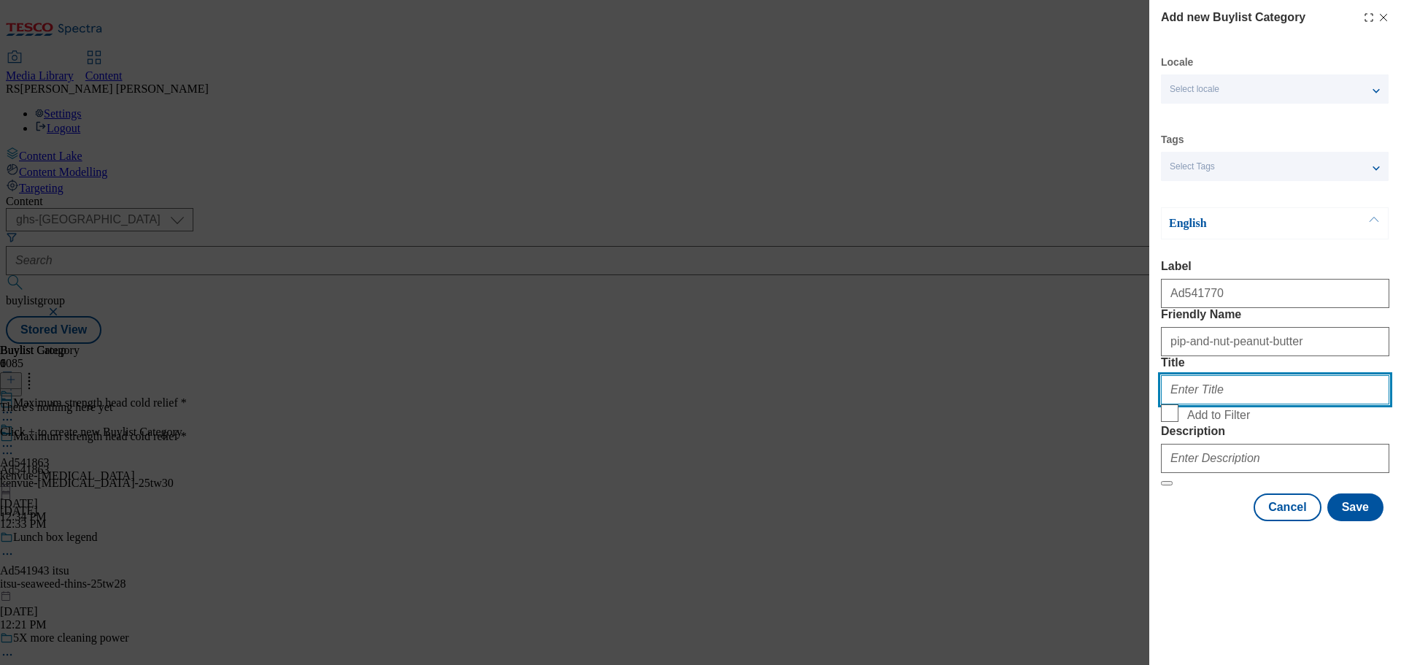
click at [1234, 404] on input "Title" at bounding box center [1275, 389] width 228 height 29
paste input "Pip & Nut Ltd"
type input "Pip & Nut Ltd"
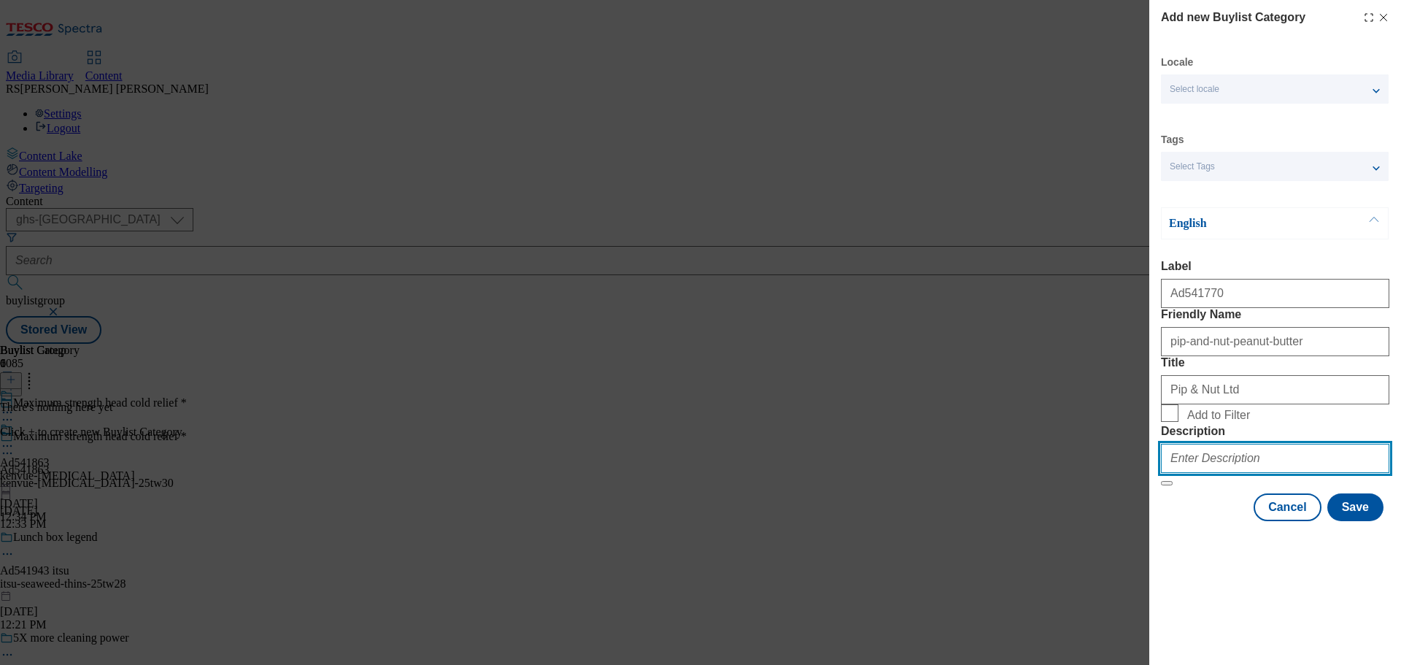
click at [1215, 473] on input "Description" at bounding box center [1275, 458] width 228 height 29
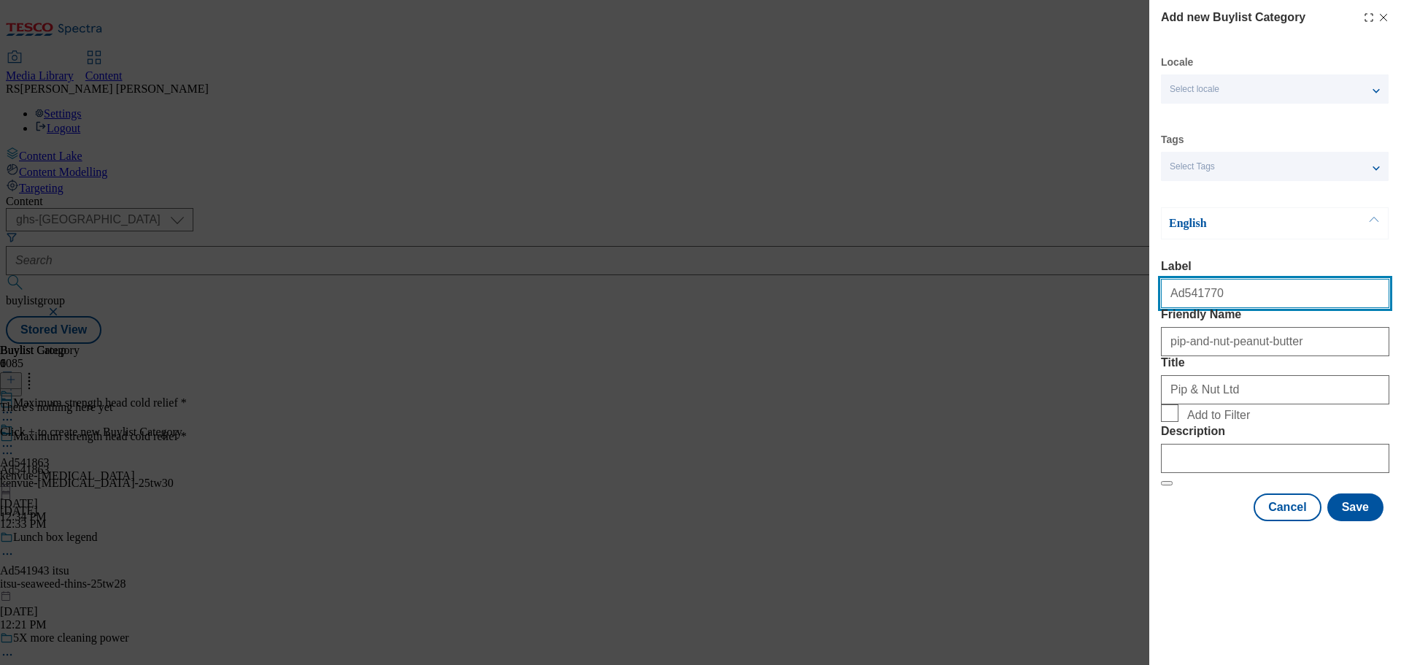
drag, startPoint x: 1239, startPoint y: 294, endPoint x: 1182, endPoint y: 316, distance: 61.0
click at [1182, 308] on div "Ad541770" at bounding box center [1275, 290] width 228 height 35
paste input "863"
type input "Ad541863"
drag, startPoint x: 888, startPoint y: 475, endPoint x: 901, endPoint y: 472, distance: 13.6
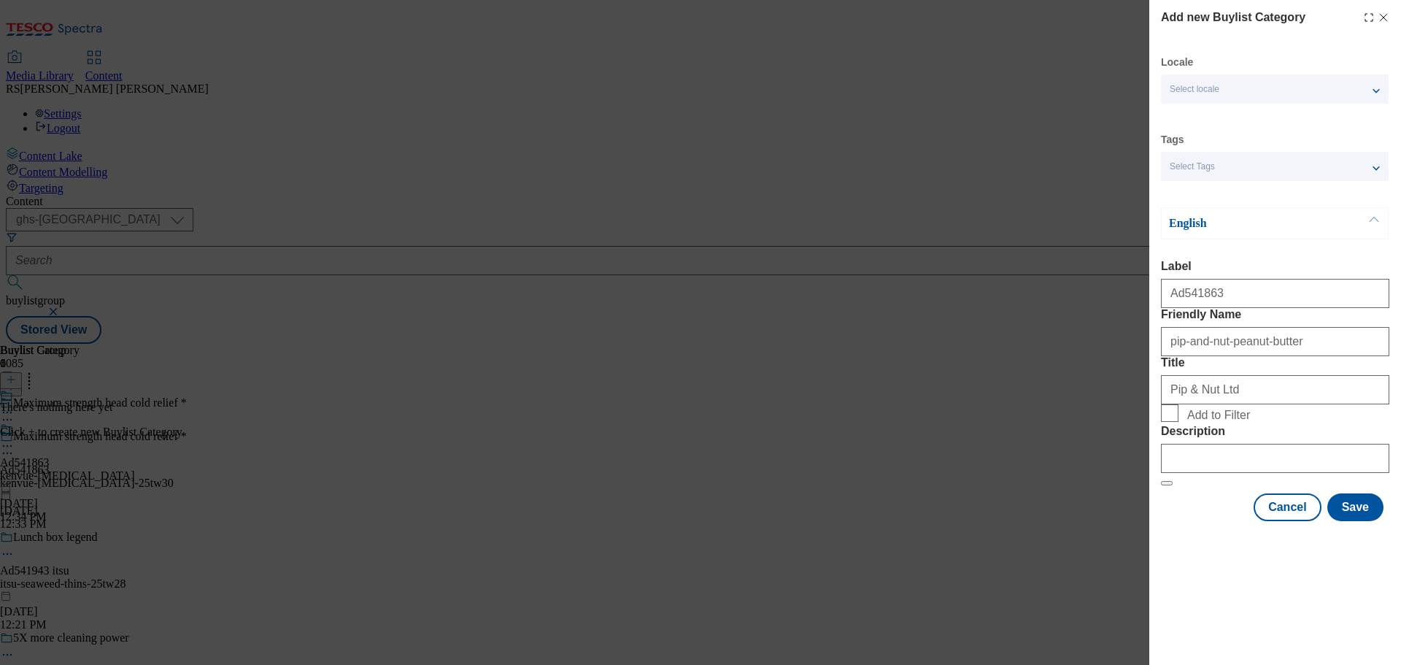
click at [888, 475] on div "Add new Buylist Category Locale Select locale English Welsh Tags Select Tags fn…" at bounding box center [700, 332] width 1401 height 665
drag, startPoint x: 1312, startPoint y: 367, endPoint x: 1135, endPoint y: 374, distance: 176.8
click at [1135, 374] on div "Add new Buylist Category Locale Select locale English Welsh Tags Select Tags fn…" at bounding box center [700, 332] width 1401 height 665
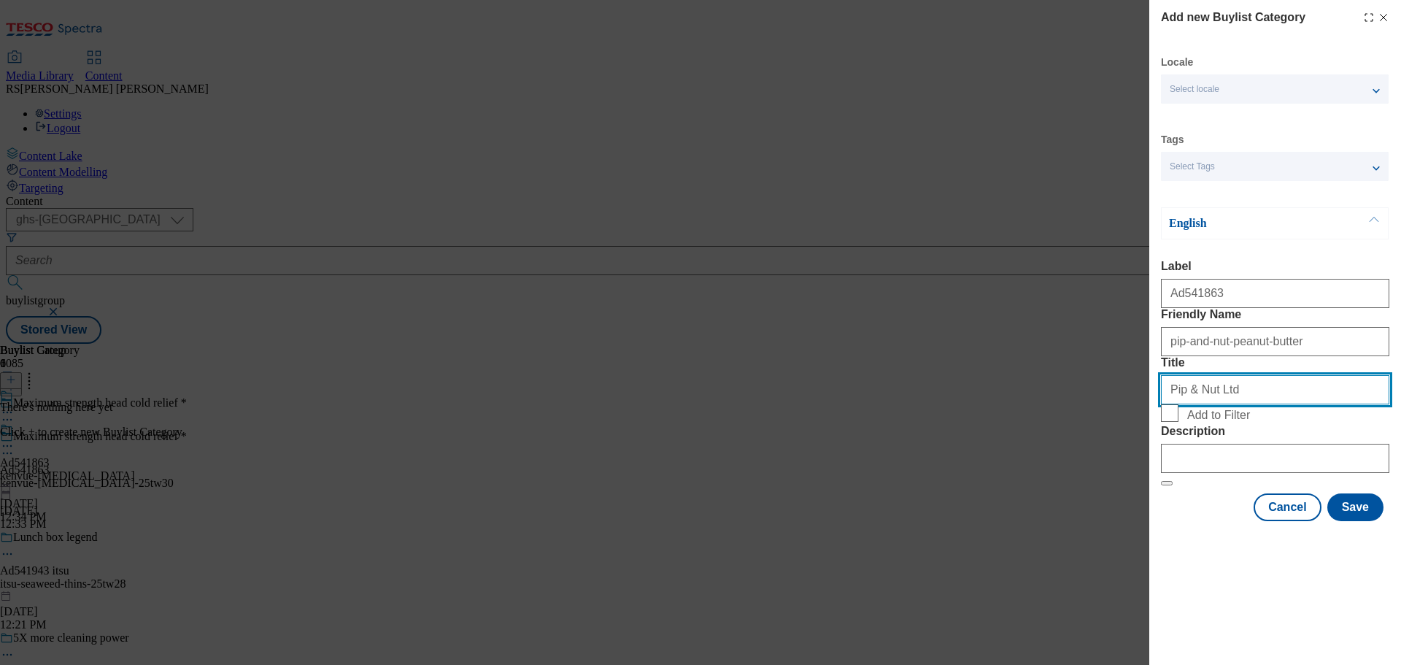
click at [1237, 404] on input "Pip & Nut Ltd" at bounding box center [1275, 389] width 228 height 29
paste input "Kenvue"
type input "Kenvue"
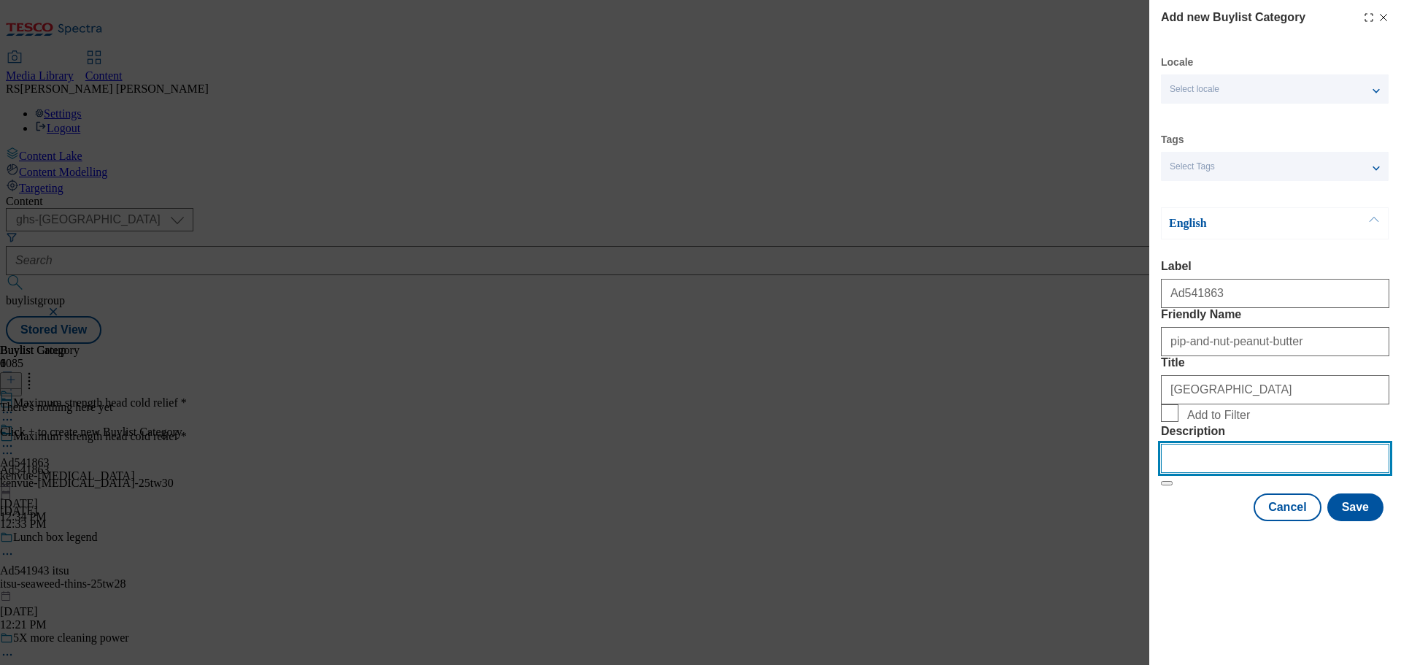
click at [1257, 473] on input "Description" at bounding box center [1275, 458] width 228 height 29
click at [1353, 521] on button "Save" at bounding box center [1356, 507] width 56 height 28
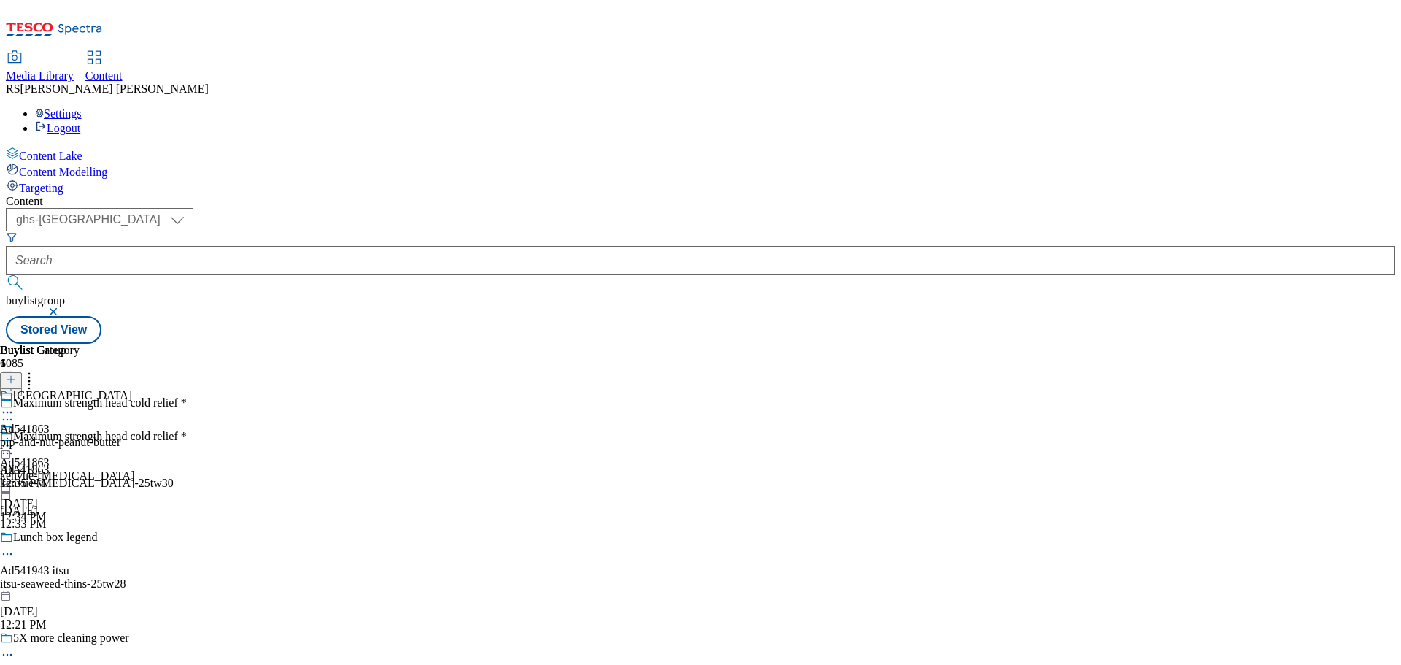
click at [132, 389] on div "Kenvue" at bounding box center [66, 406] width 132 height 34
click at [132, 423] on div "Kenvue Ad541863 pip-and-nut-peanut-butter Aug 29, 2025 12:35 PM" at bounding box center [66, 473] width 132 height 101
click at [16, 374] on icon at bounding box center [11, 379] width 10 height 10
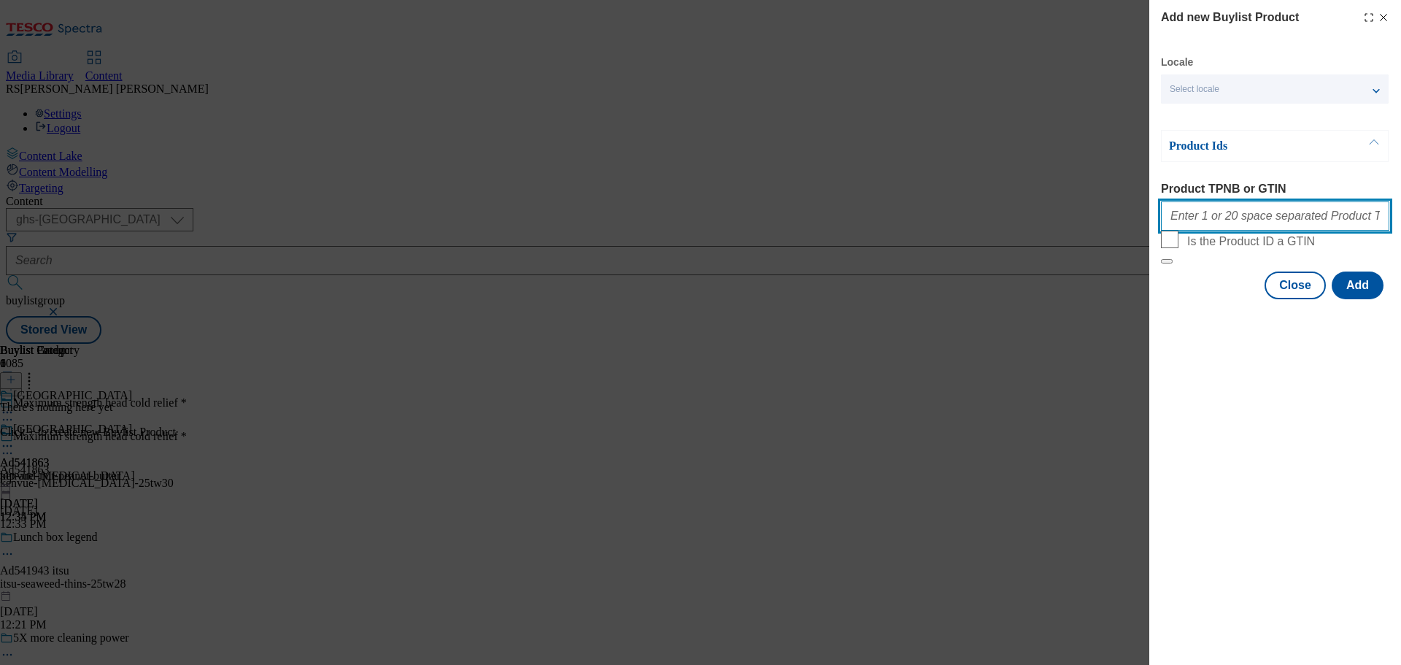
click at [1215, 217] on input "Product TPNB or GTIN" at bounding box center [1275, 215] width 228 height 29
paste input "77226347 56945576 57527428 61463009 67903713"
type input "77226347 56945576 57527428 61463009 67903713"
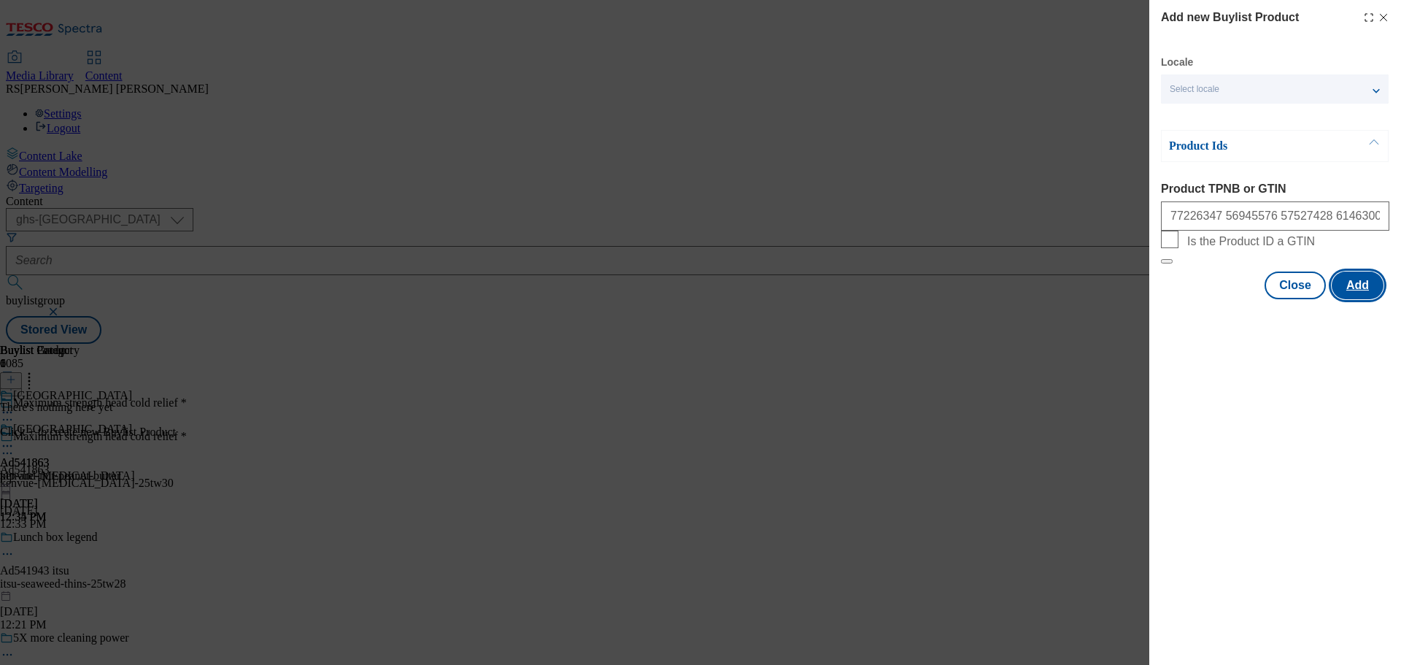
click at [1372, 299] on button "Add" at bounding box center [1358, 286] width 52 height 28
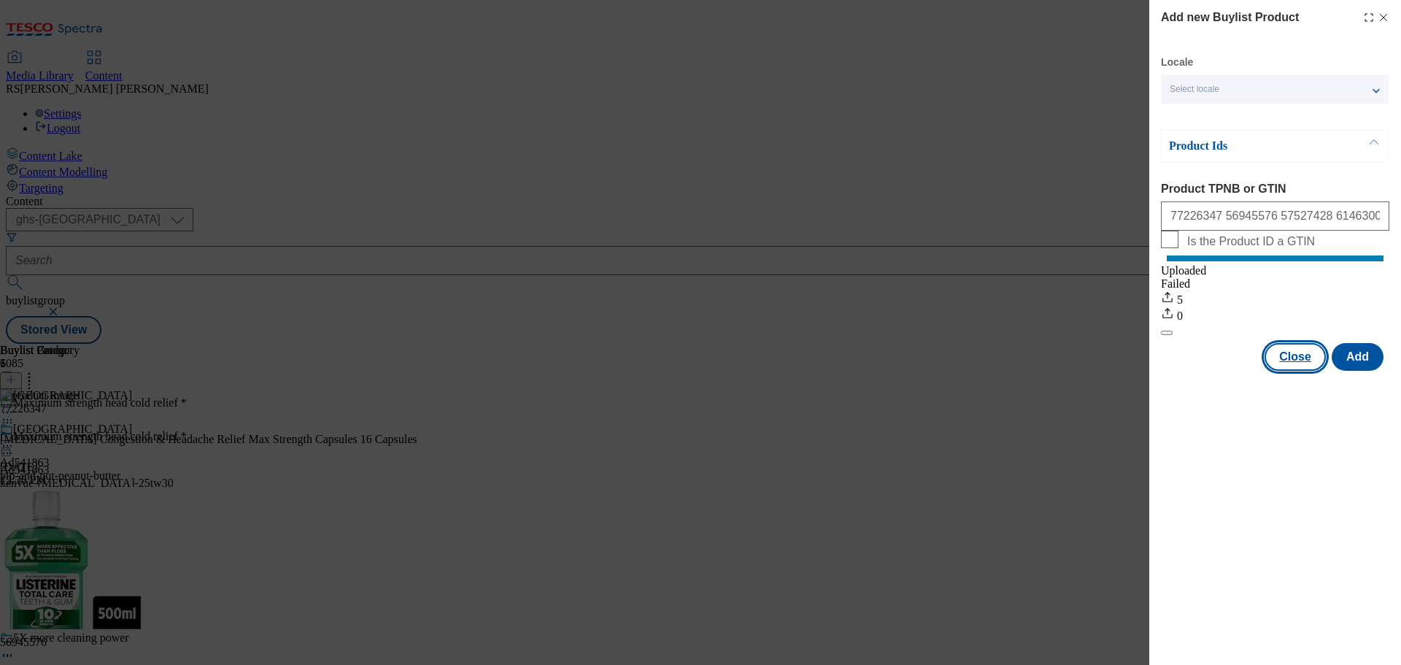
click at [1302, 371] on button "Close" at bounding box center [1295, 357] width 61 height 28
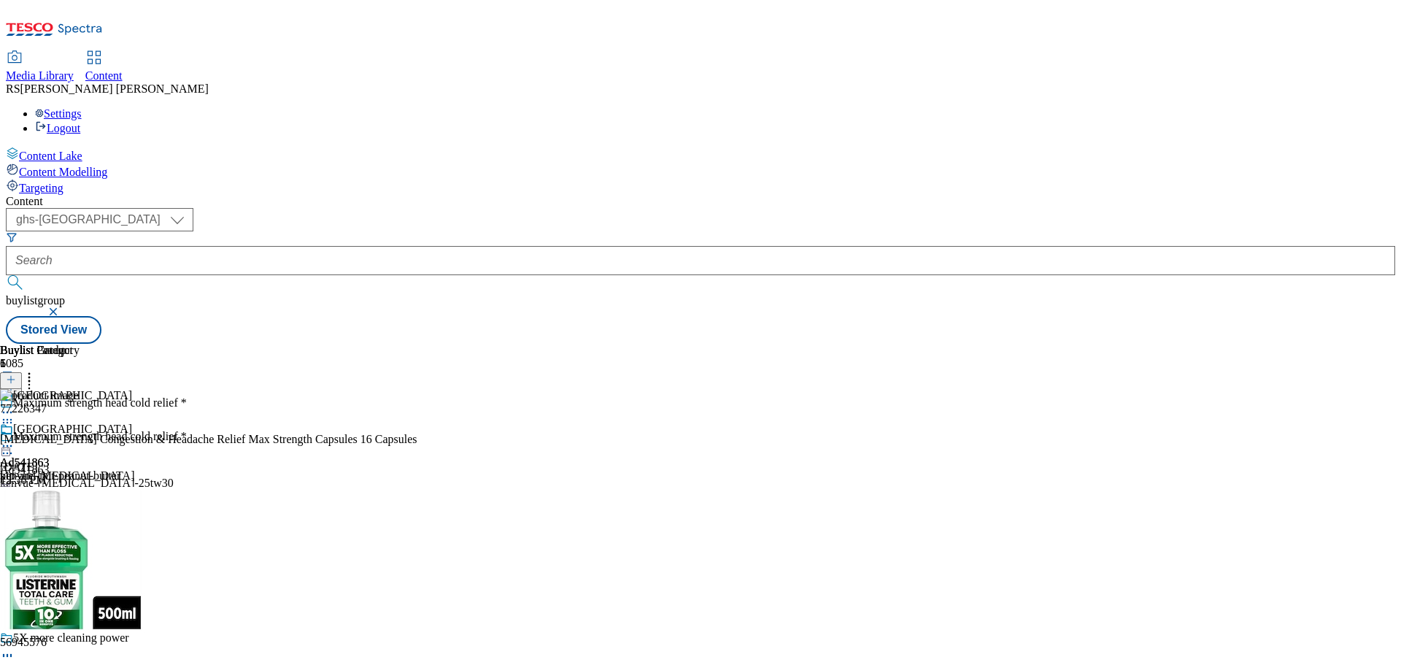
click at [15, 446] on icon at bounding box center [7, 453] width 15 height 15
click at [68, 475] on button "Edit" at bounding box center [48, 483] width 39 height 17
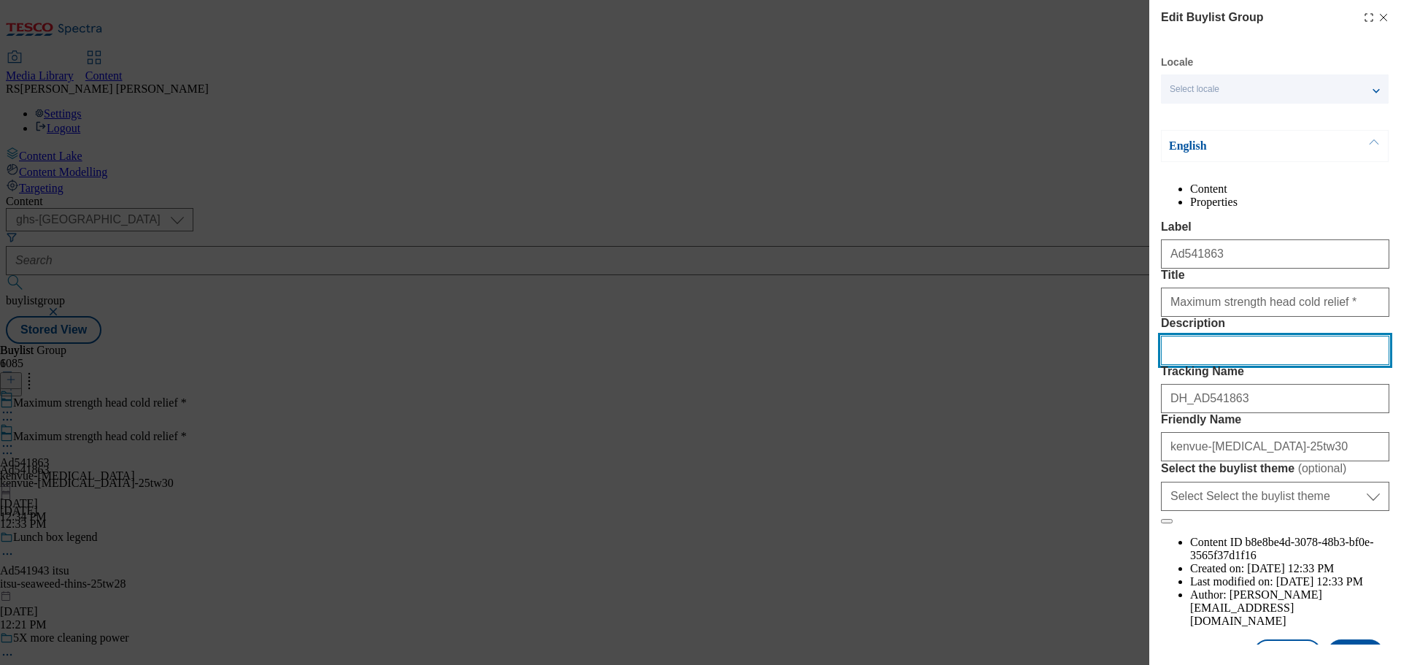
click at [1212, 365] on input "Description" at bounding box center [1275, 350] width 228 height 29
paste input "Sudafed Congestion & Headache Relief Max Strength Capsules 16 Capsules"
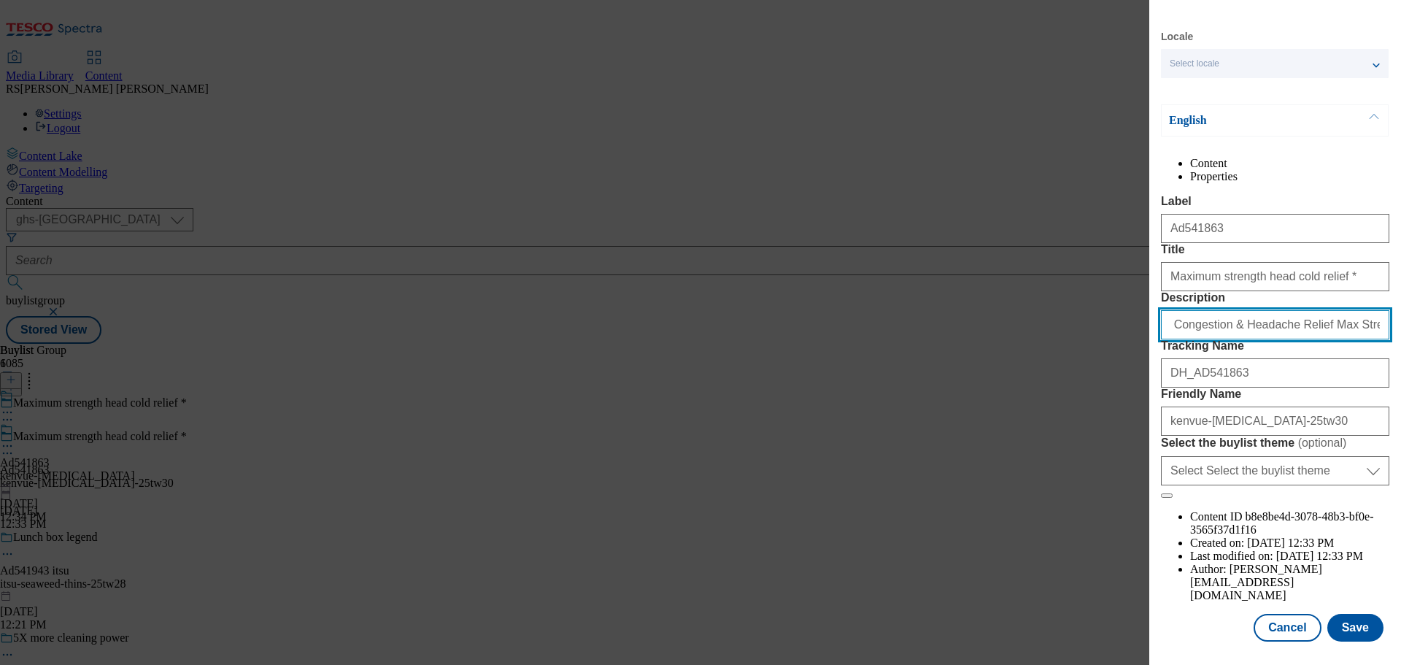
scroll to position [81, 0]
type input "Sudafed Congestion & Headache Relief Max Strength Capsules 16 Capsules"
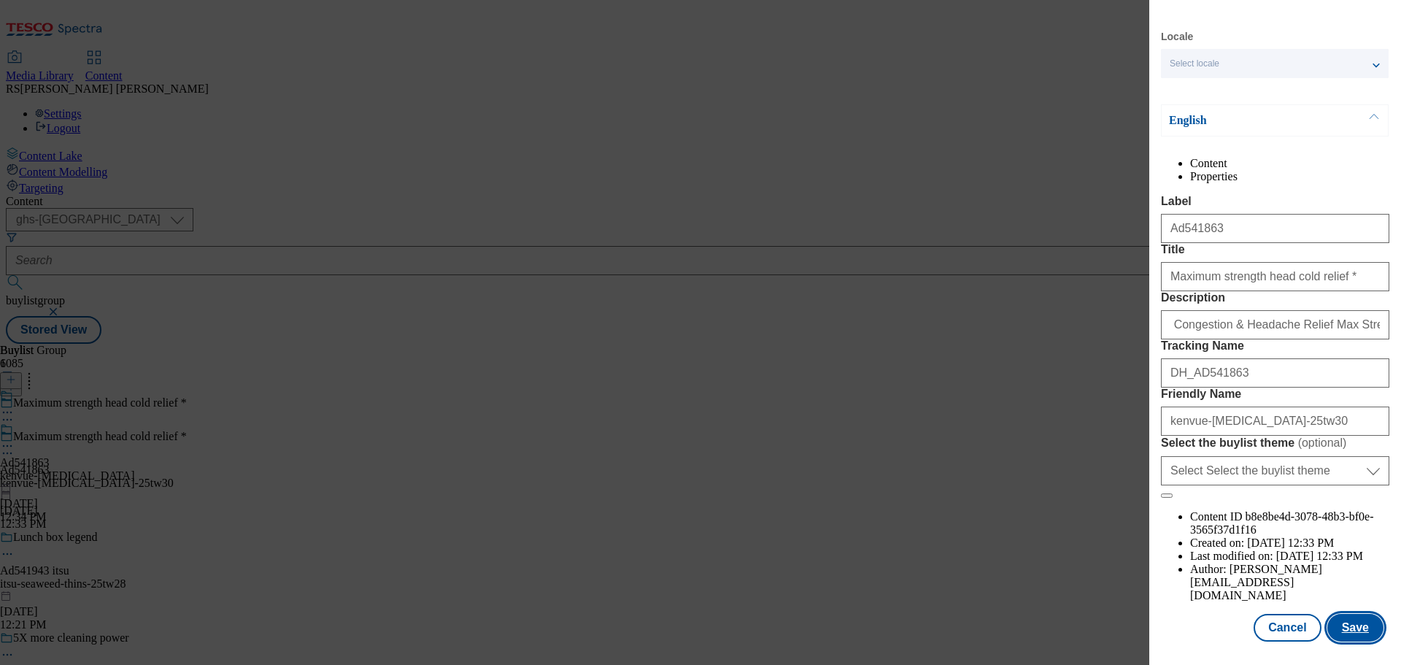
click at [1355, 631] on button "Save" at bounding box center [1356, 628] width 56 height 28
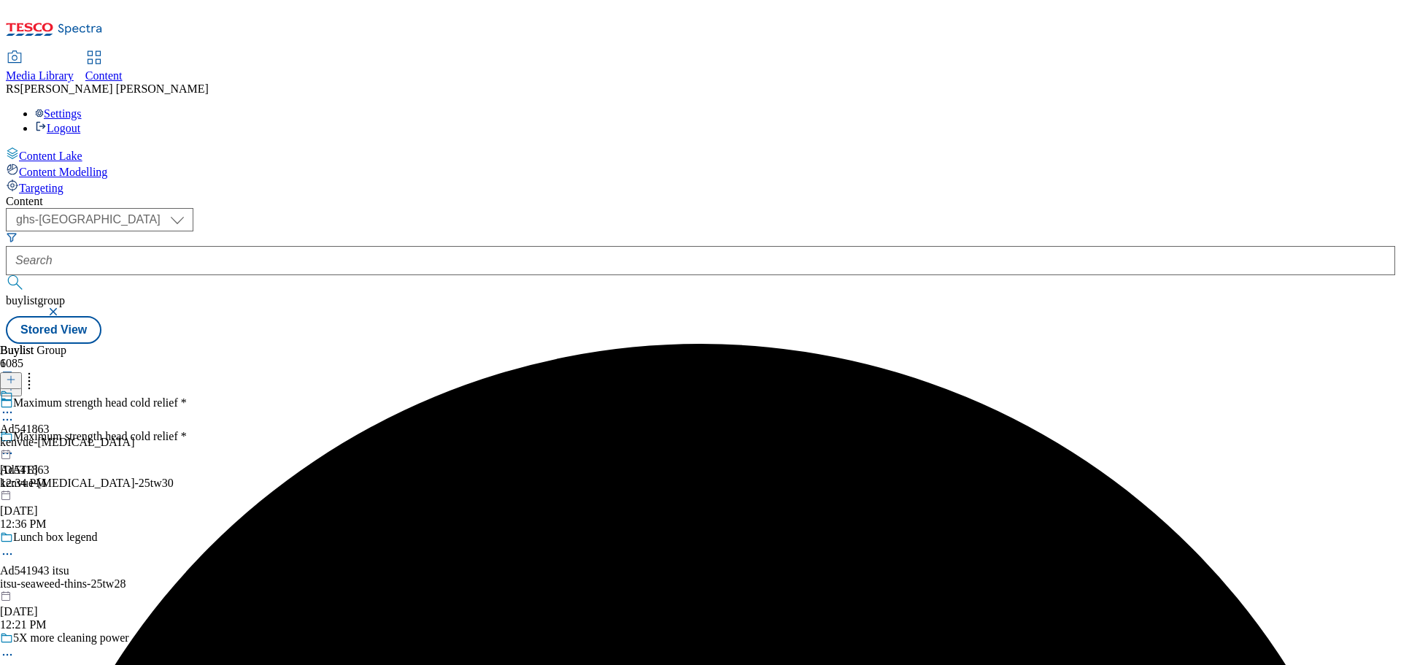
click at [15, 405] on icon at bounding box center [7, 412] width 15 height 15
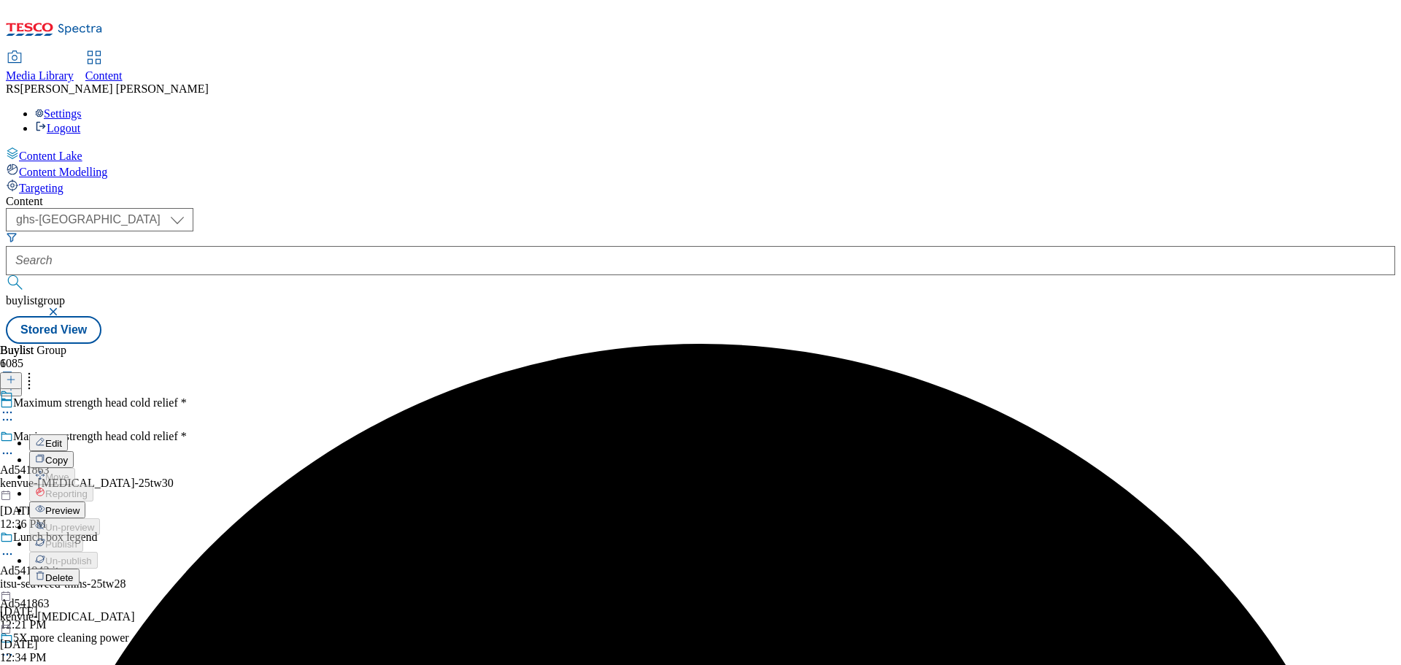
click at [68, 434] on button "Edit" at bounding box center [48, 442] width 39 height 17
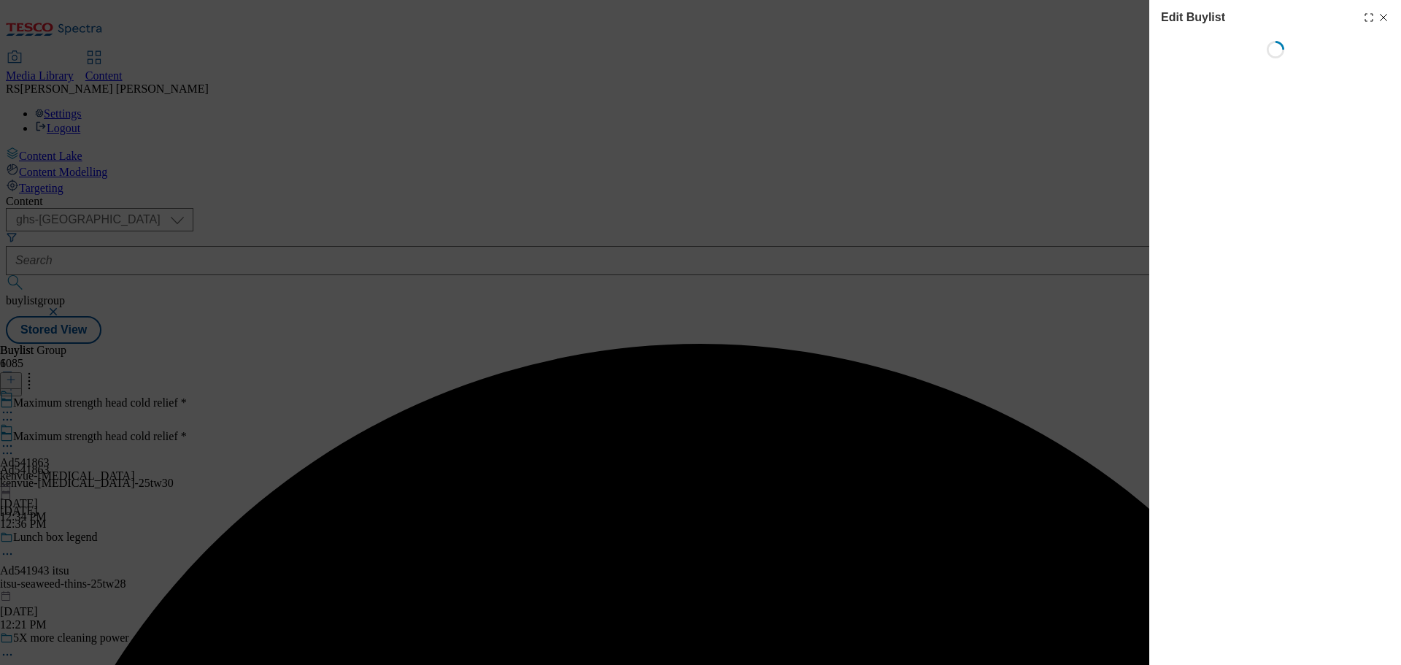
select select "tactical"
select select "supplier funded short term 1-3 weeks"
select select "dunnhumby"
select select "Banner"
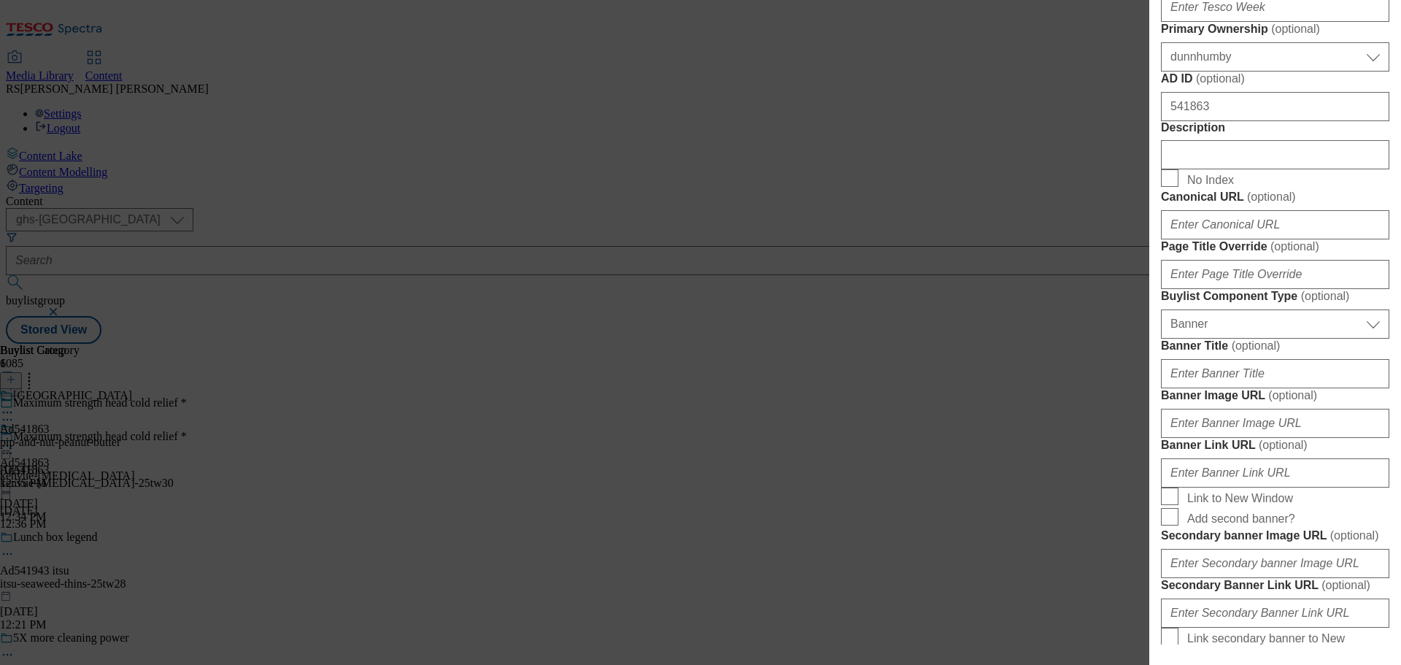
scroll to position [733, 0]
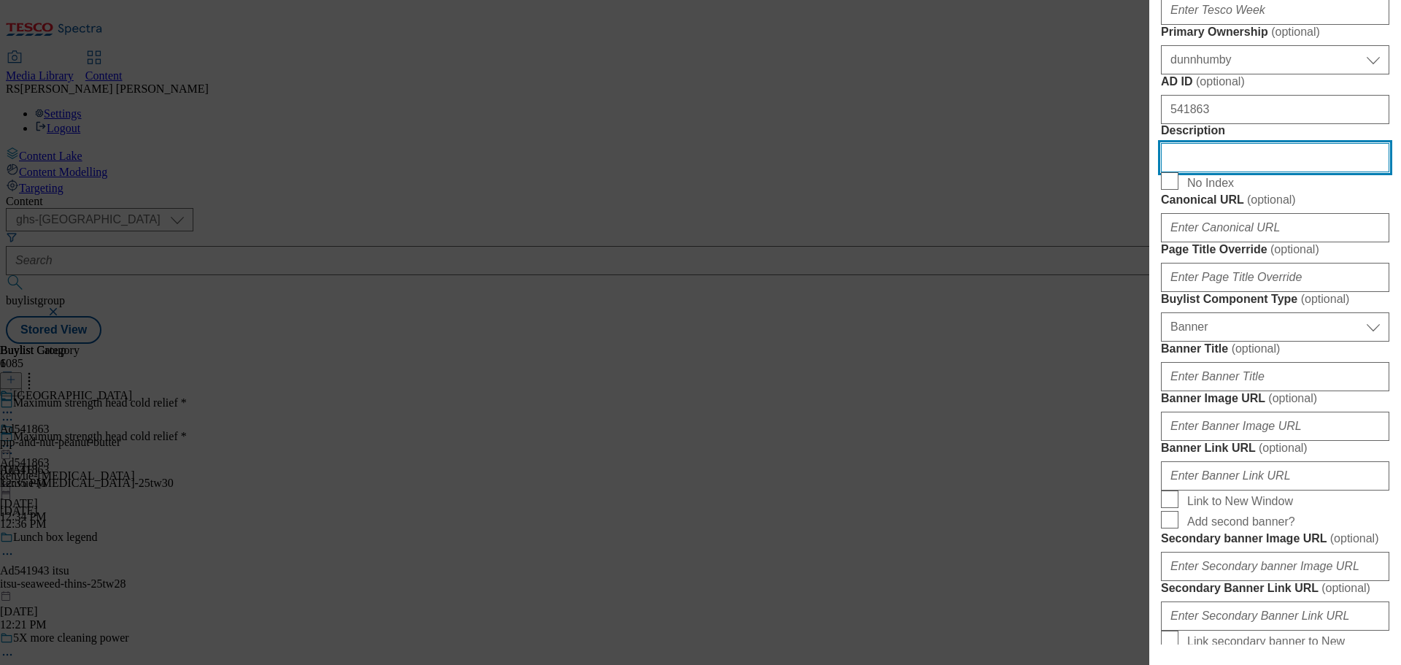
click at [1230, 172] on input "Description" at bounding box center [1275, 157] width 228 height 29
paste input "Sudafed Congestion & Headache Relief Max Strength Capsules 16 Capsules"
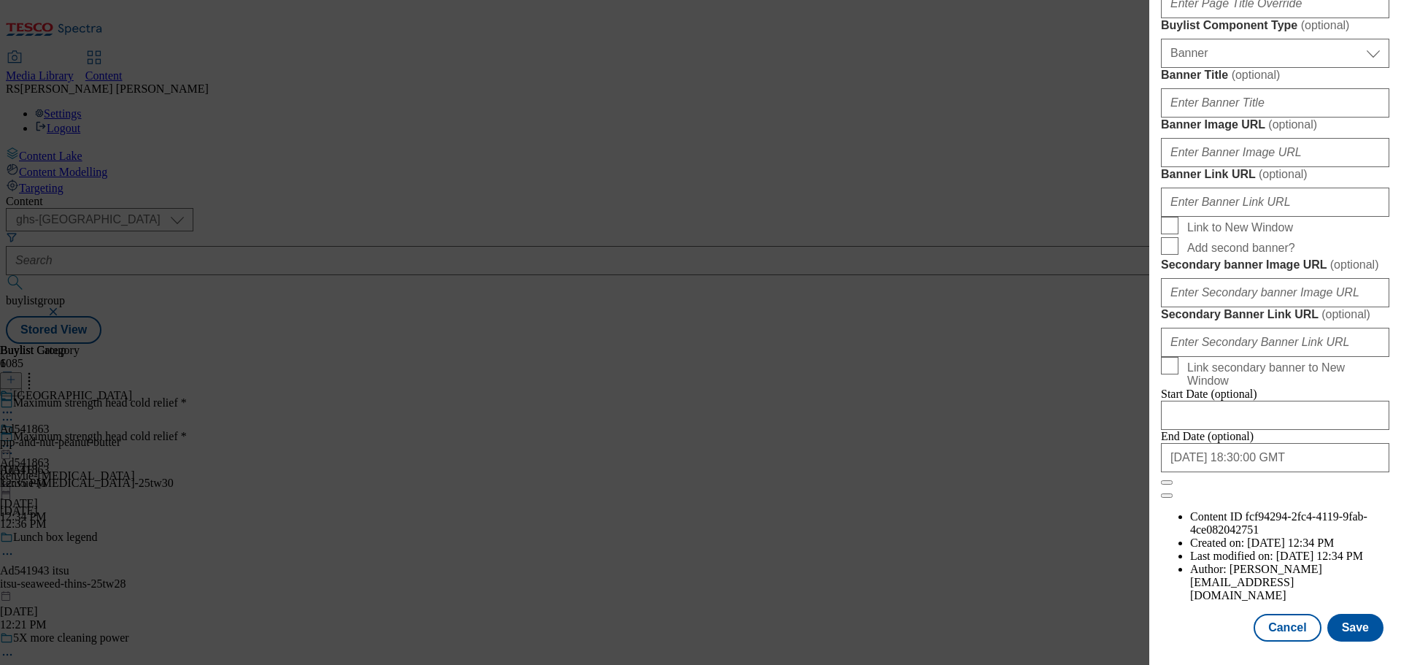
scroll to position [1536, 0]
type input "Sudafed Congestion & Headache Relief Max Strength Capsules 16 Capsules"
click at [1340, 629] on button "Save" at bounding box center [1356, 628] width 56 height 28
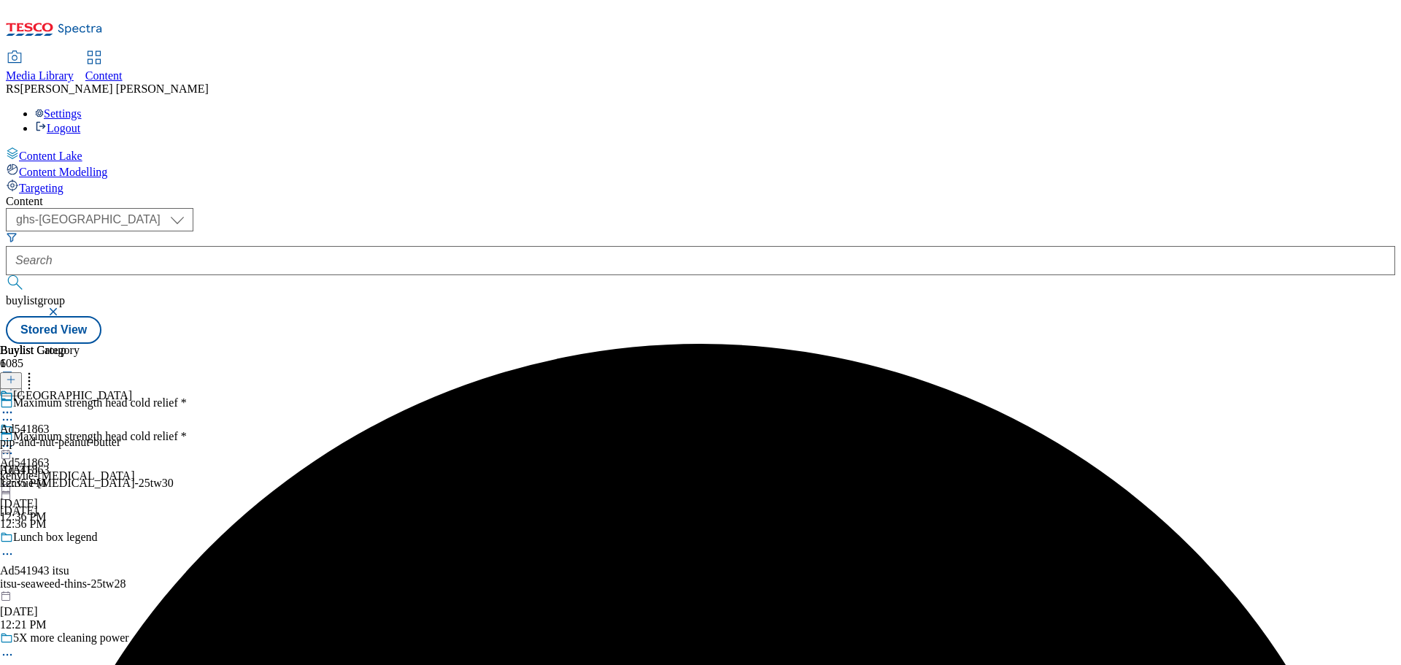
click at [15, 405] on icon at bounding box center [7, 412] width 15 height 15
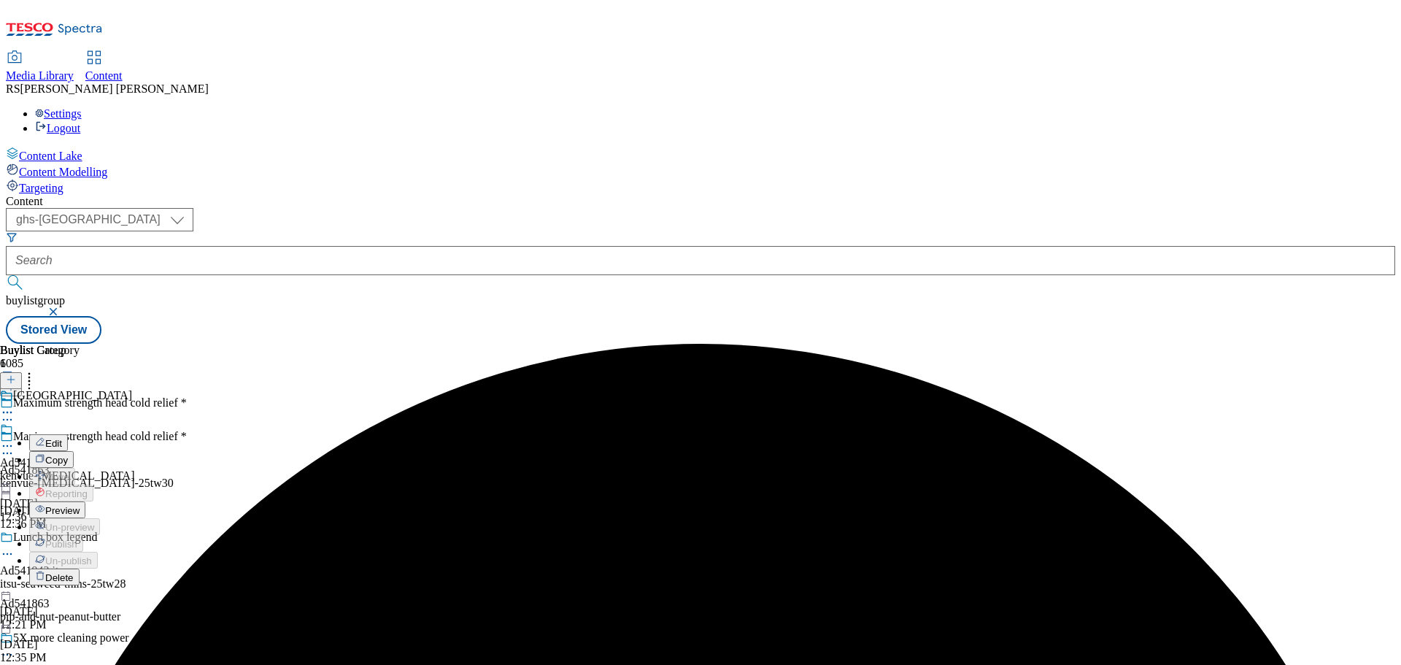
click at [68, 434] on button "Edit" at bounding box center [48, 442] width 39 height 17
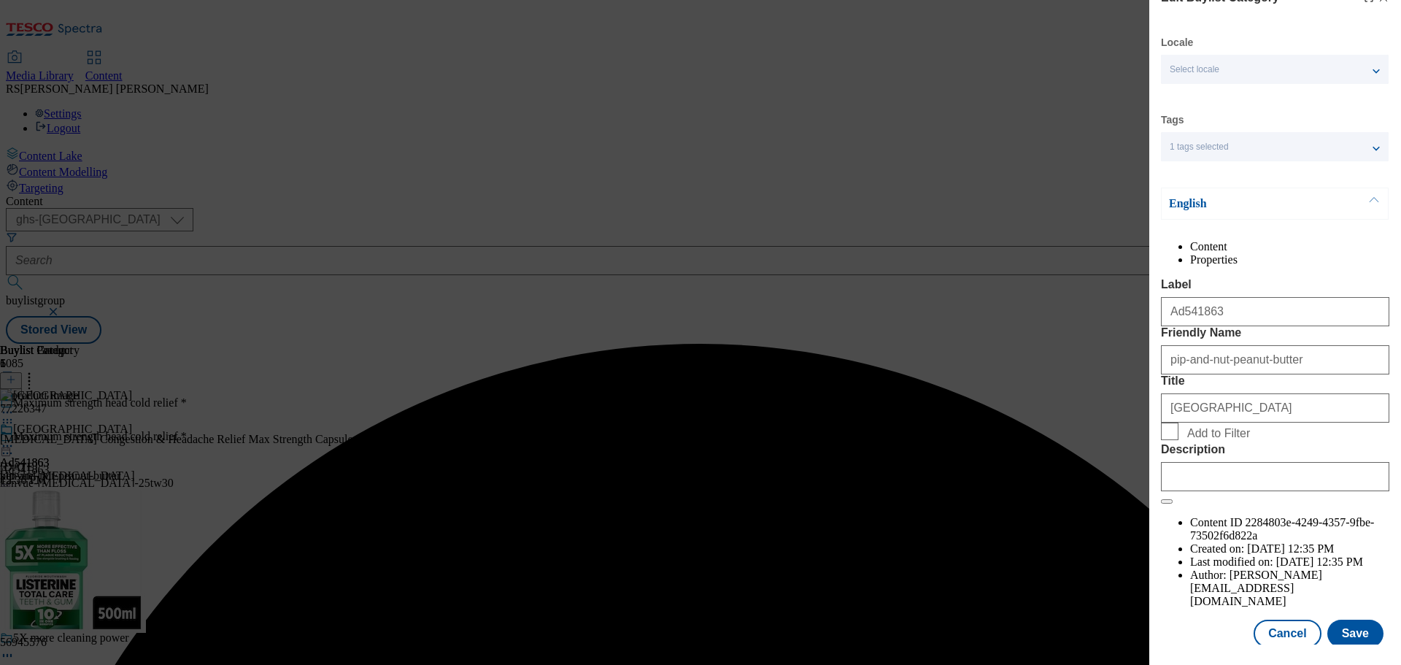
scroll to position [53, 0]
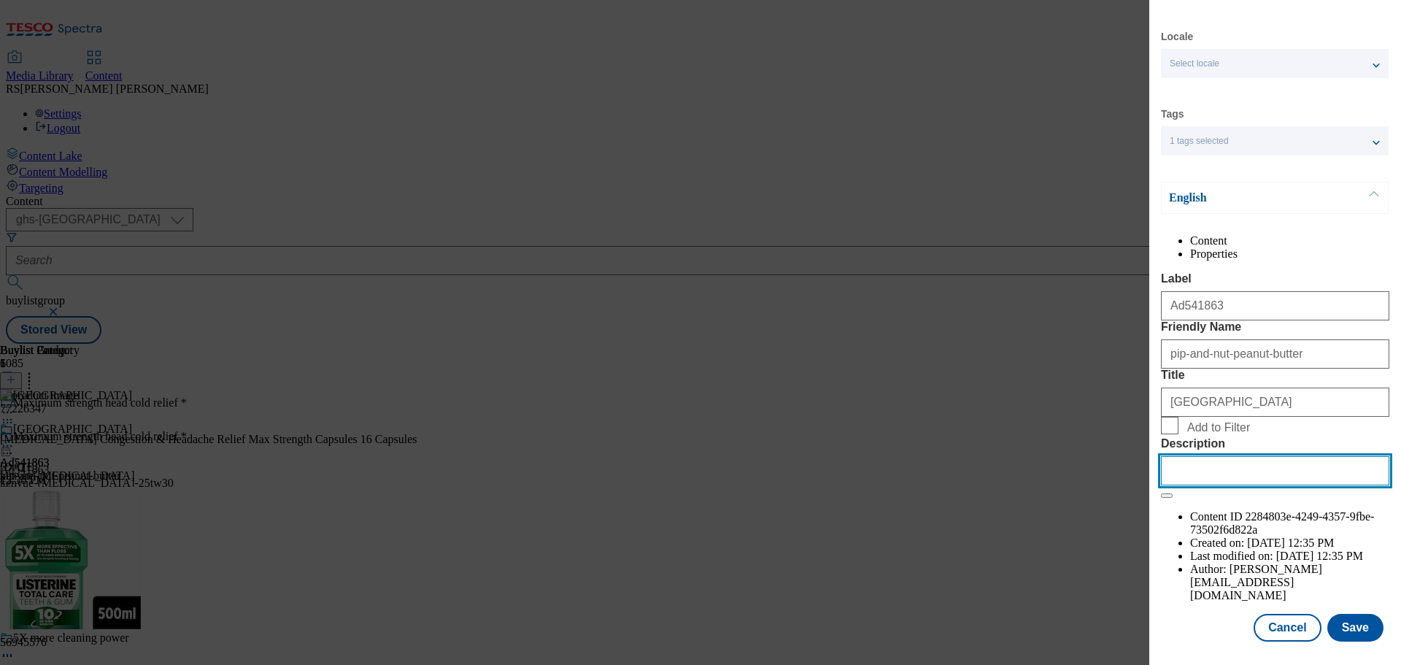
click at [1231, 485] on input "Description" at bounding box center [1275, 470] width 228 height 29
paste input "Sudafed Congestion & Headache Relief Max Strength Capsules 16 Capsules"
type input "Sudafed Congestion & Headache Relief Max Strength Capsules 16 Capsules"
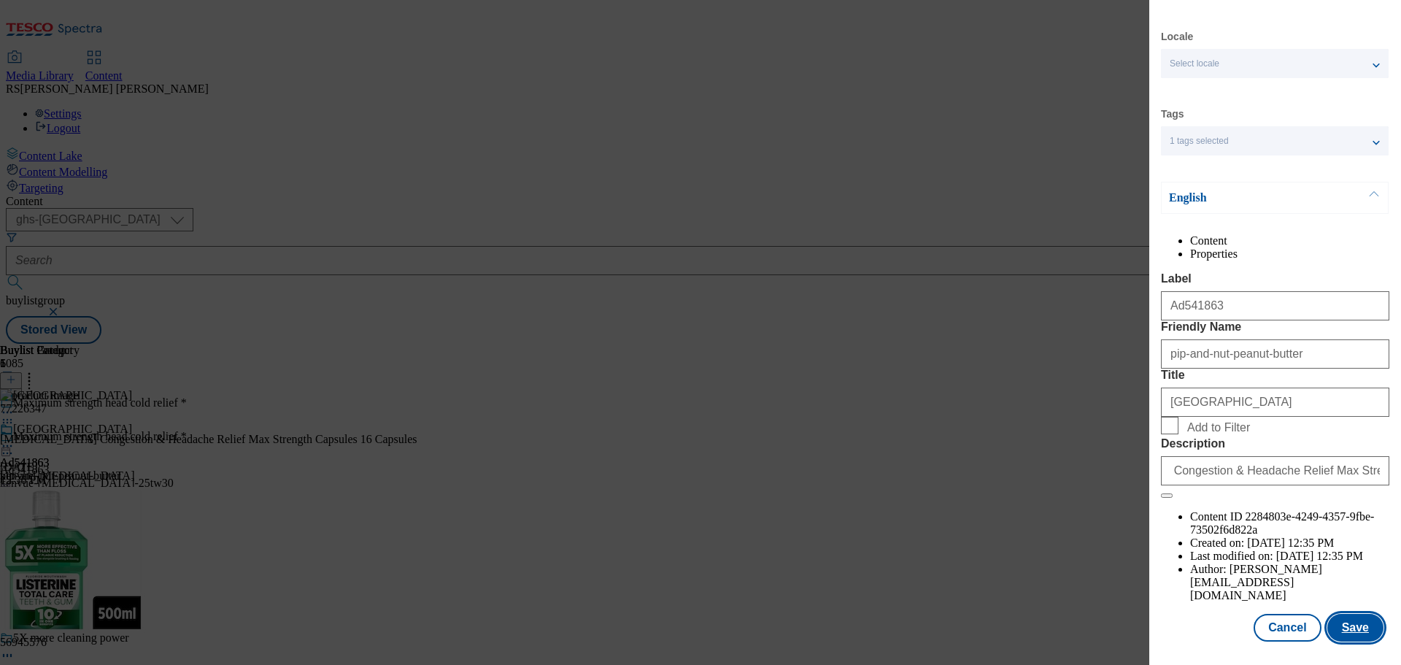
click at [1350, 630] on button "Save" at bounding box center [1356, 628] width 56 height 28
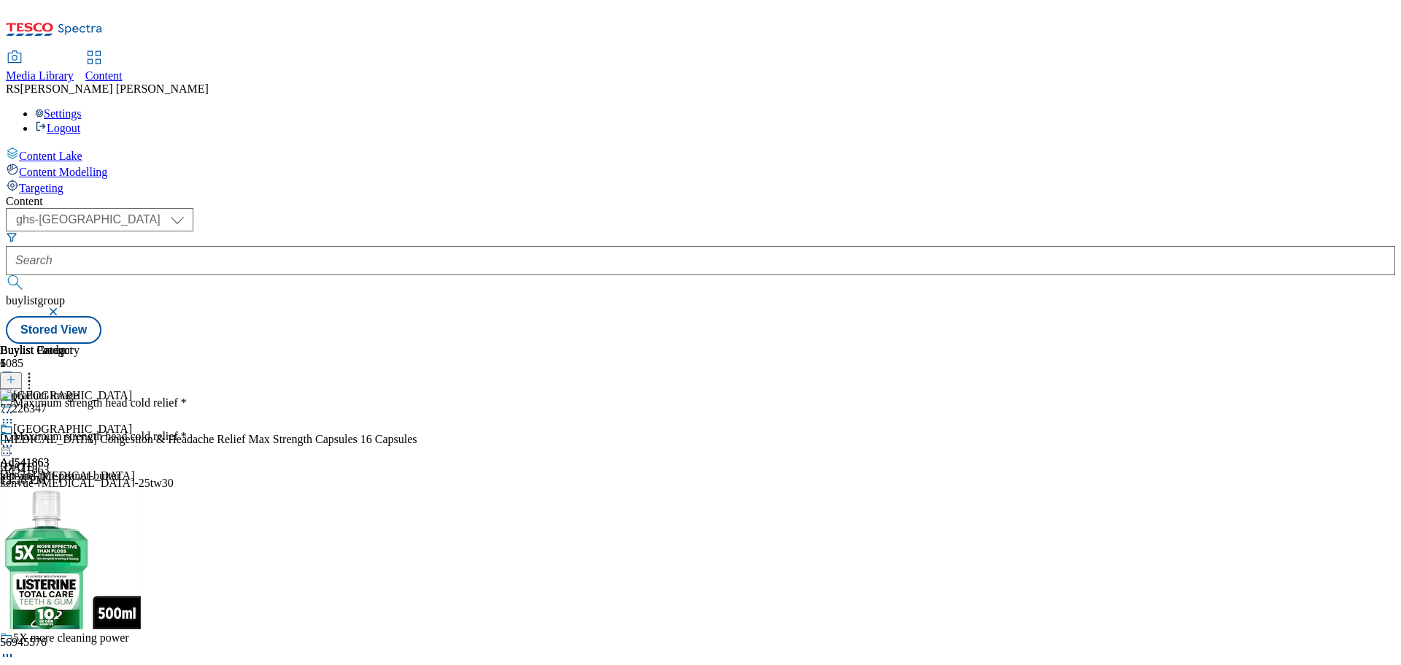
click at [15, 446] on icon at bounding box center [7, 453] width 15 height 15
click at [68, 475] on button "Edit" at bounding box center [48, 483] width 39 height 17
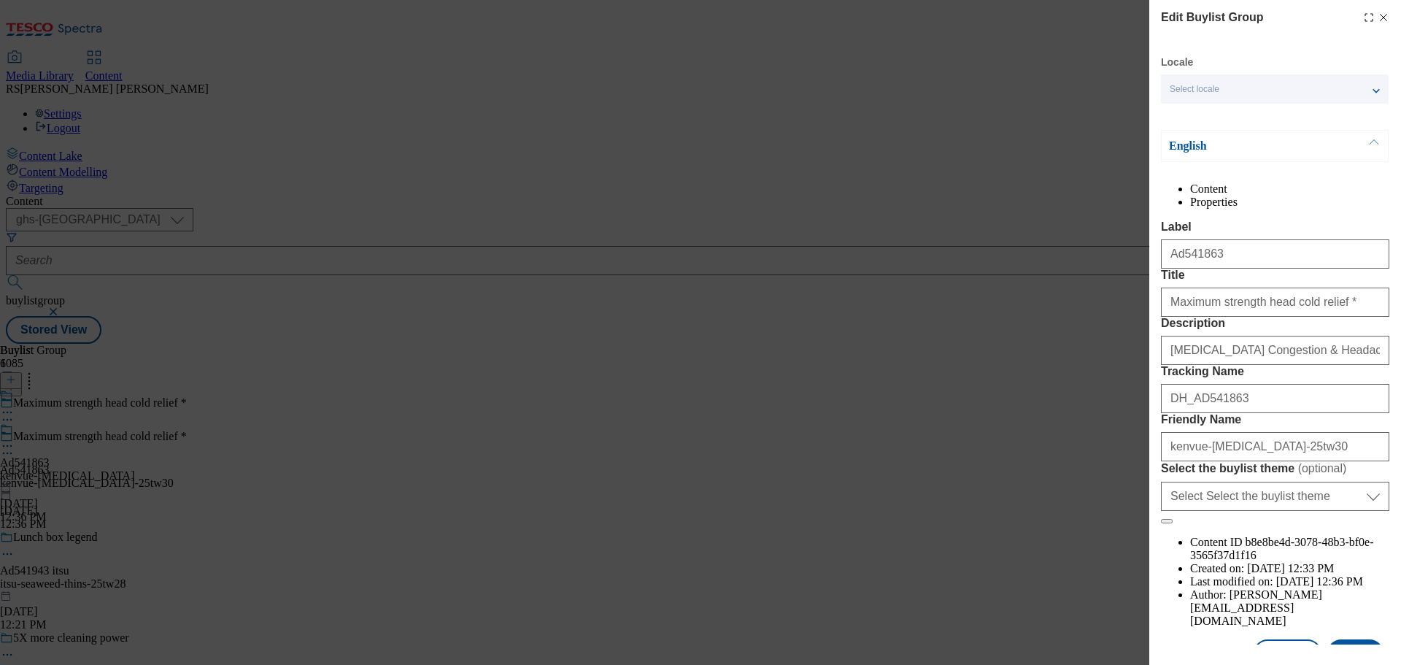
click at [1378, 18] on icon "Modal" at bounding box center [1384, 18] width 12 height 12
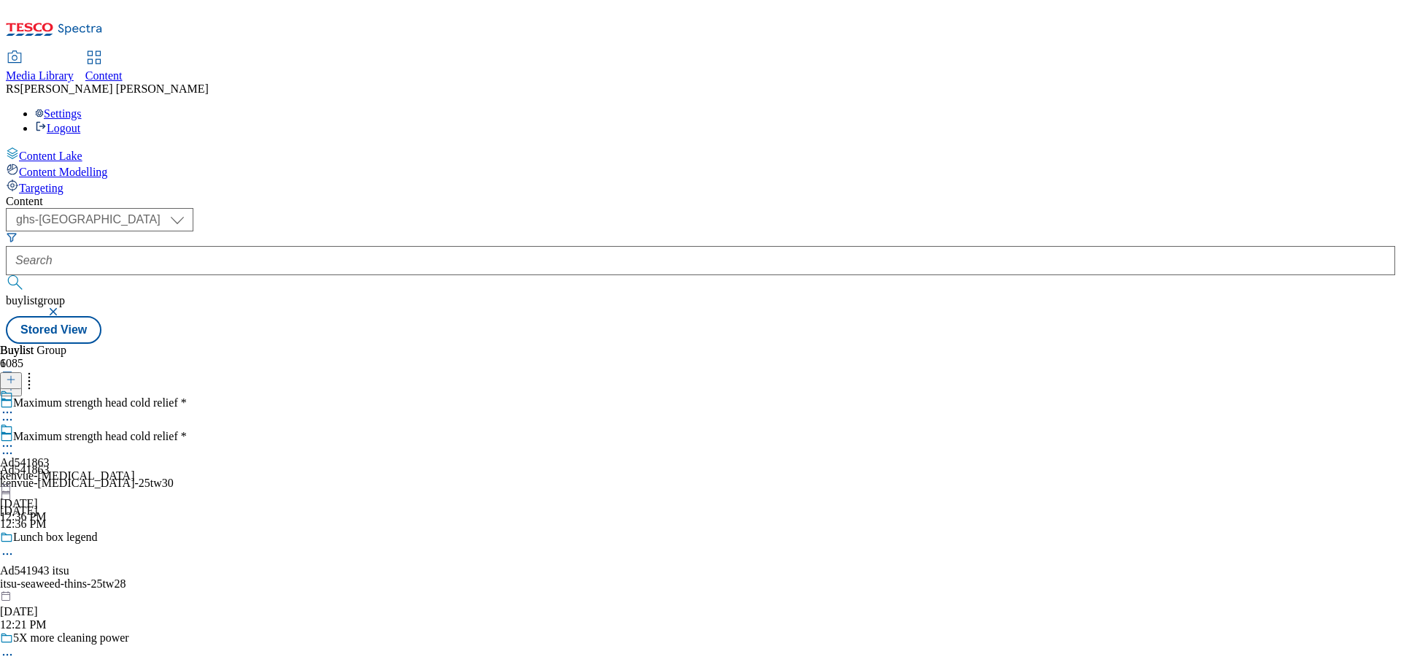
click at [15, 439] on icon at bounding box center [7, 446] width 15 height 15
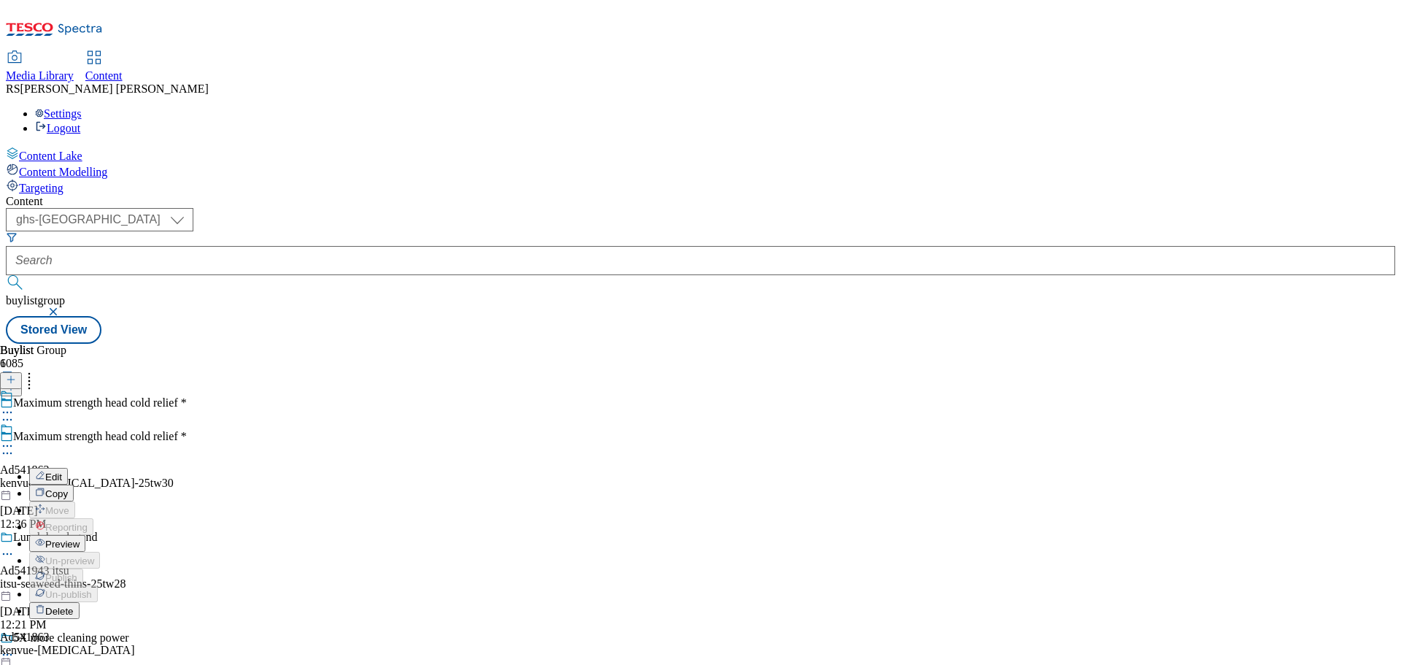
click at [62, 472] on span "Edit" at bounding box center [53, 477] width 17 height 11
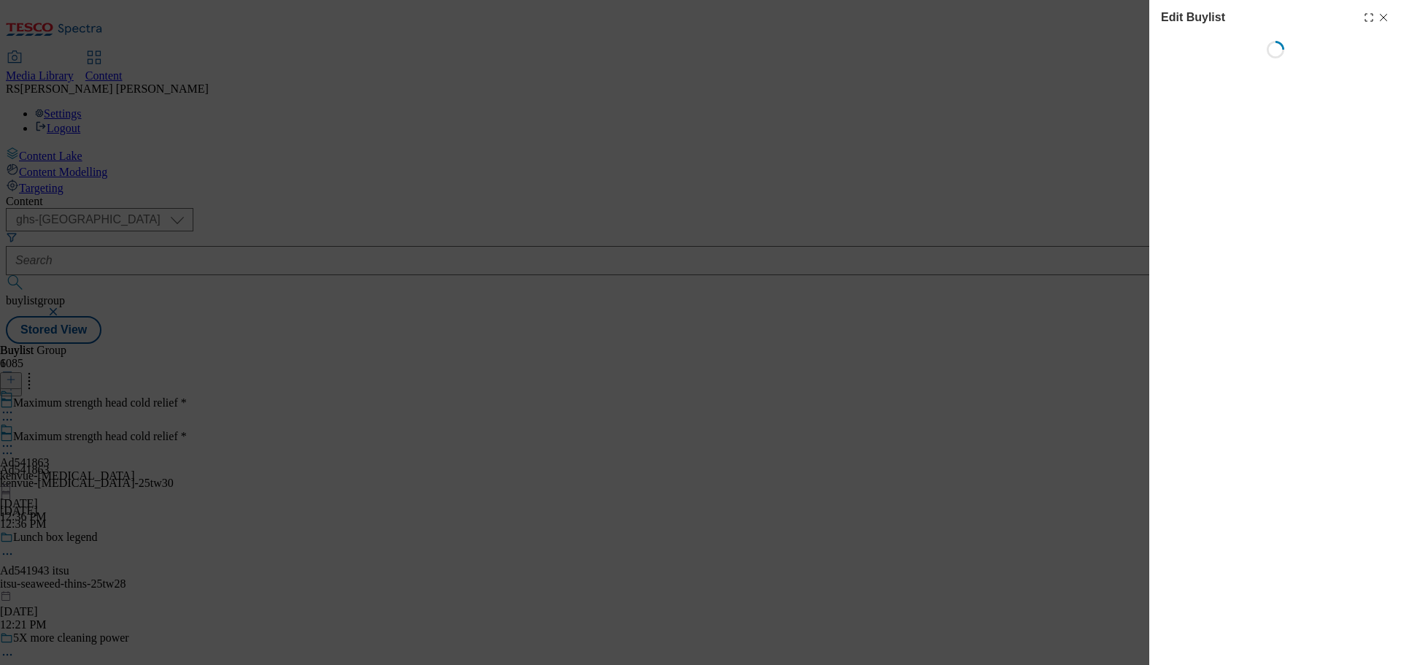
select select "tactical"
select select "supplier funded short term 1-3 weeks"
select select "dunnhumby"
select select "Banner"
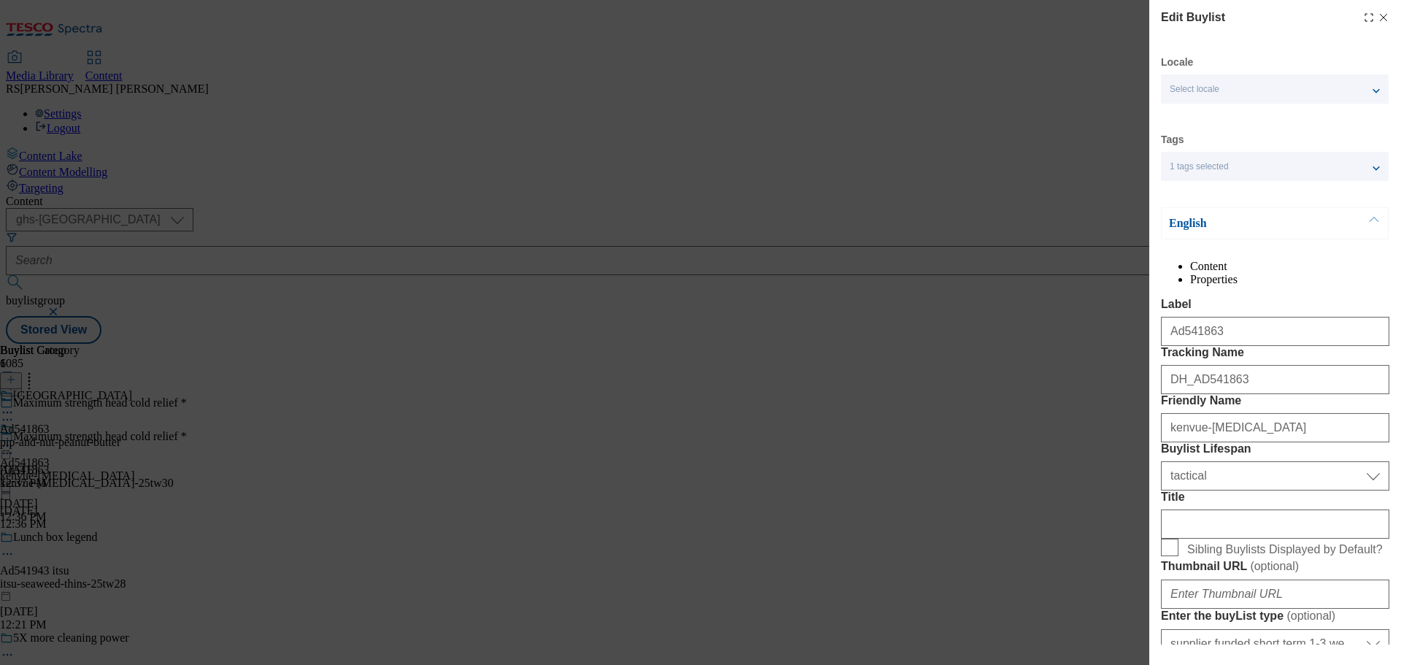
click at [1378, 20] on icon "Modal" at bounding box center [1384, 18] width 12 height 12
select select "tactical"
select select "supplier funded short term 1-3 weeks"
select select "dunnhumby"
select select "Banner"
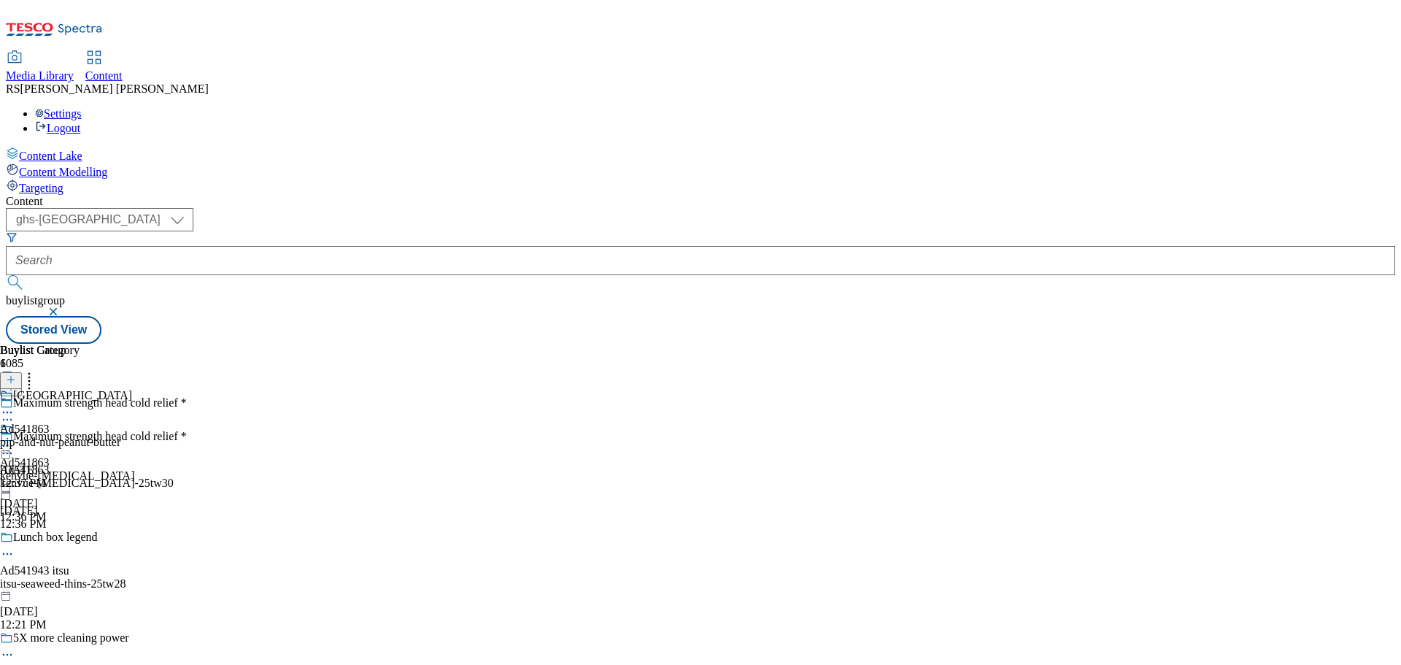
click at [9, 412] on circle at bounding box center [8, 413] width 2 height 2
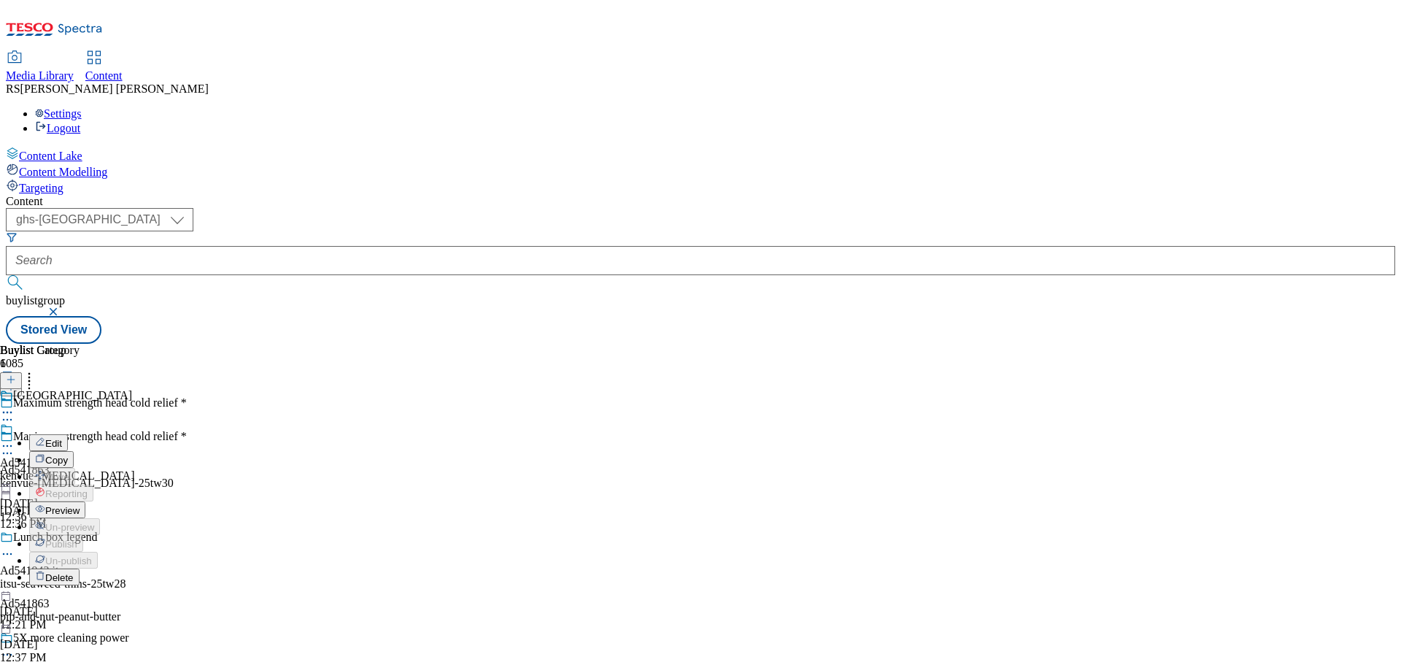
click at [68, 434] on button "Edit" at bounding box center [48, 442] width 39 height 17
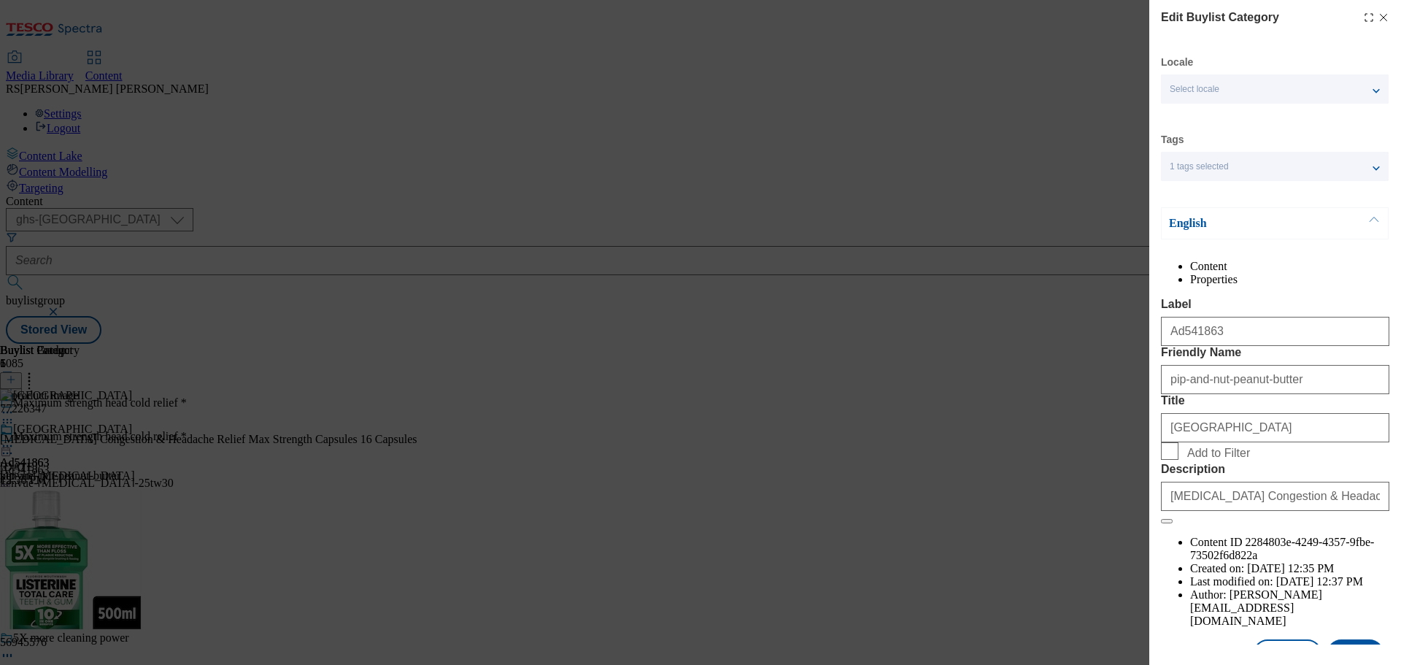
scroll to position [53, 0]
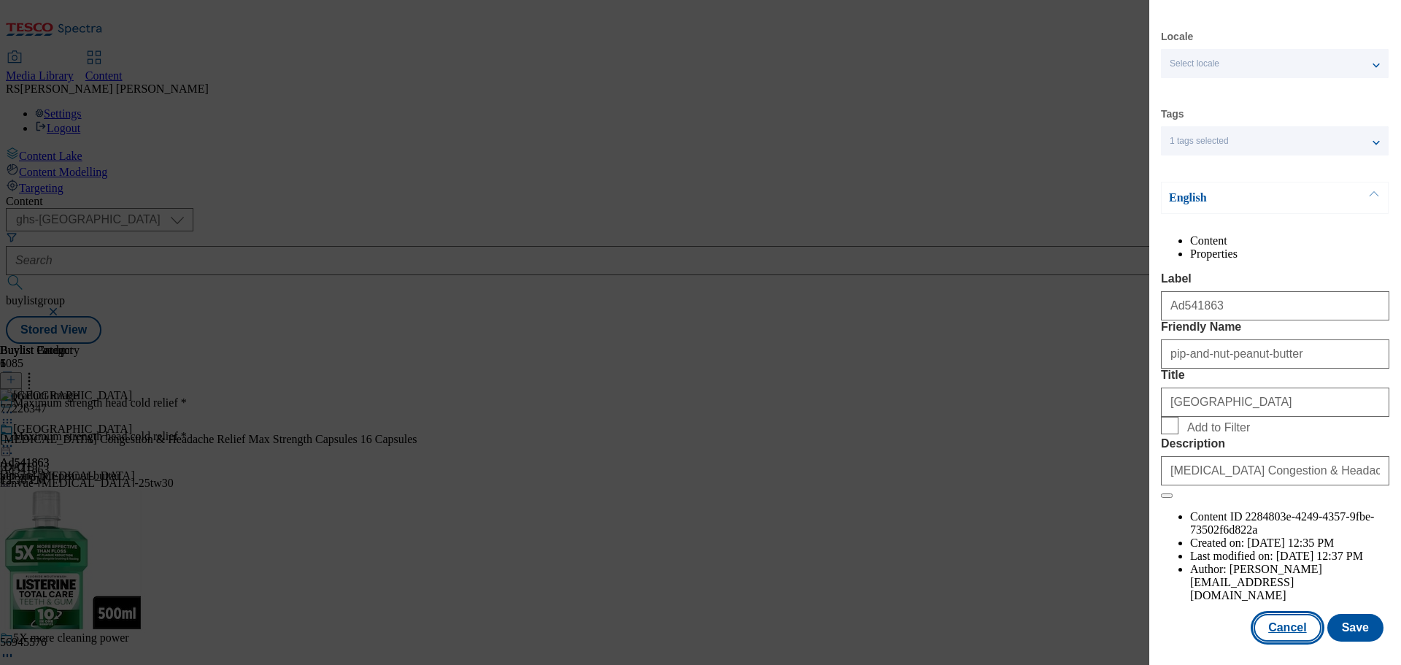
click at [1291, 623] on button "Cancel" at bounding box center [1287, 628] width 67 height 28
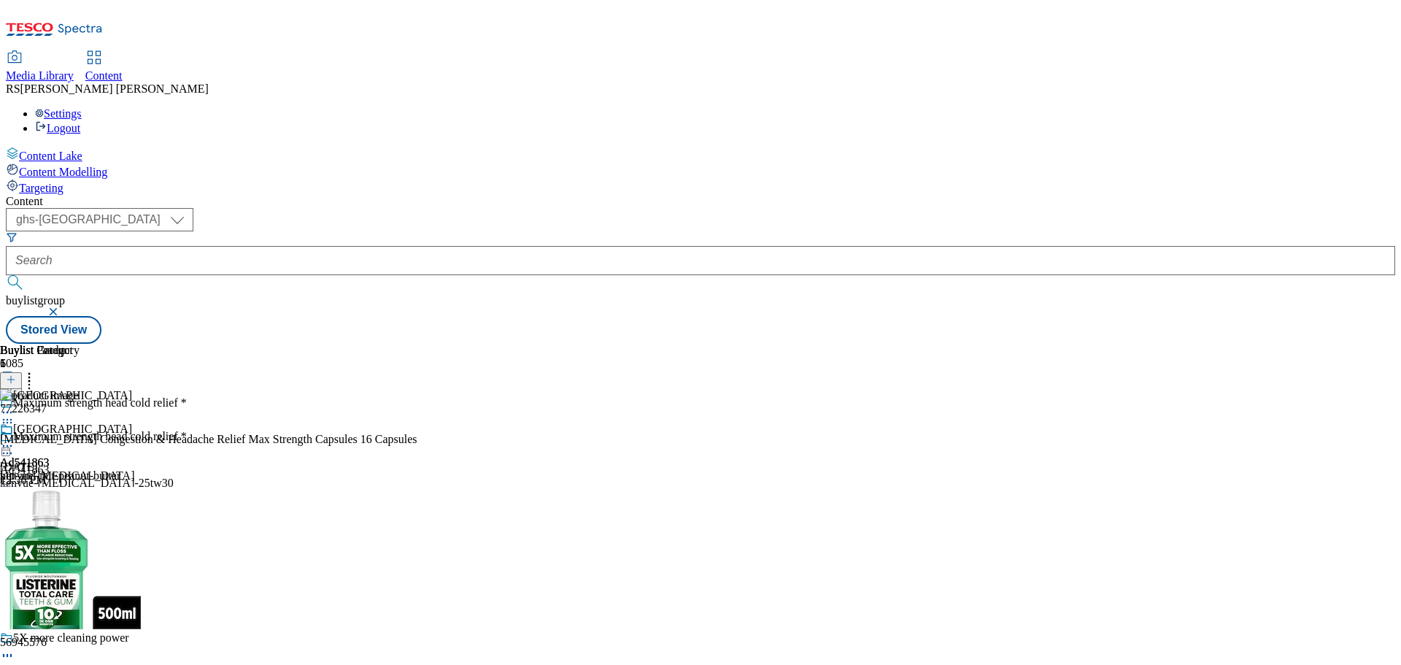
click at [15, 439] on icon at bounding box center [7, 446] width 15 height 15
click at [85, 535] on button "Preview" at bounding box center [57, 543] width 56 height 17
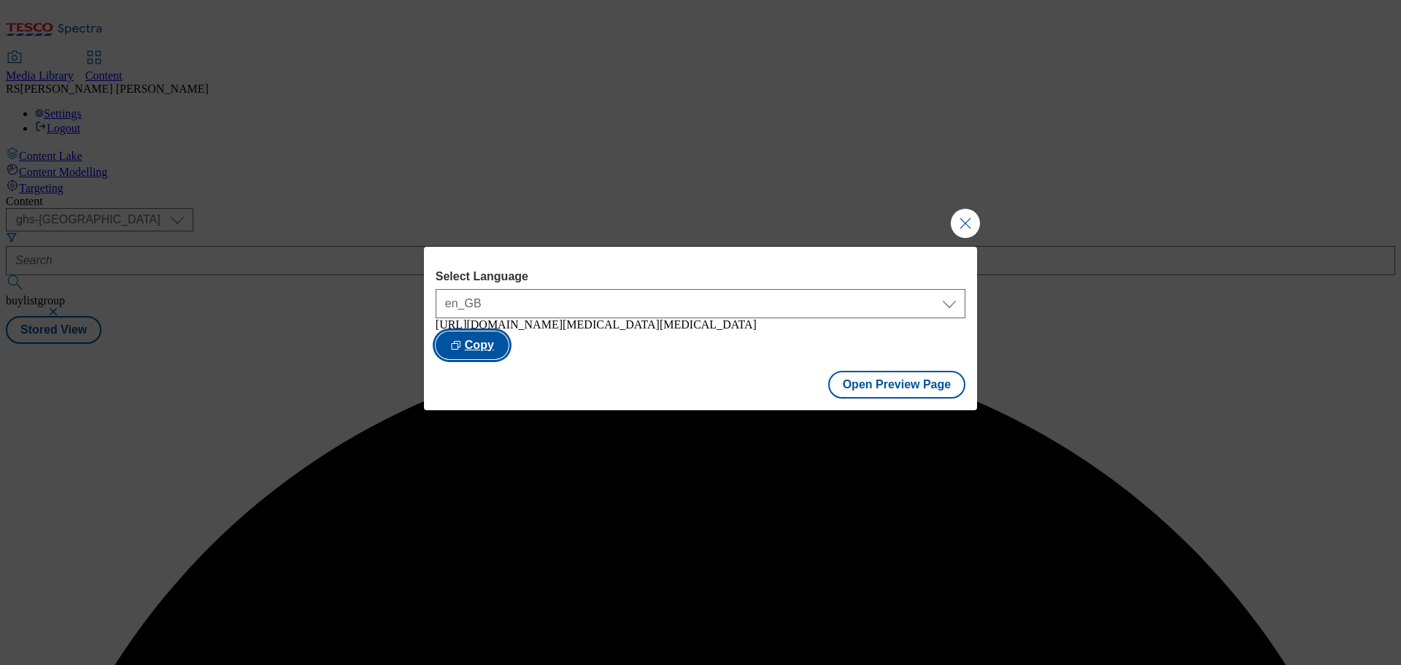
click at [509, 343] on button "Copy" at bounding box center [472, 345] width 73 height 28
